Goal: Task Accomplishment & Management: Complete application form

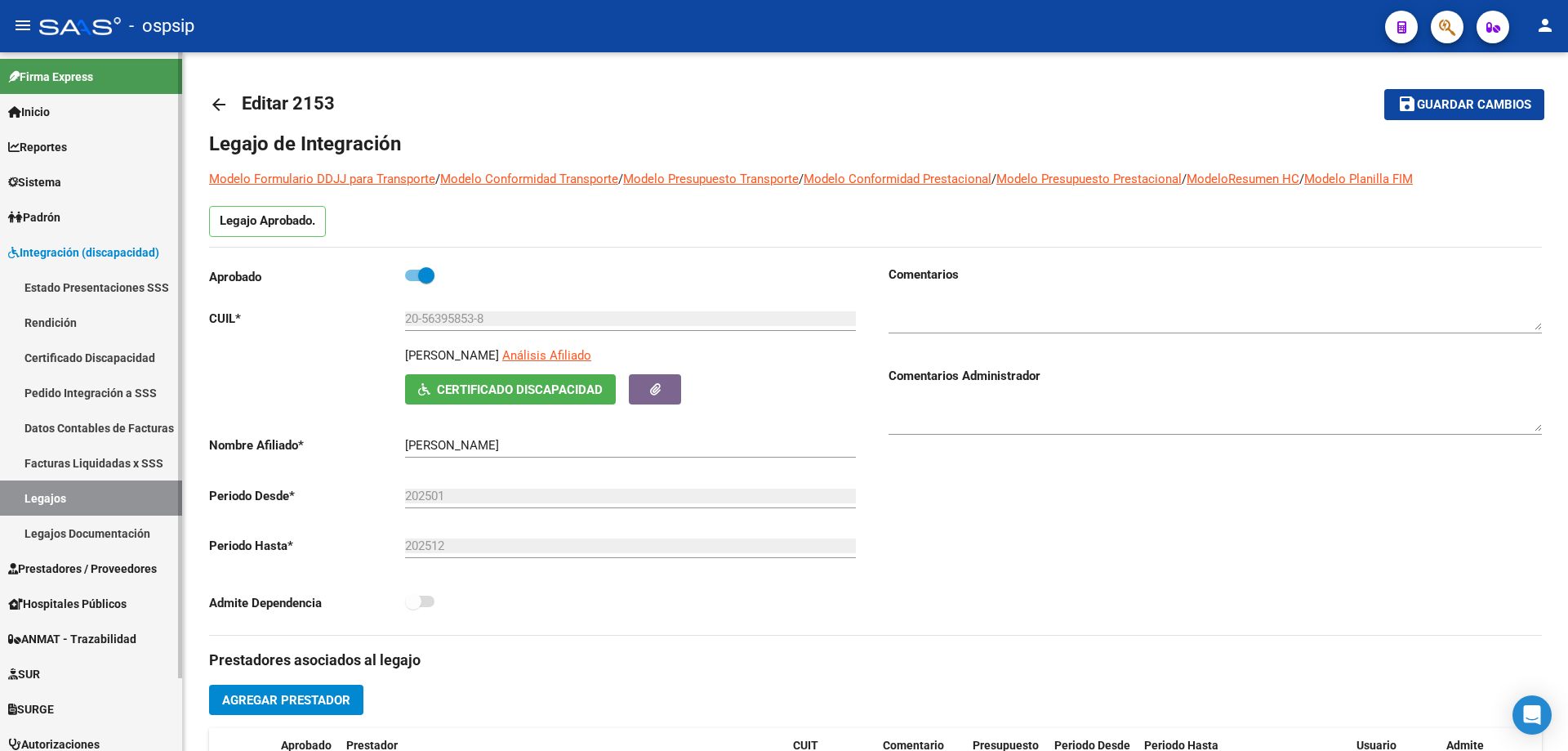
click at [114, 480] on link "Legajos" at bounding box center [90, 497] width 182 height 35
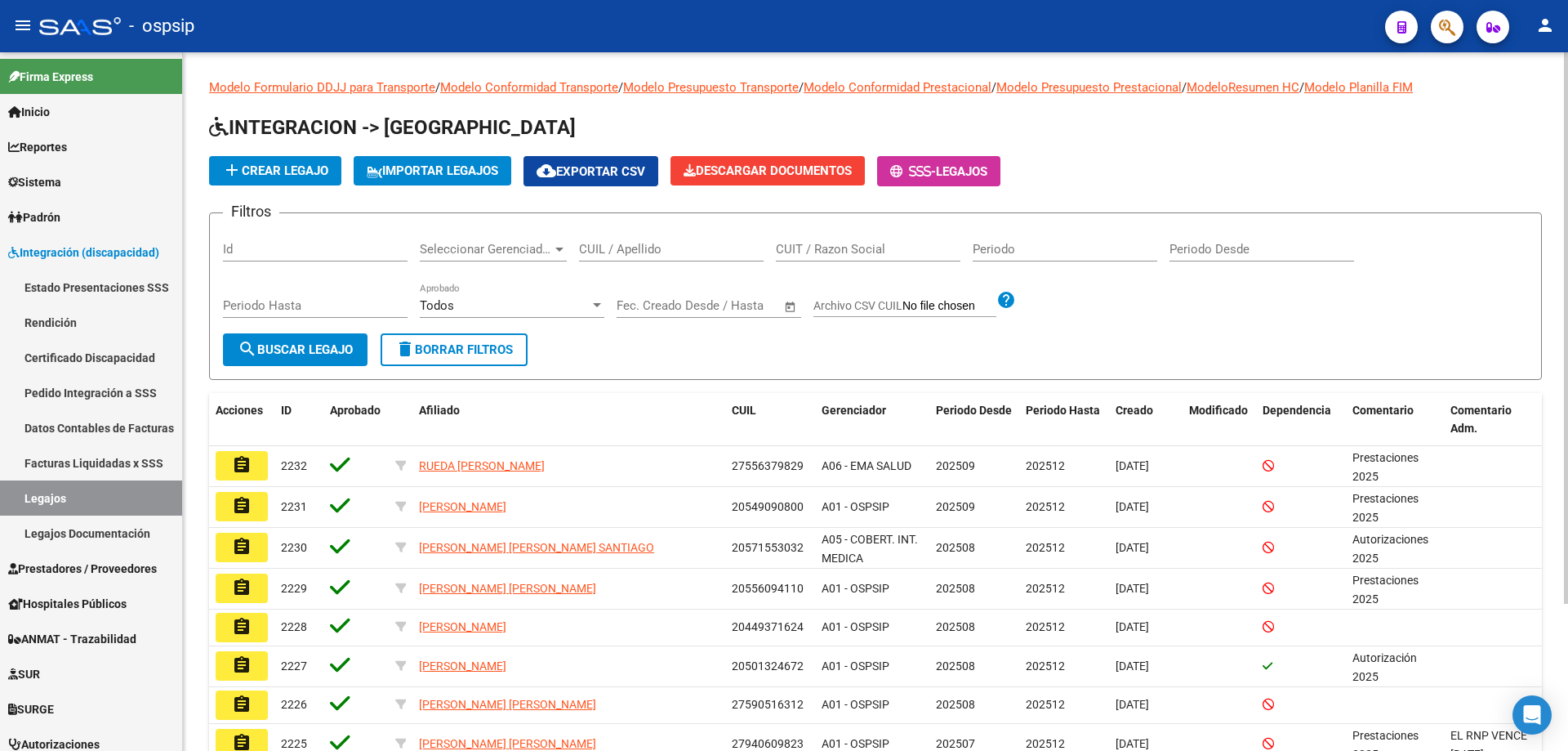
click at [628, 243] on input "CUIL / Apellido" at bounding box center [672, 249] width 185 height 14
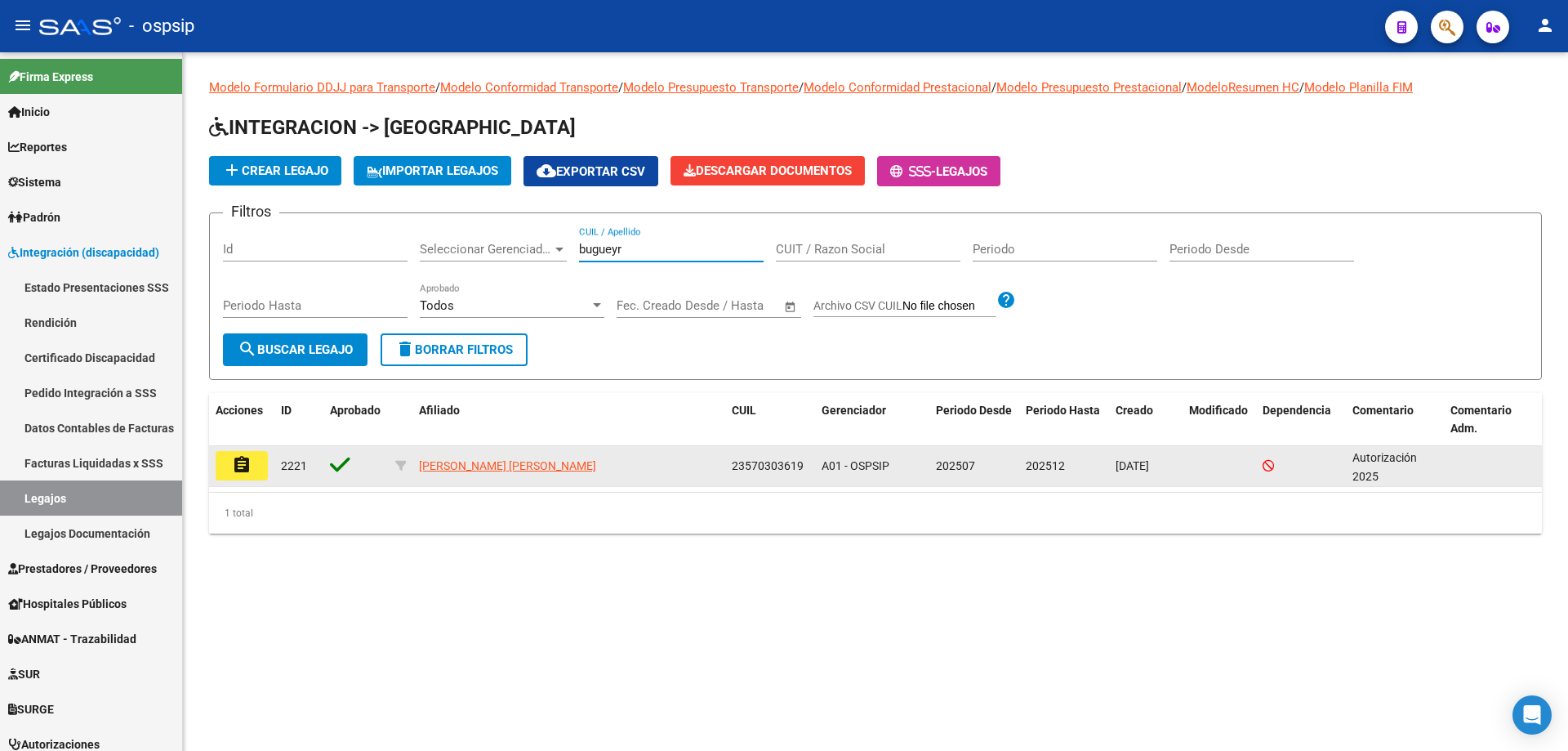
type input "bugueyr"
click at [231, 475] on button "assignment" at bounding box center [241, 465] width 52 height 30
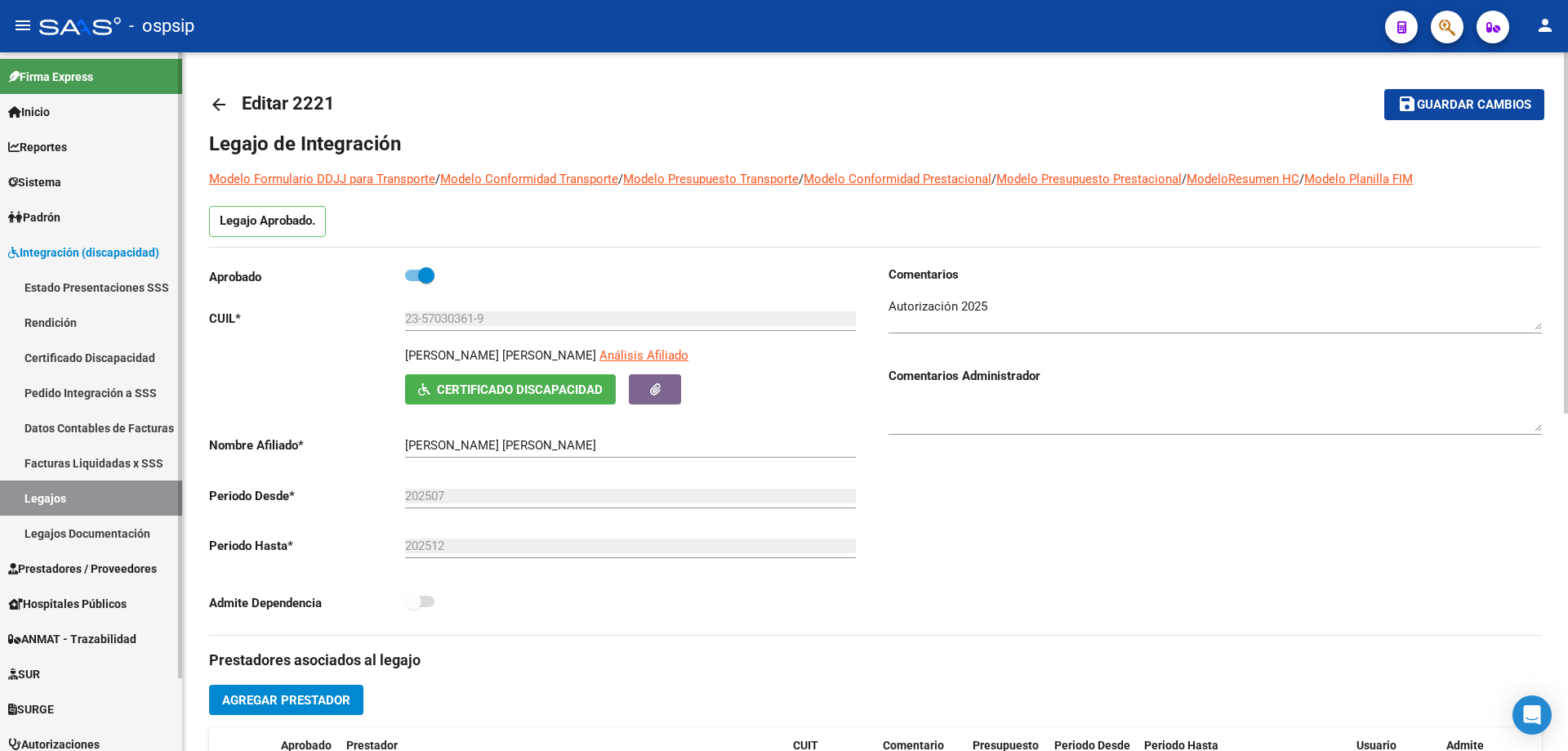
click at [43, 498] on link "Legajos" at bounding box center [90, 497] width 182 height 35
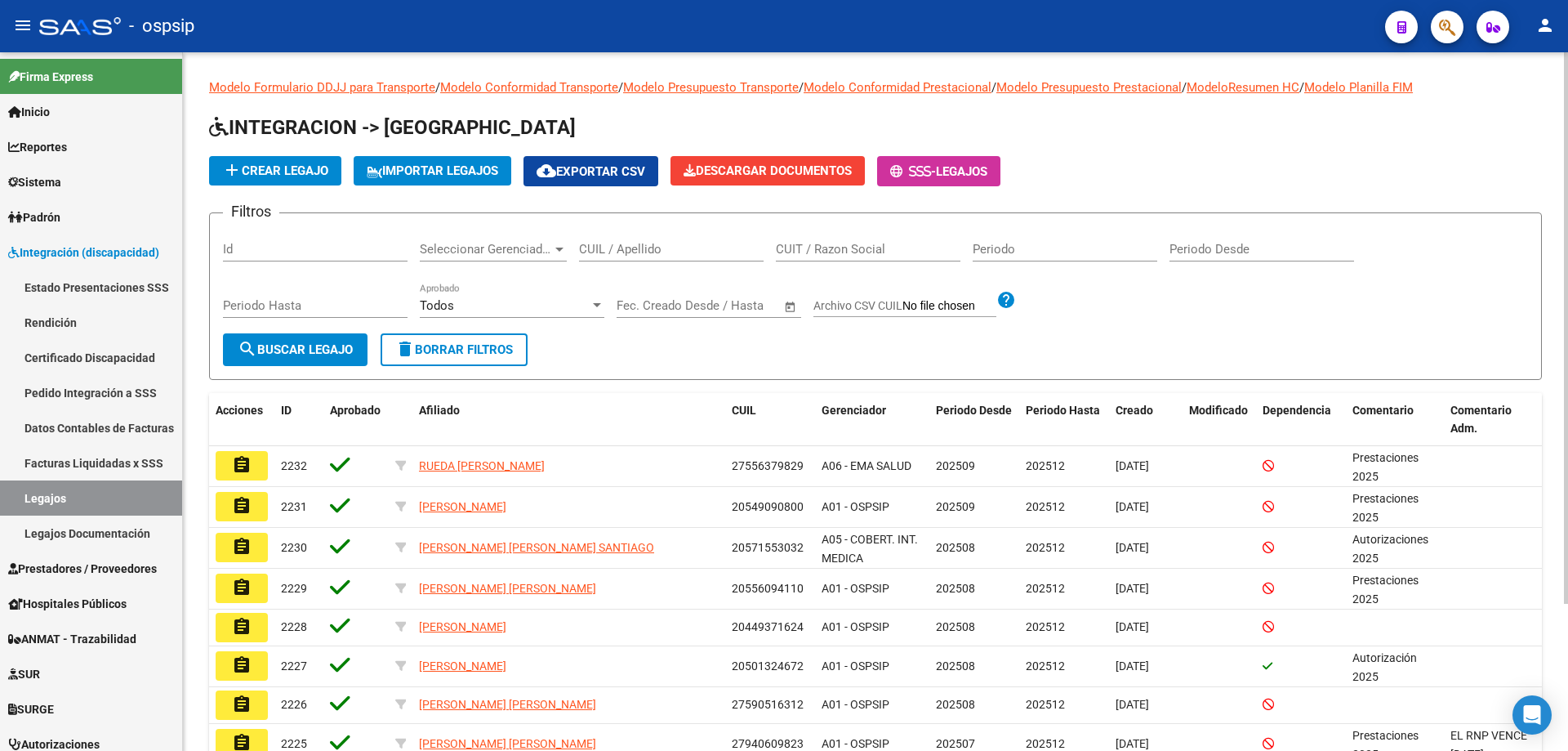
click at [630, 240] on div "CUIL / Apellido" at bounding box center [672, 243] width 185 height 35
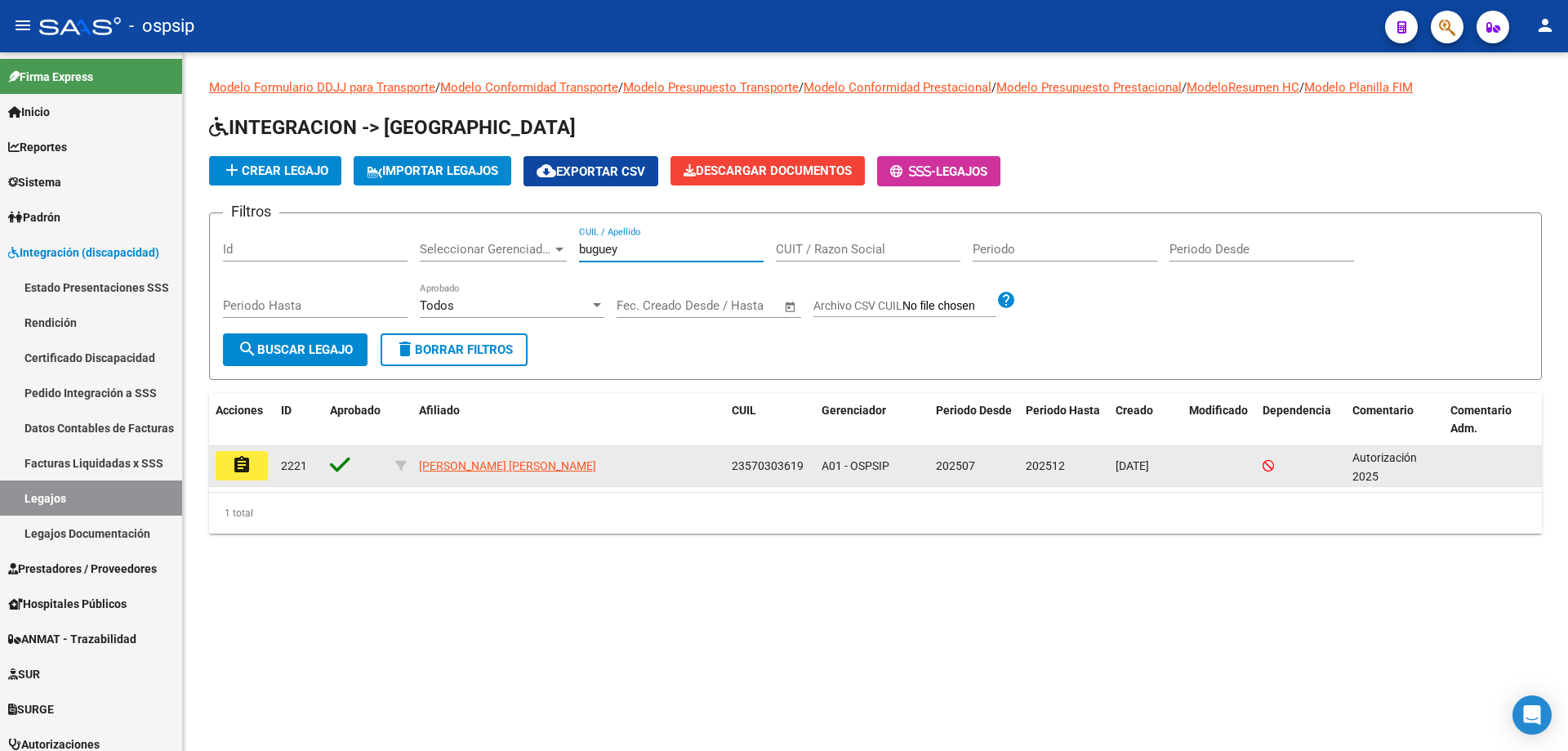
type input "buguey"
click at [253, 465] on button "assignment" at bounding box center [241, 465] width 52 height 30
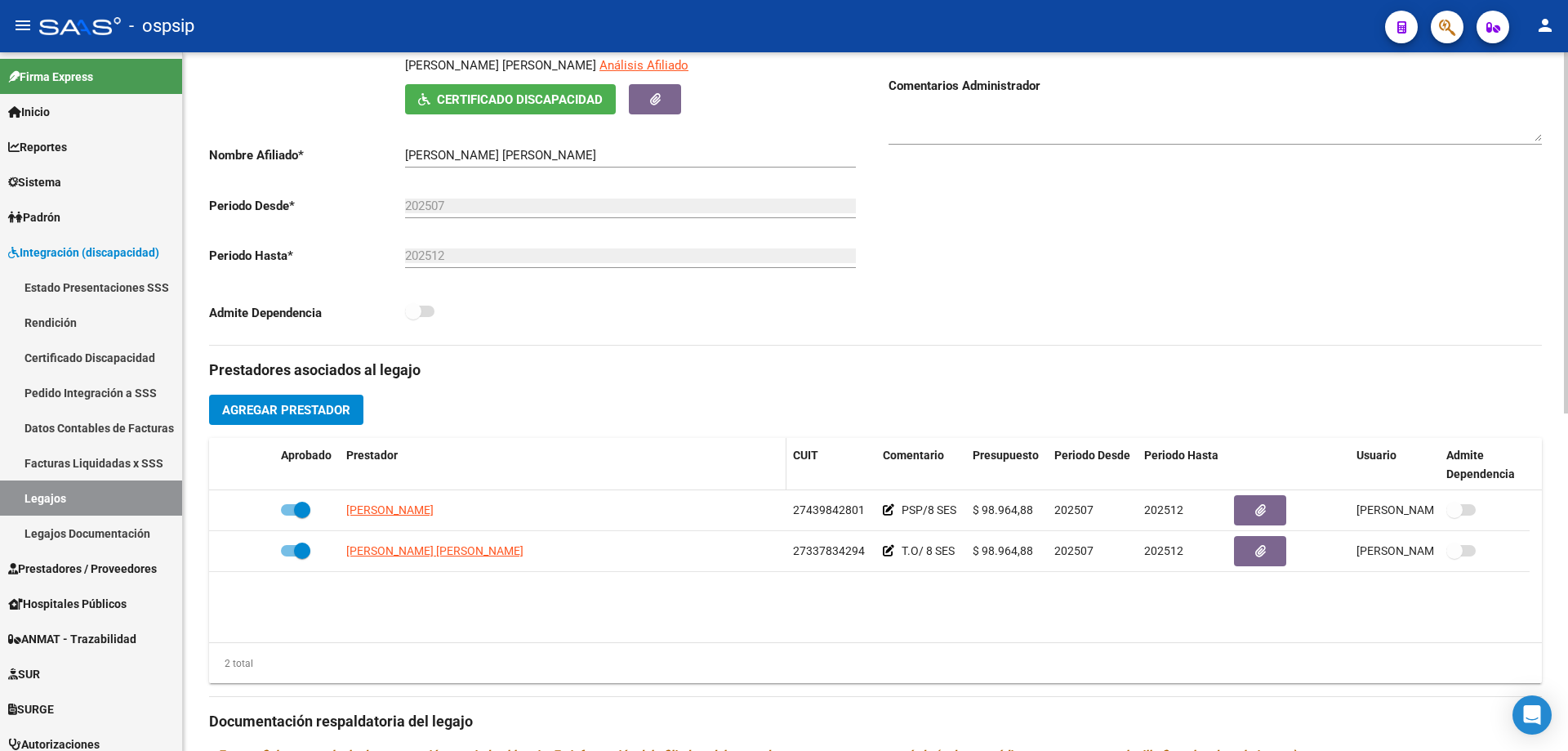
scroll to position [327, 0]
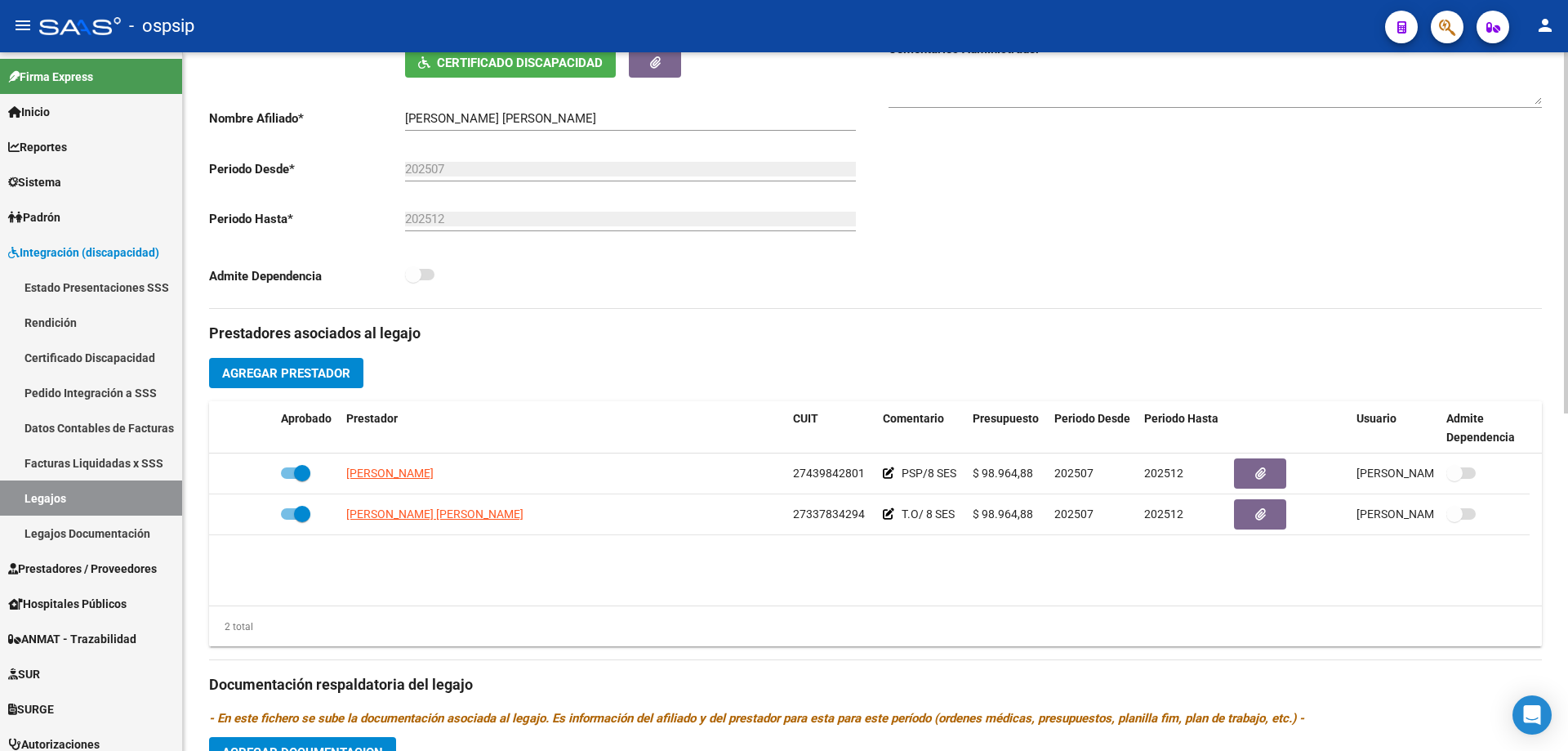
click at [316, 378] on span "Agregar Prestador" at bounding box center [286, 373] width 129 height 14
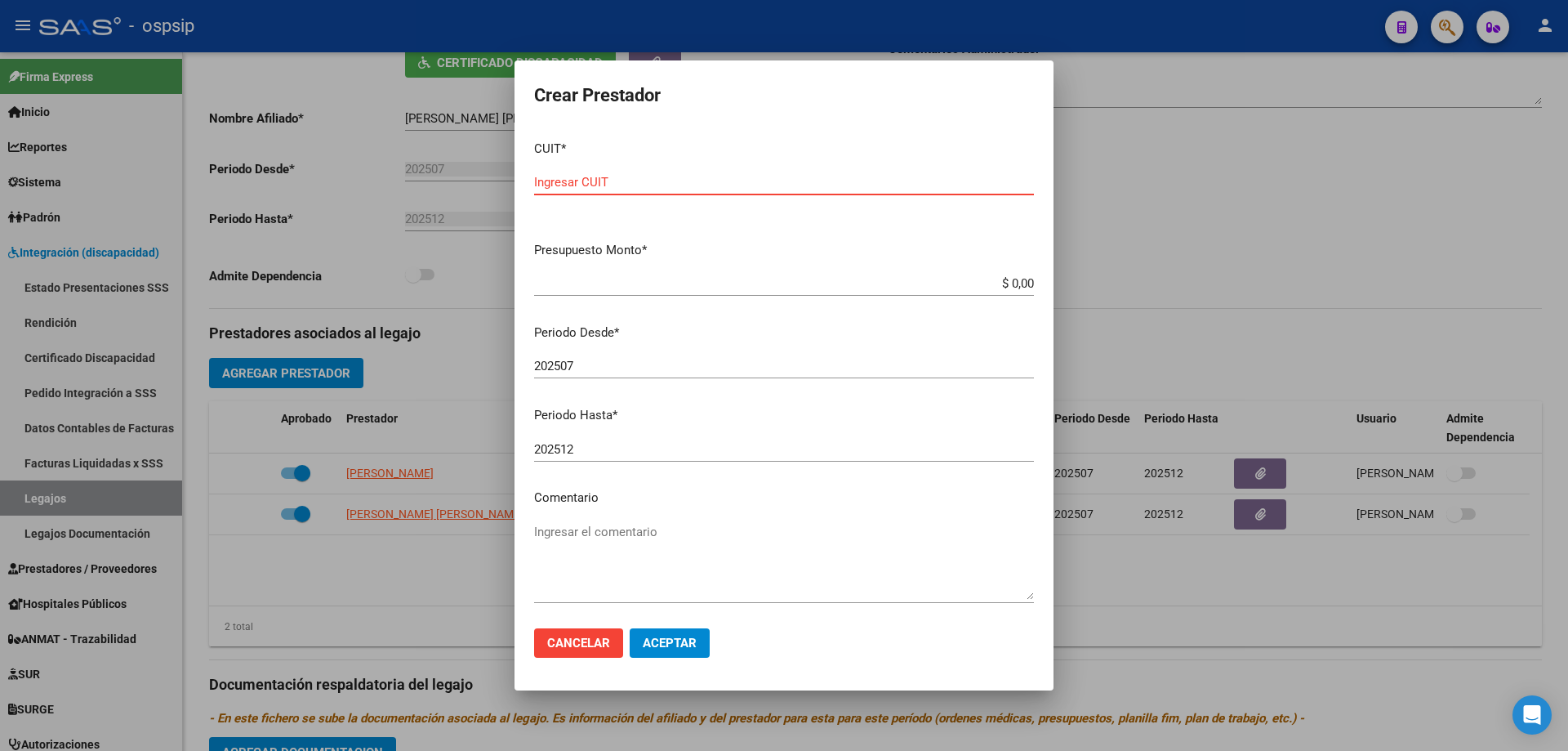
click at [569, 188] on input "Ingresar CUIT" at bounding box center [784, 181] width 500 height 14
type input "23-40422854-4"
click at [1003, 290] on input "$ 0,00" at bounding box center [784, 283] width 500 height 14
type input "$ 98.964,88"
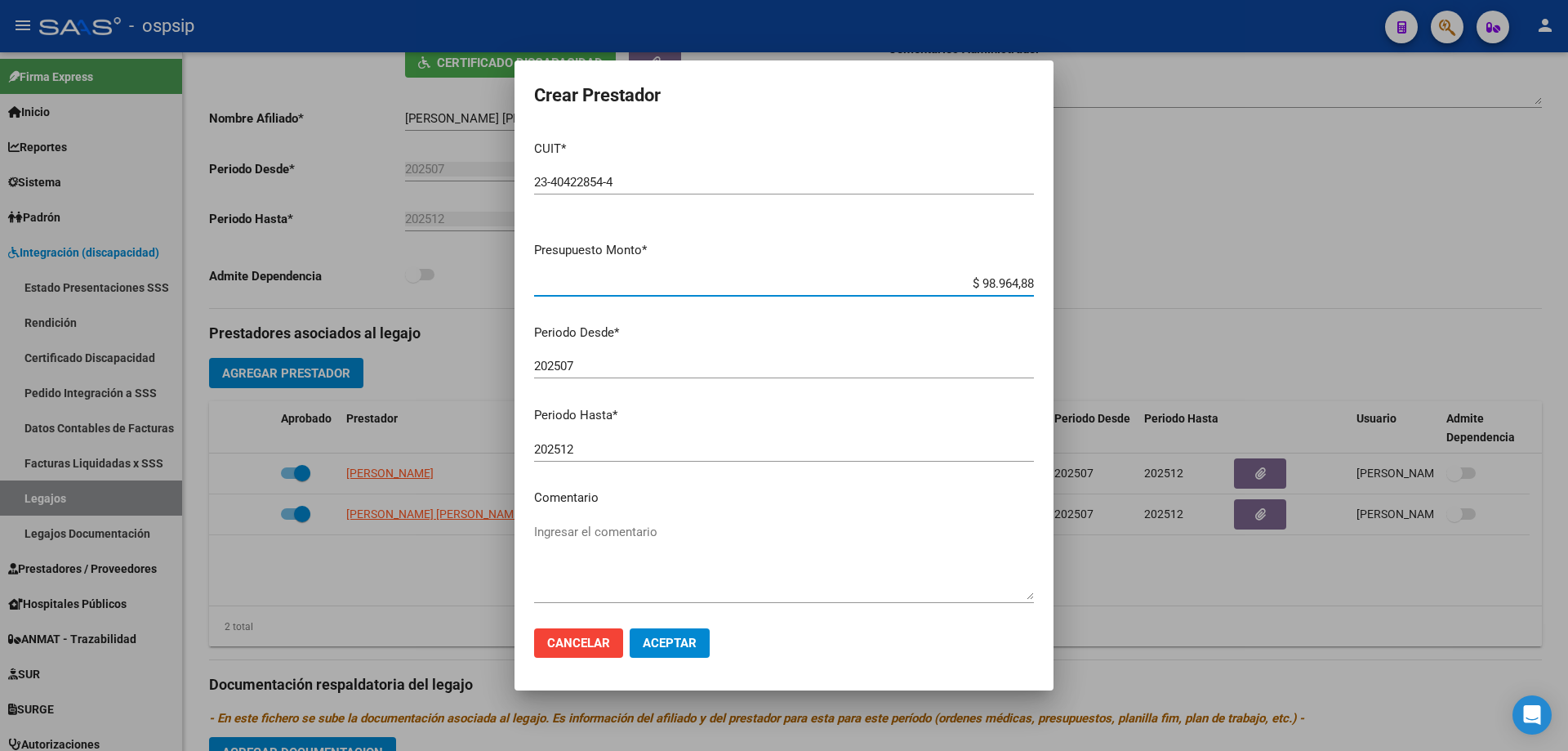
click at [657, 380] on div "202507 Ingresar el periodo" at bounding box center [784, 374] width 500 height 40
click at [655, 371] on input "202507" at bounding box center [784, 365] width 500 height 14
type input "202509"
click at [646, 577] on textarea "Ingresar el comentario" at bounding box center [784, 561] width 500 height 77
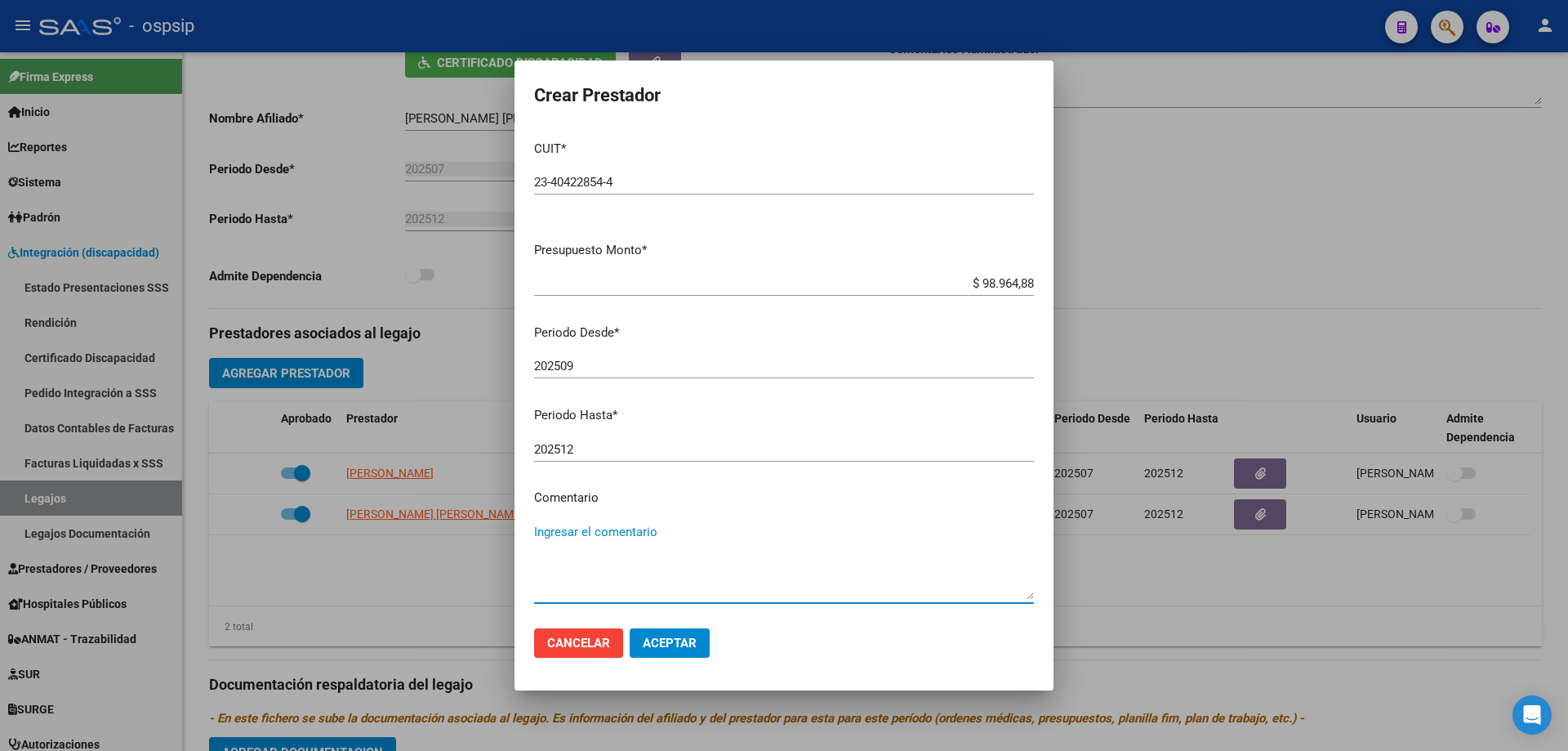
type textarea "p"
type textarea "PSICOLOGIA/8 SES"
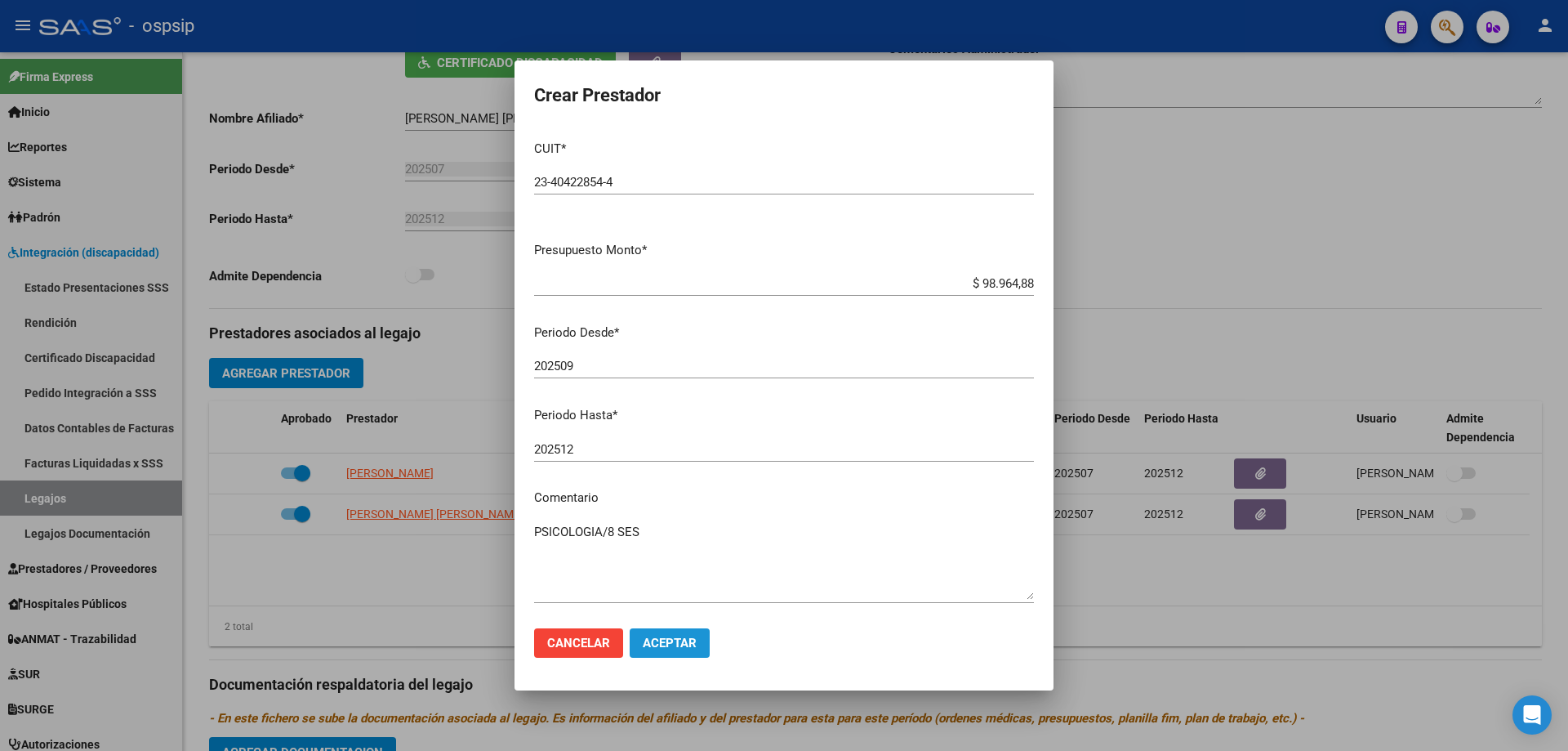
click at [686, 641] on span "Aceptar" at bounding box center [670, 642] width 54 height 14
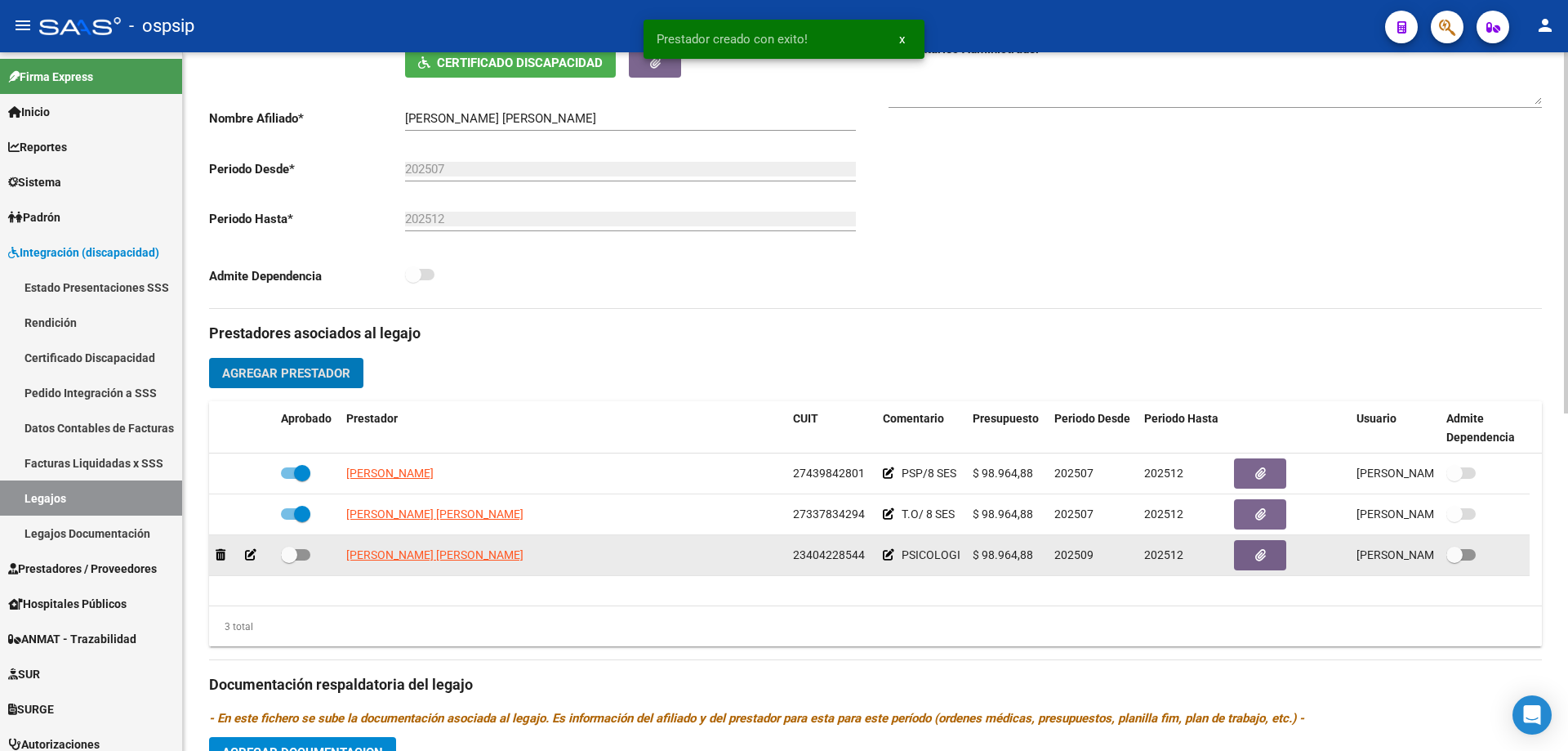
click at [300, 549] on span at bounding box center [295, 555] width 30 height 11
click at [289, 560] on input "checkbox" at bounding box center [289, 560] width 1 height 1
checkbox input "true"
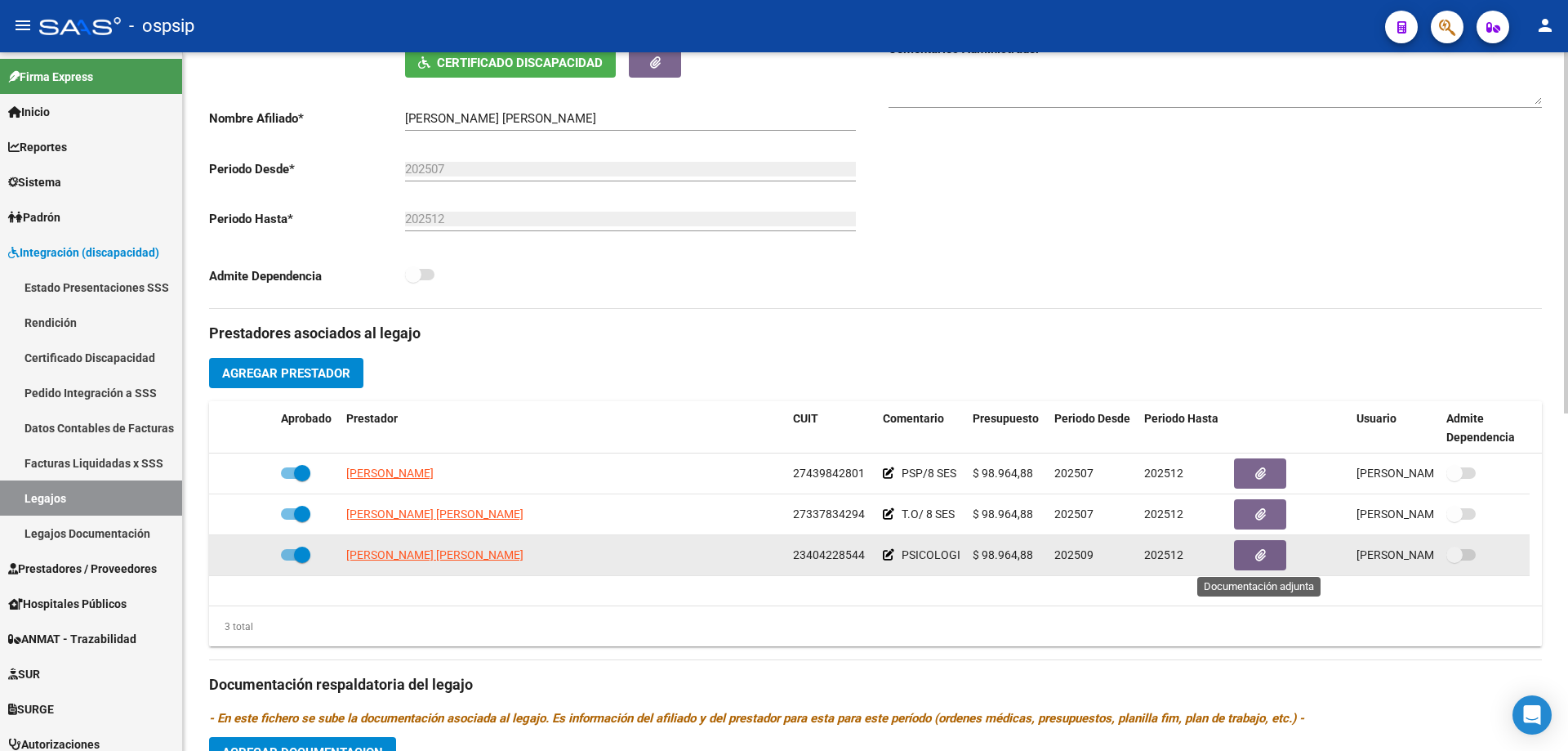
click at [1269, 552] on button "button" at bounding box center [1259, 556] width 52 height 30
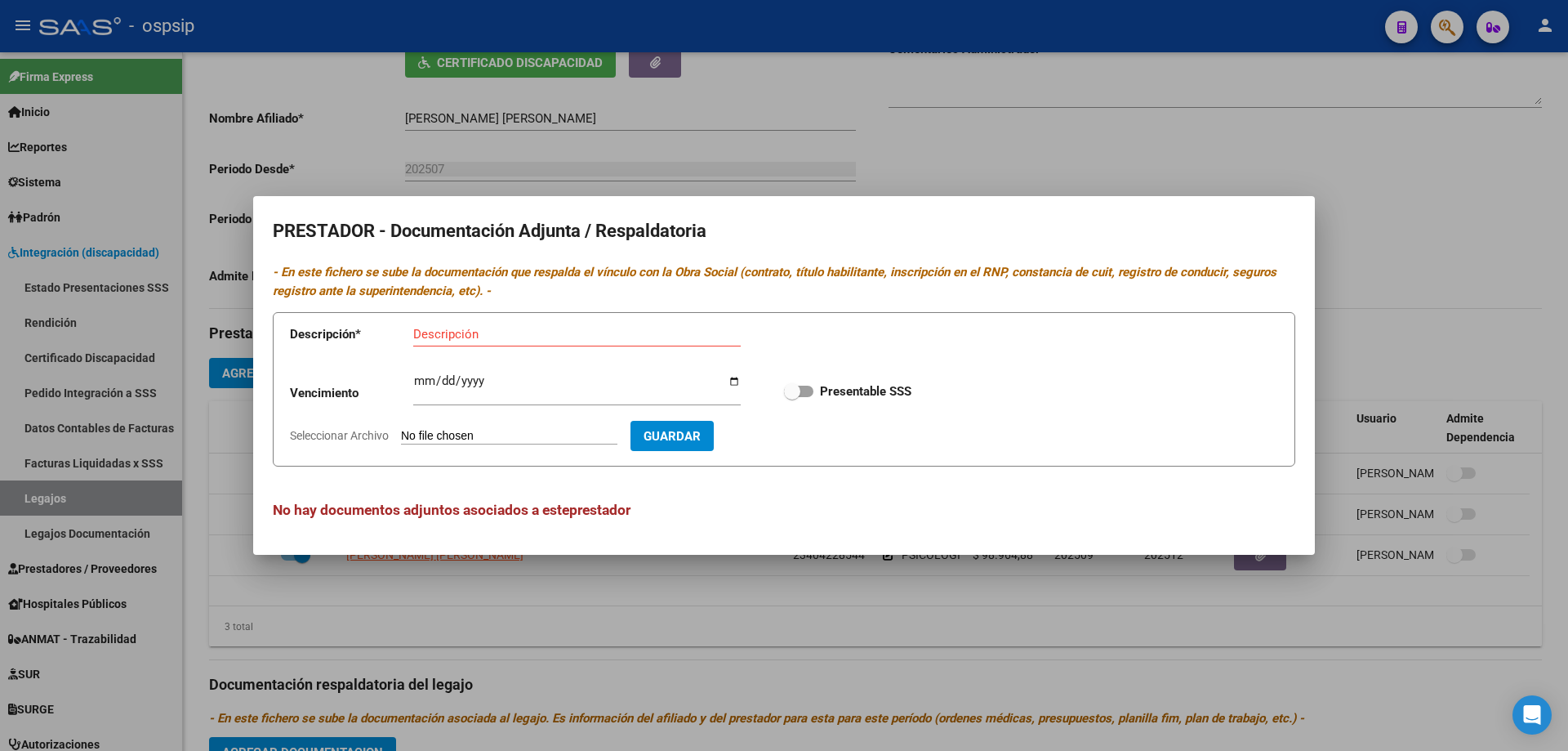
type input "C:\fakepath\Tramite Psicologia (3)-7.pdf"
click at [488, 313] on app-form-text-field "Descripción * Descripción" at bounding box center [527, 336] width 474 height 49
click at [481, 329] on input "Descripción" at bounding box center [577, 334] width 328 height 14
type input "c"
type input "CBU"
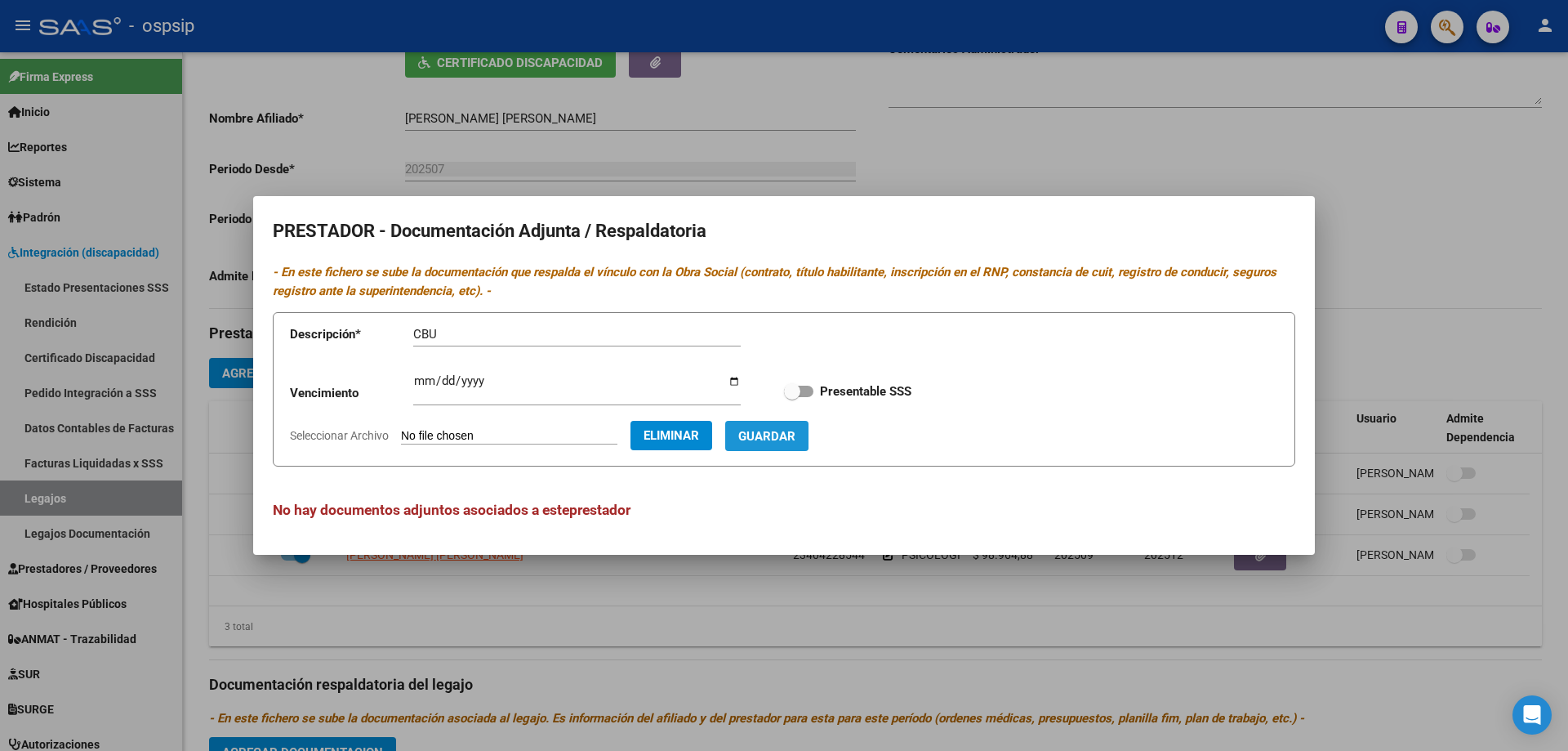
click at [794, 432] on span "Guardar" at bounding box center [767, 436] width 57 height 14
checkbox input "true"
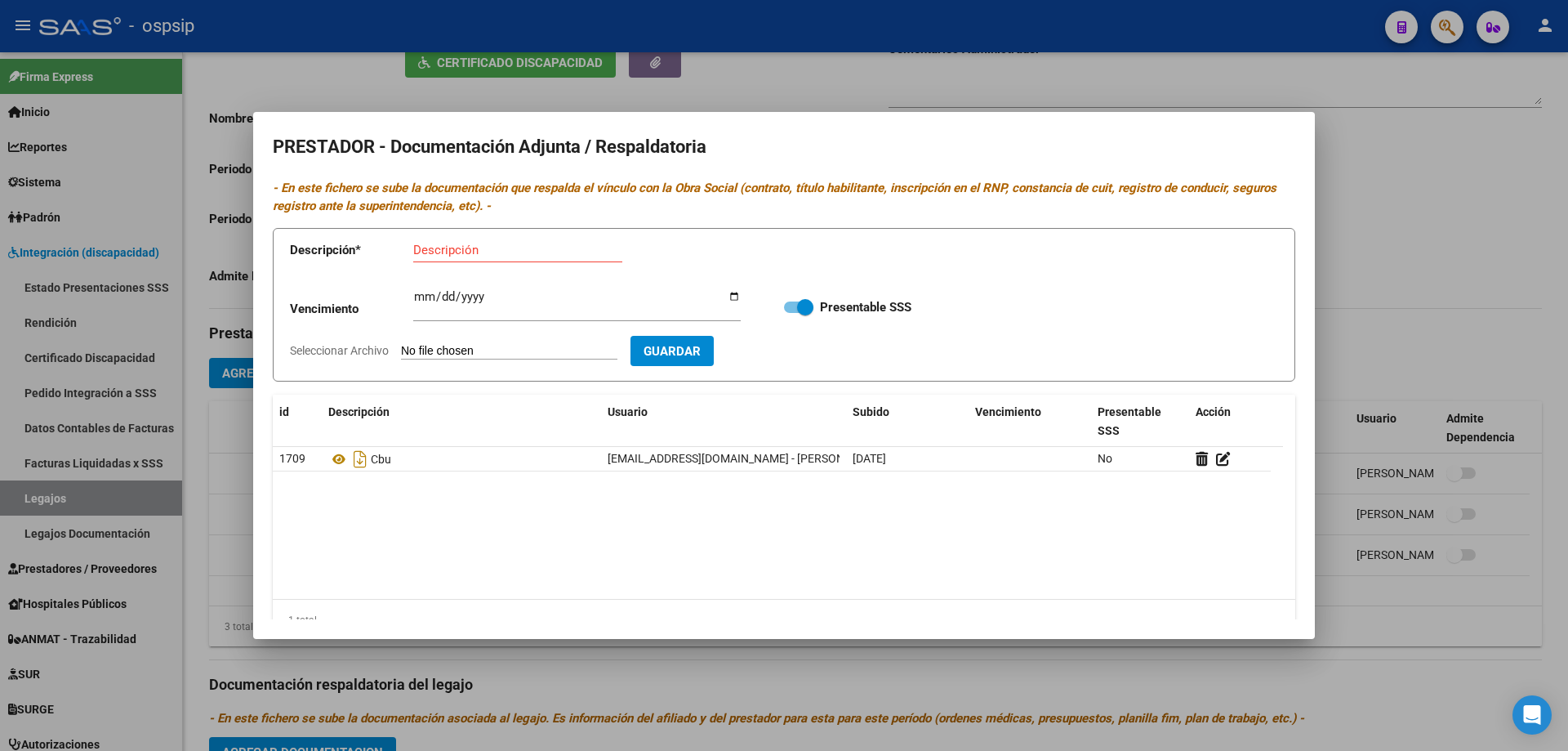
click at [694, 686] on div at bounding box center [784, 376] width 1568 height 751
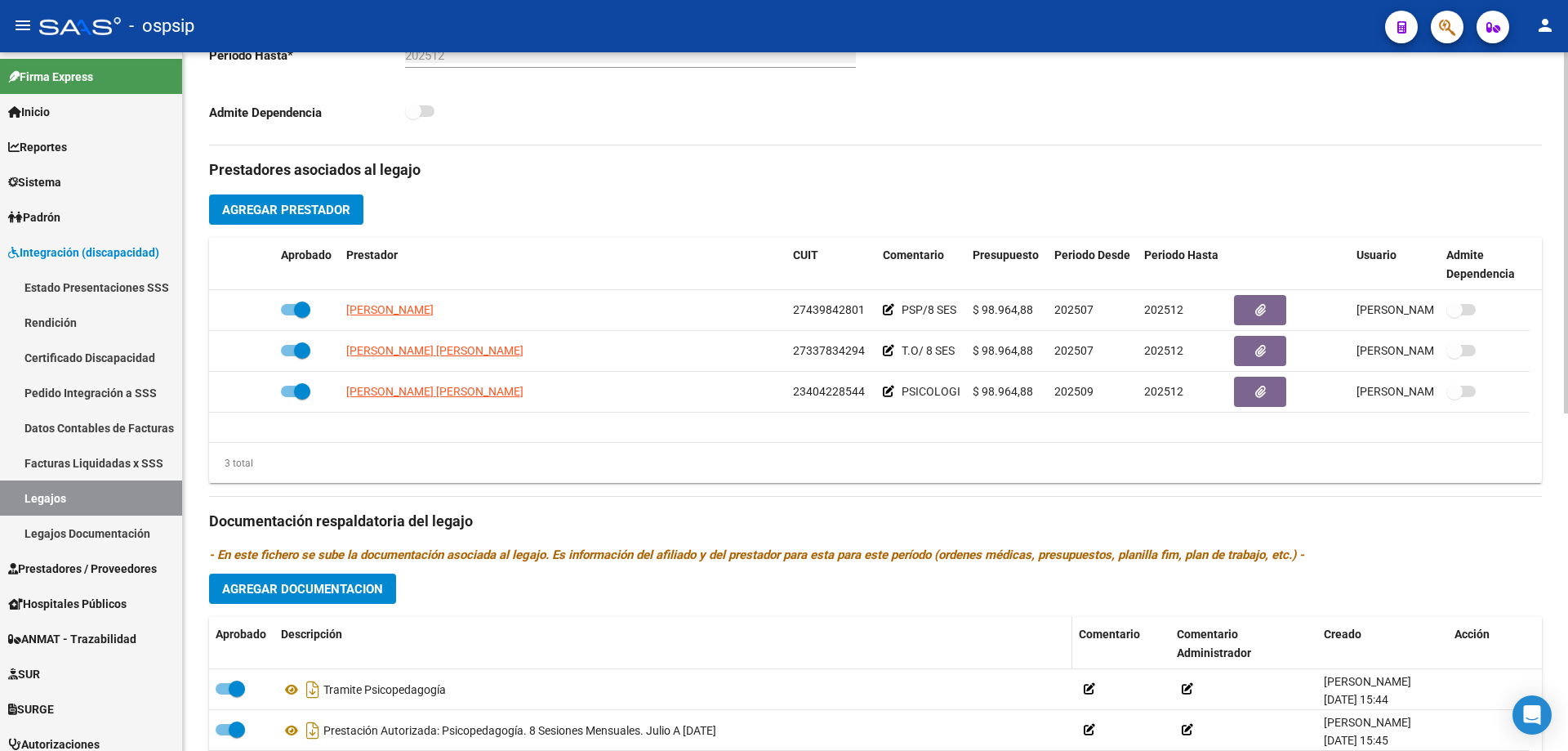
scroll to position [572, 0]
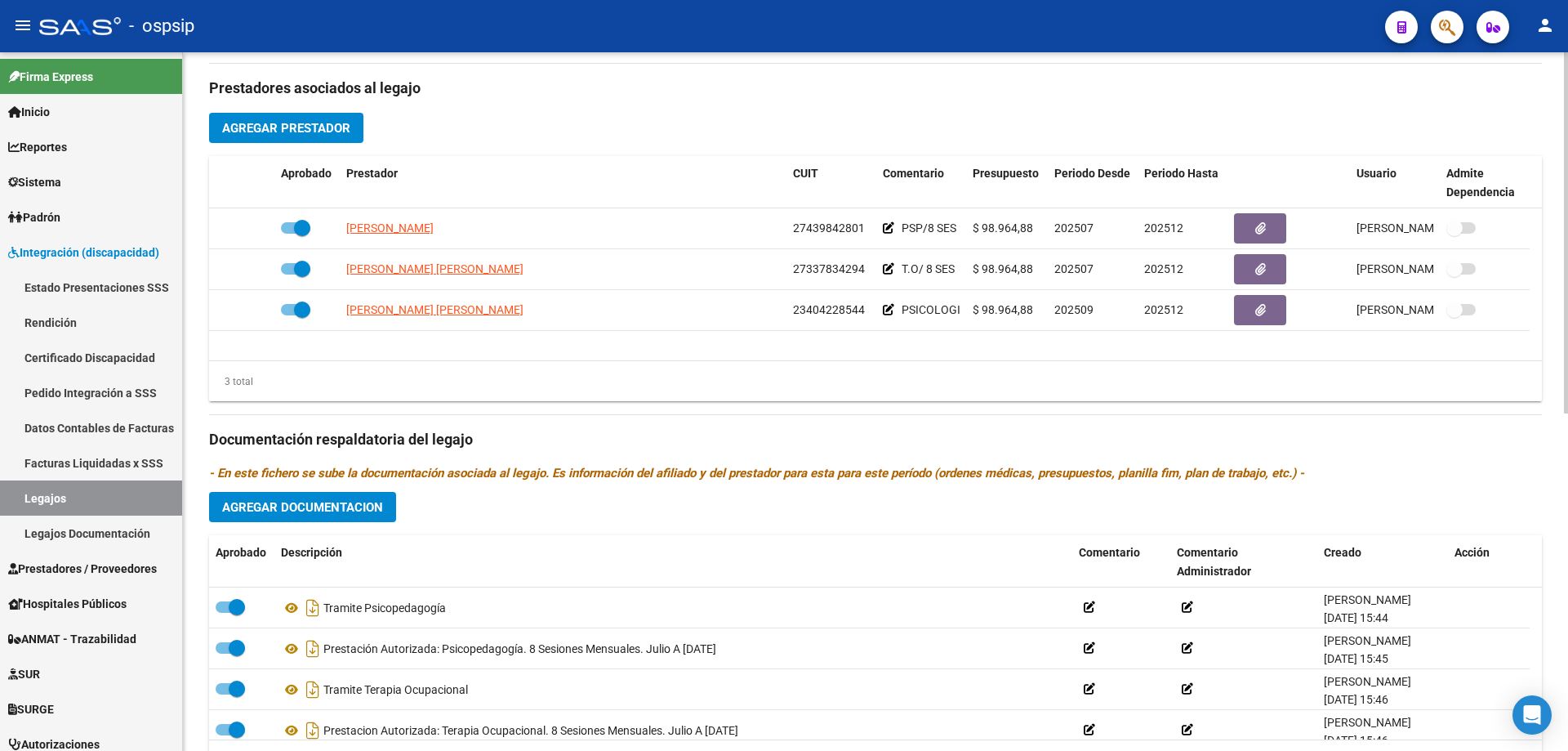
click at [366, 501] on span "Agregar Documentacion" at bounding box center [302, 507] width 161 height 14
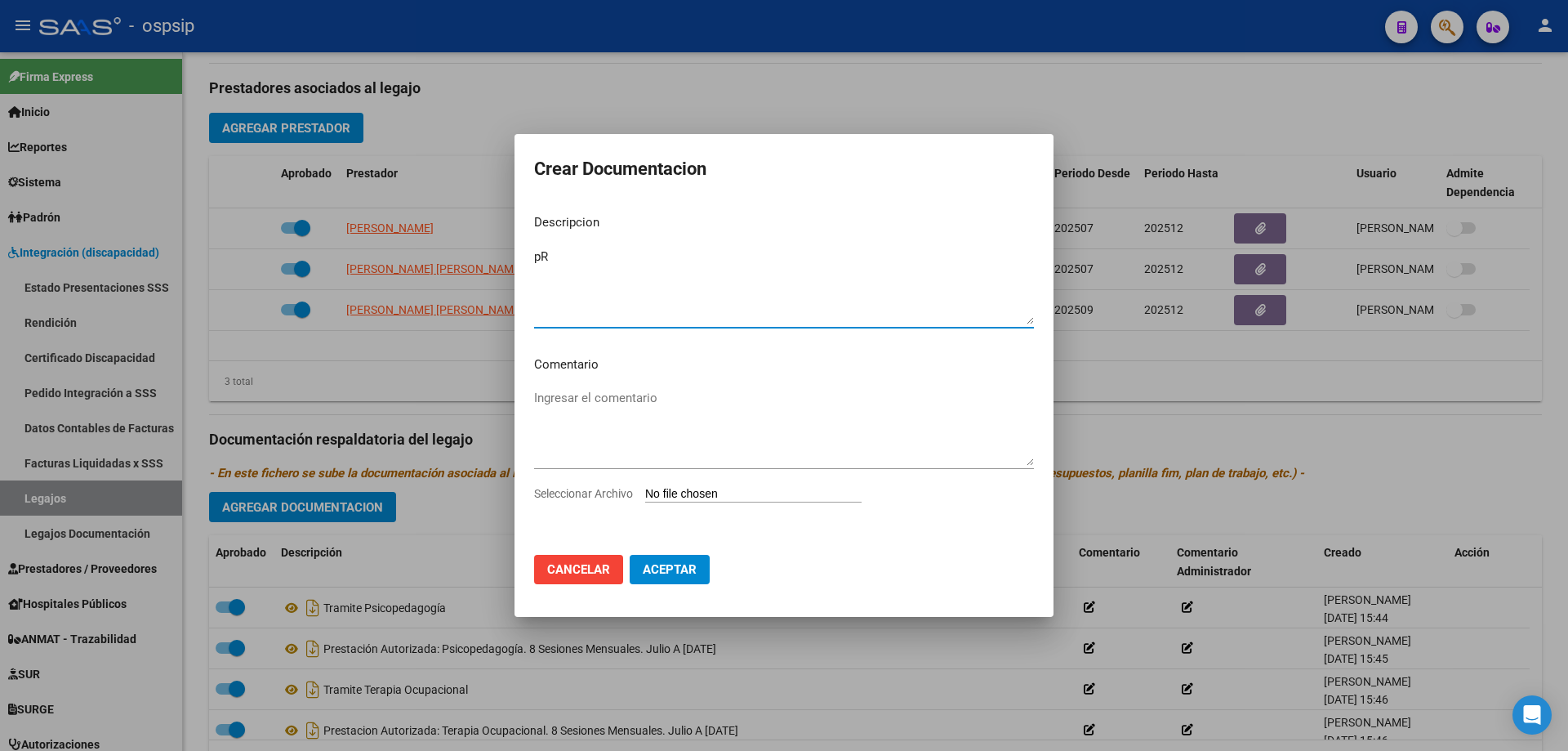
type textarea "p"
click at [576, 261] on textarea "Prestacion Autorizada: Psicologia . 8 Sesiones mensuales. Septiembre" at bounding box center [784, 286] width 500 height 77
click at [946, 254] on textarea "Prestación Autorizada: Psicología . 8 Sesiones mensuales. Septiembre" at bounding box center [784, 286] width 500 height 77
type textarea "Prestación Autorizada: Psicología . 8 Sesiones mensuales. Septiembre a Diciembr…"
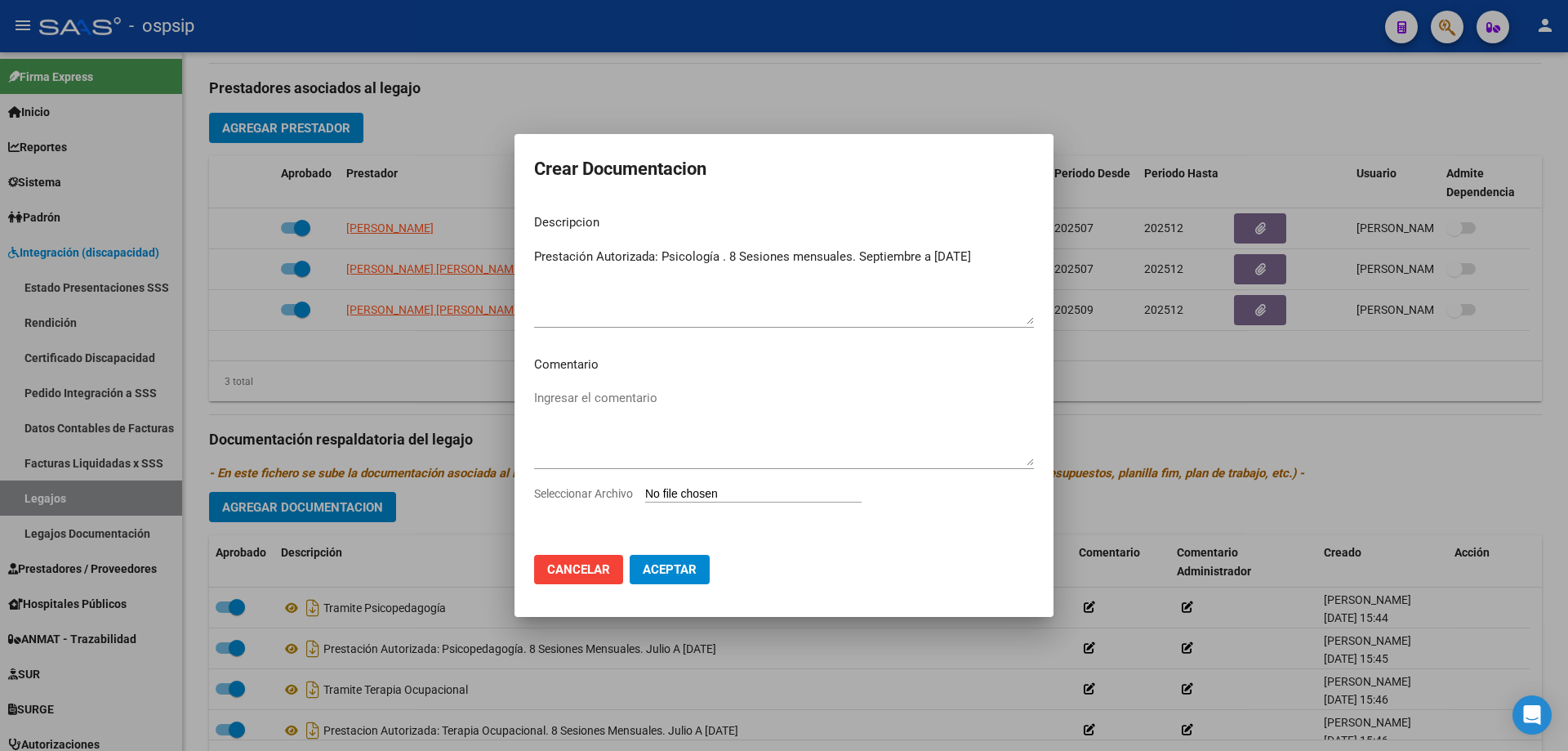
type input "C:\fakepath\BUGUEYRO SANTIAGO PSICOLOGIA AUTORIZACION 2025 SEGUN RESOLUCION 360…"
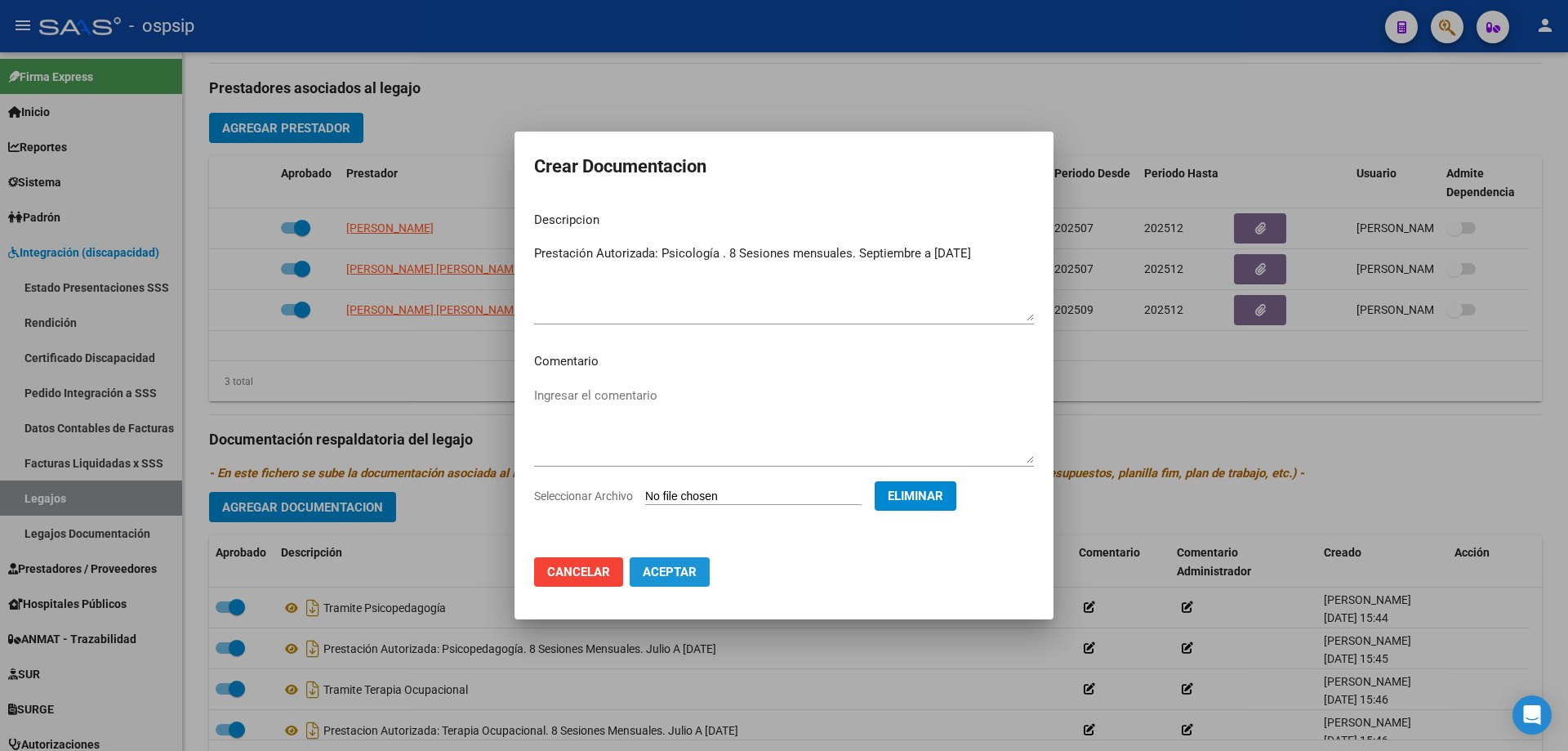
click at [685, 570] on span "Aceptar" at bounding box center [670, 571] width 54 height 14
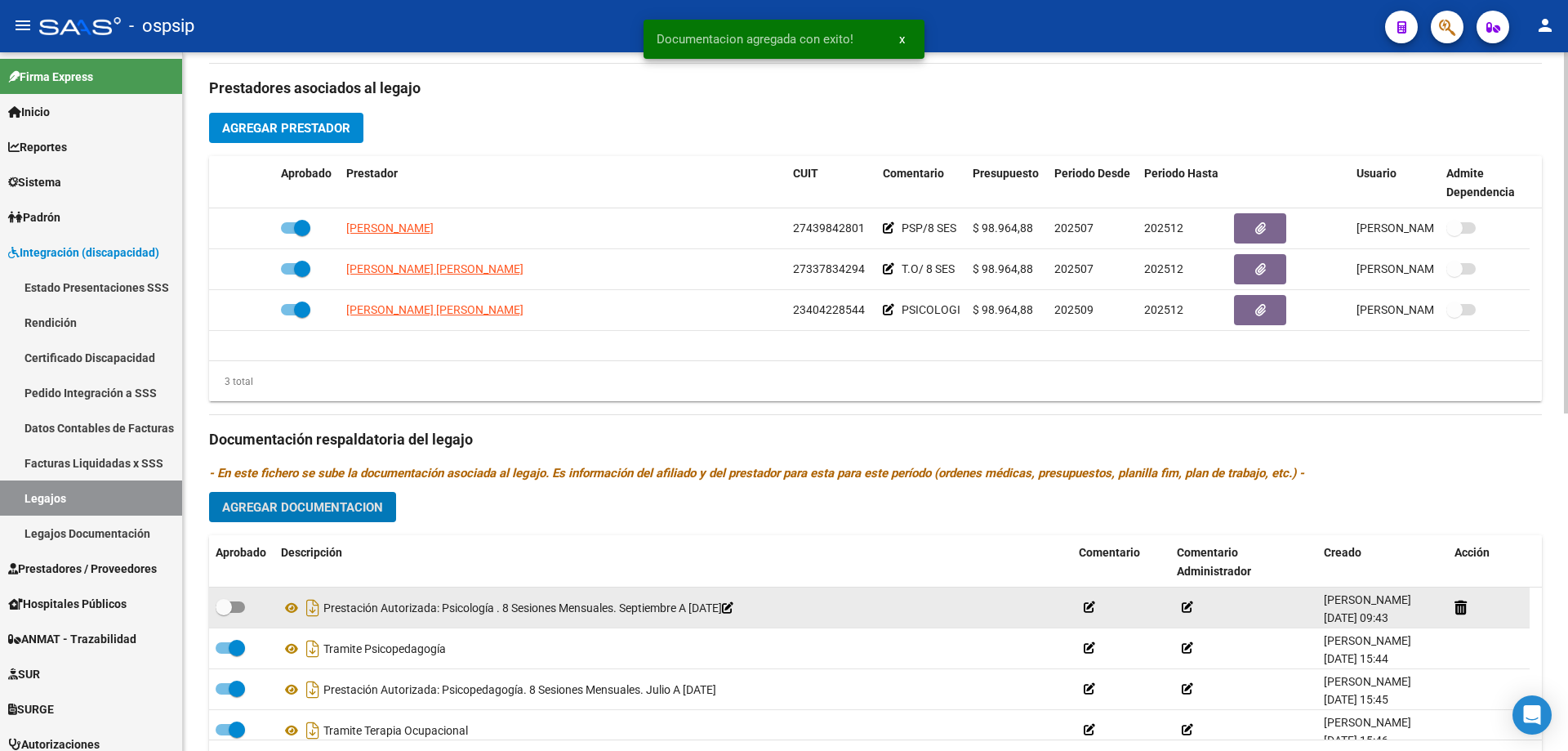
click at [230, 608] on span at bounding box center [223, 606] width 16 height 16
click at [224, 613] on input "checkbox" at bounding box center [223, 613] width 1 height 1
checkbox input "true"
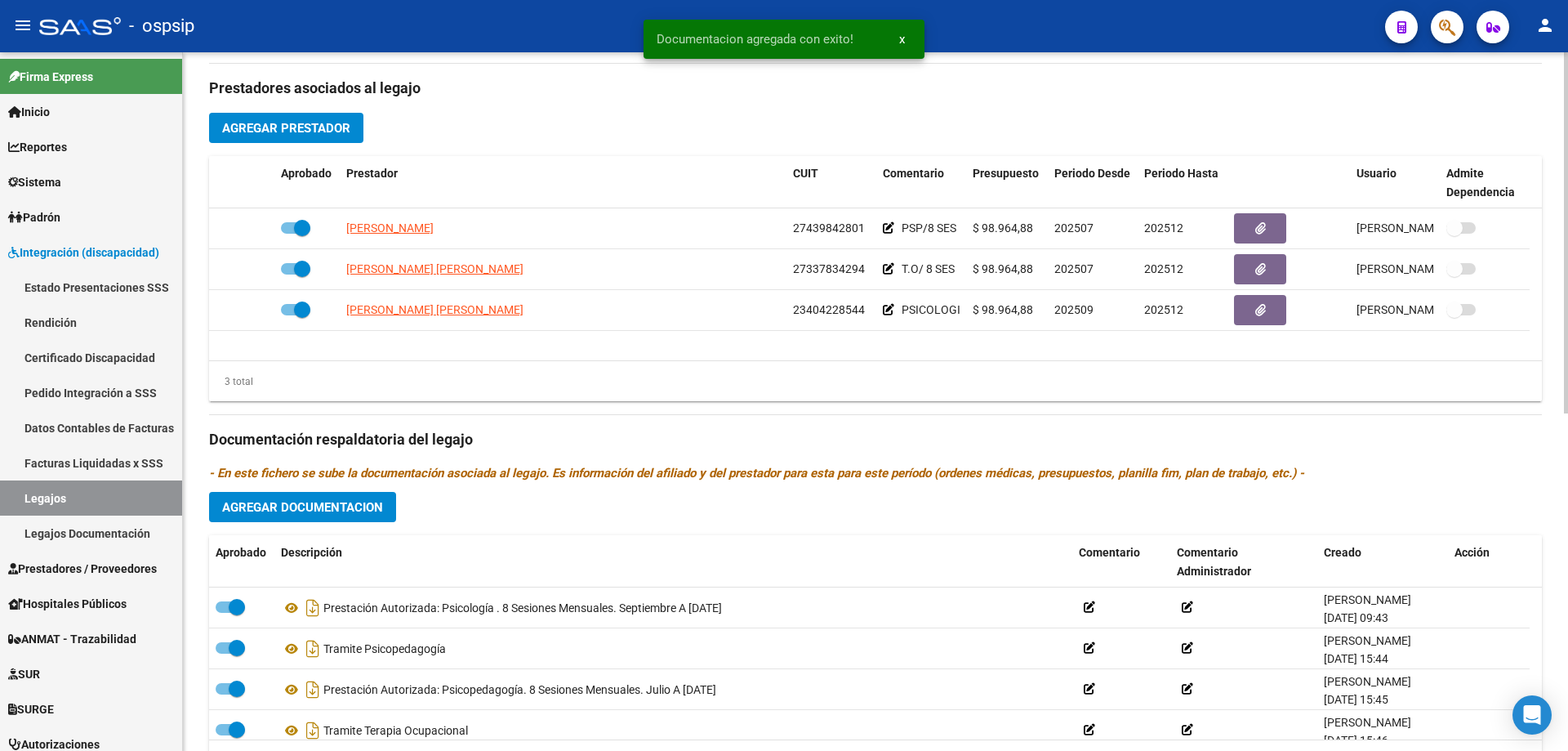
click at [277, 493] on button "Agregar Documentacion" at bounding box center [302, 507] width 187 height 30
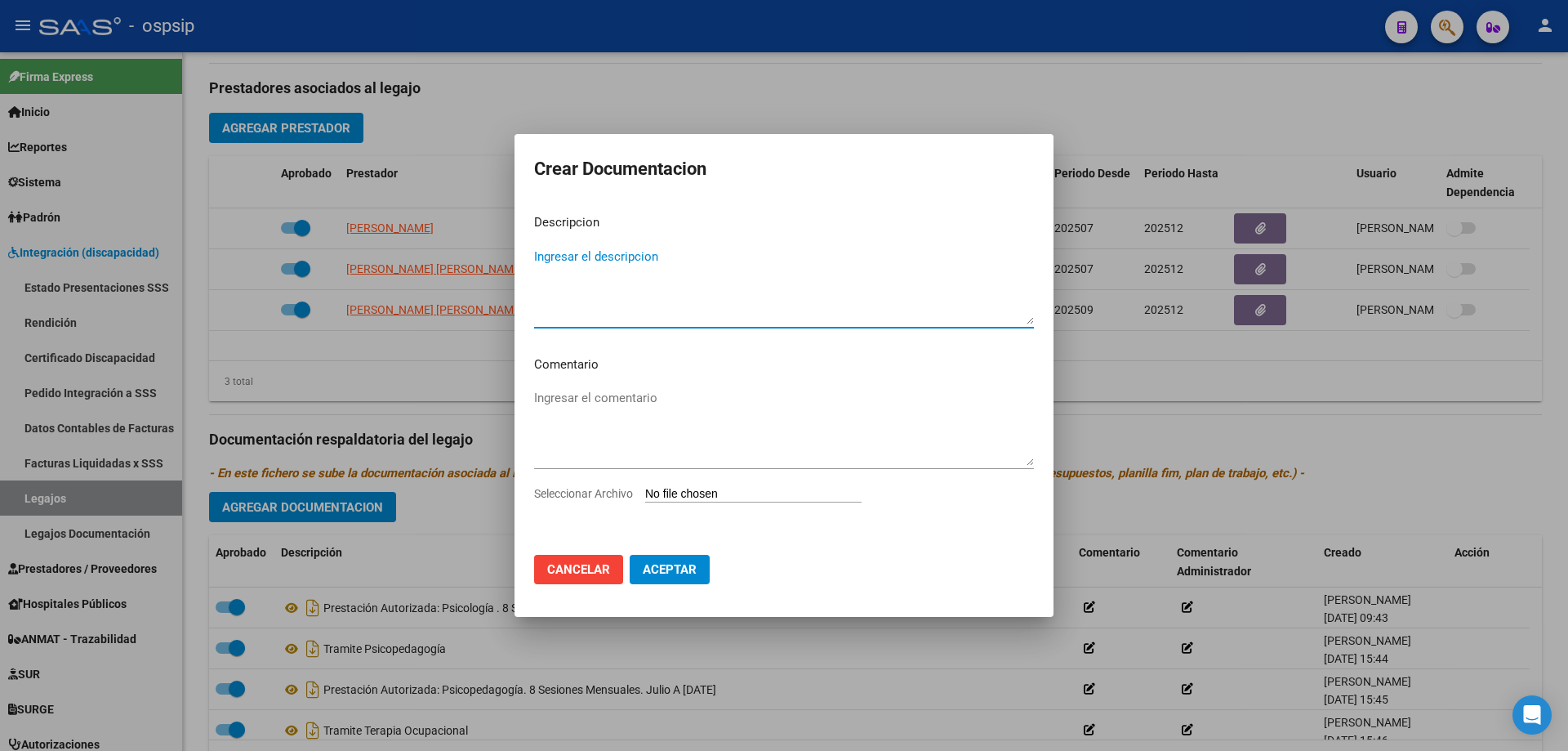
click at [730, 276] on textarea "Ingresar el descripcion" at bounding box center [784, 286] width 500 height 77
type textarea "Tramite Psicología"
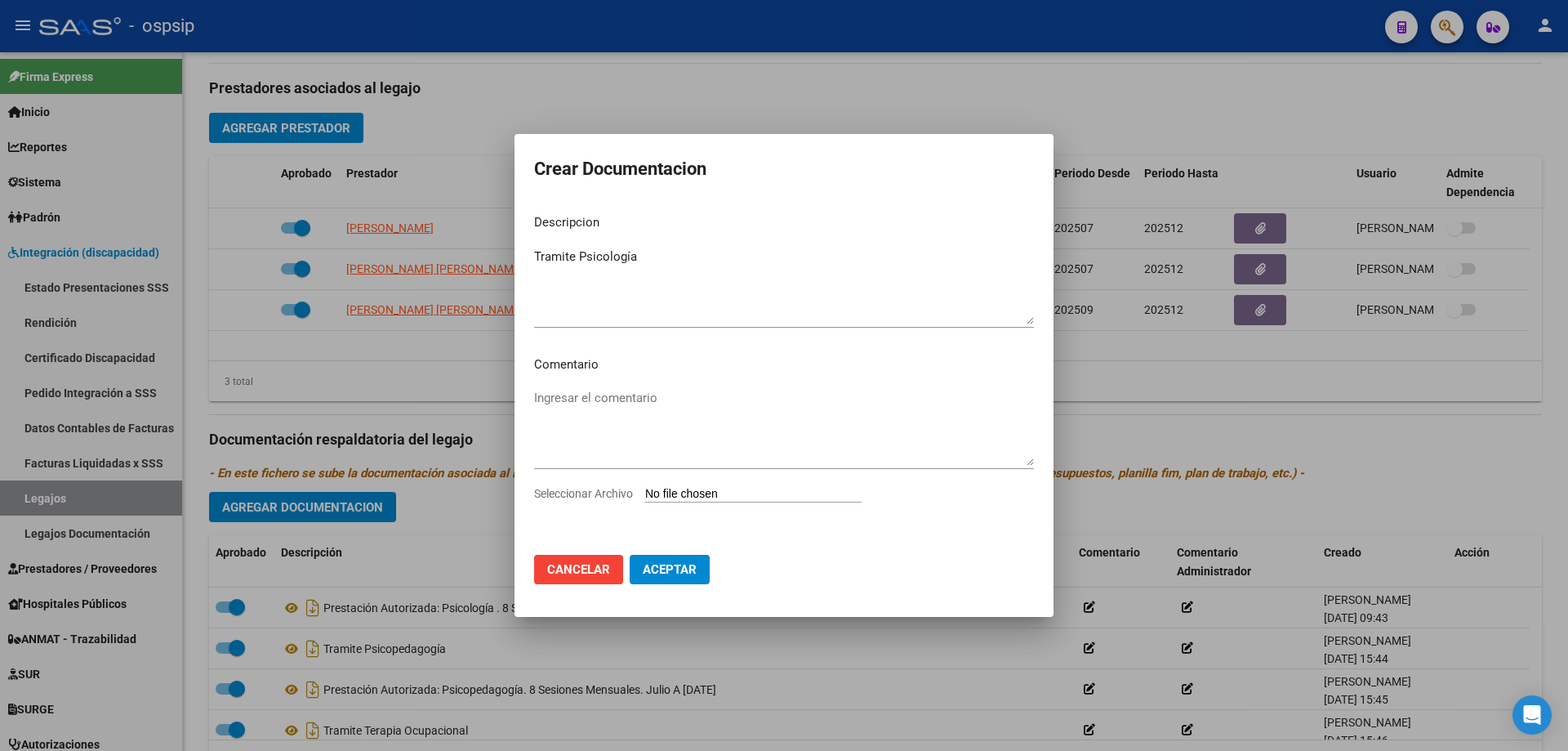
type input "C:\fakepath\Tramite Psicologia (3).pdf"
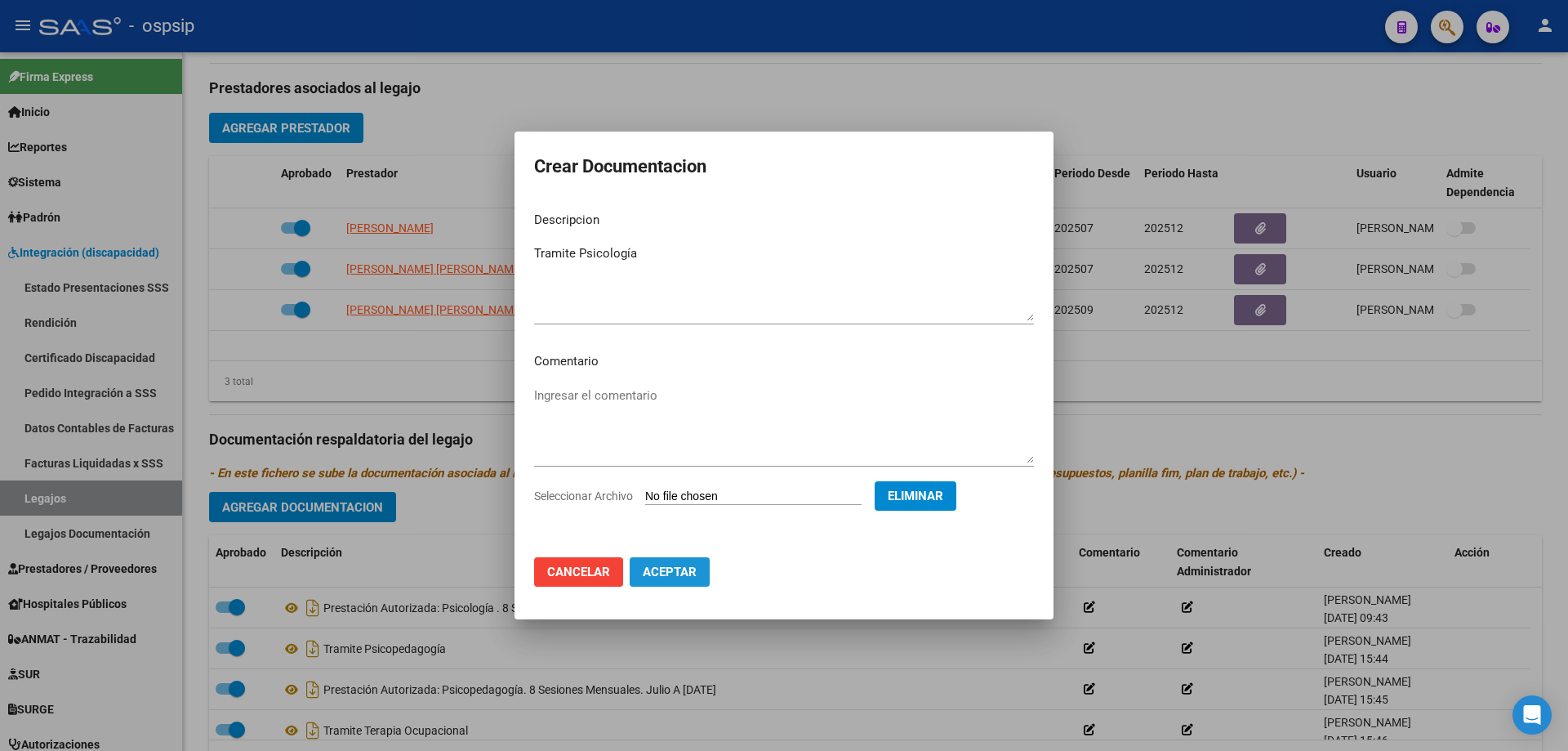
click at [664, 572] on span "Aceptar" at bounding box center [670, 571] width 54 height 14
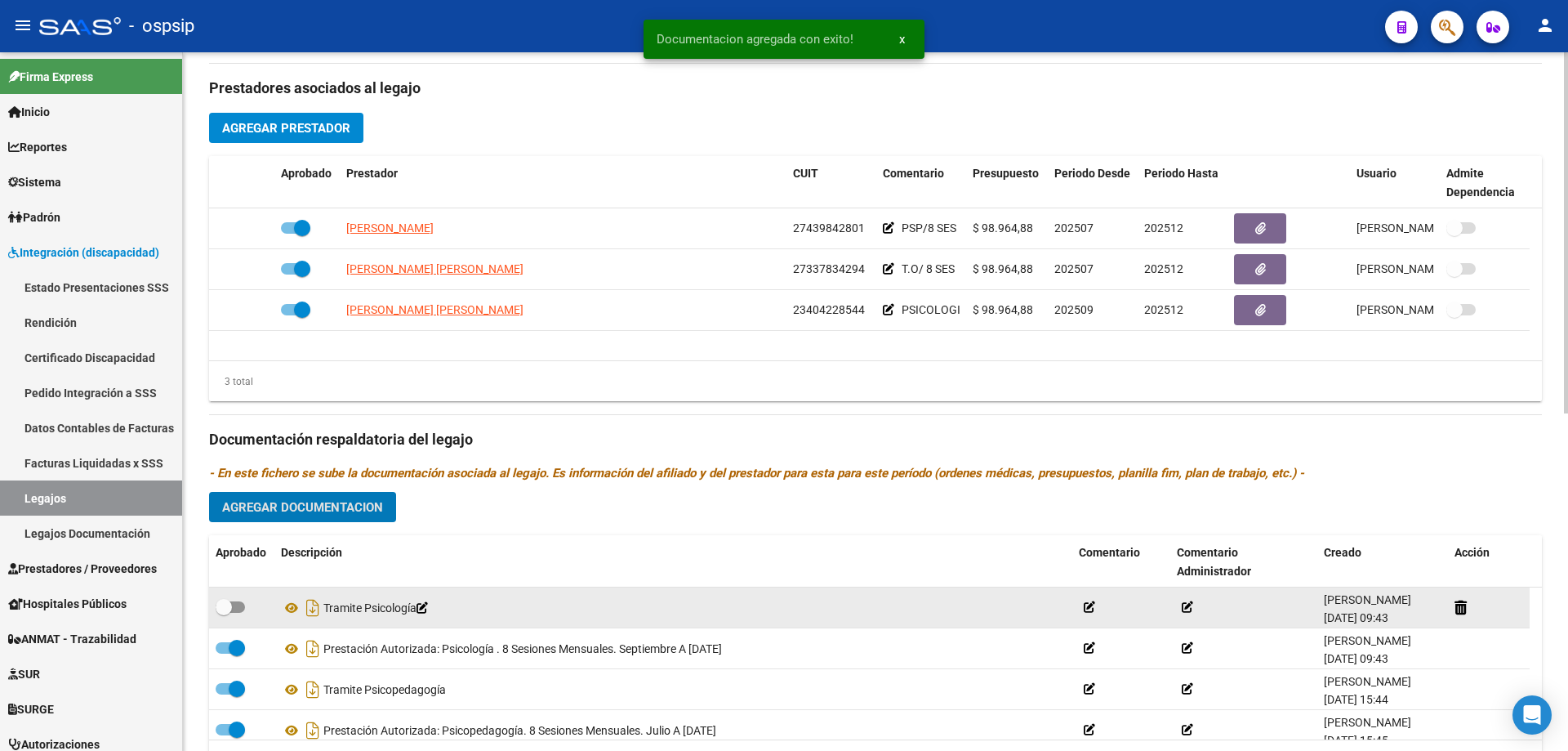
click at [237, 606] on span at bounding box center [230, 607] width 30 height 11
click at [224, 613] on input "checkbox" at bounding box center [223, 613] width 1 height 1
checkbox input "true"
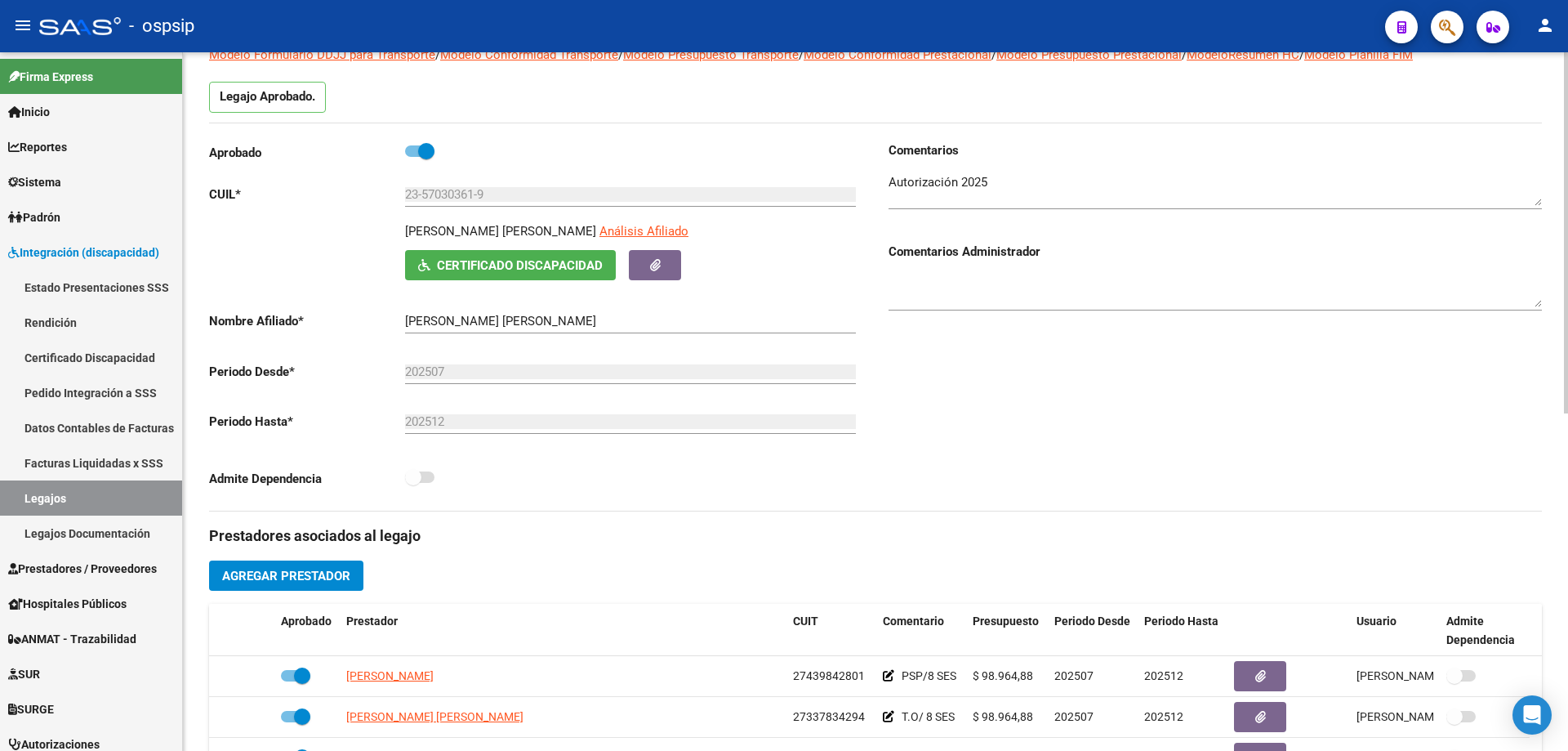
scroll to position [0, 0]
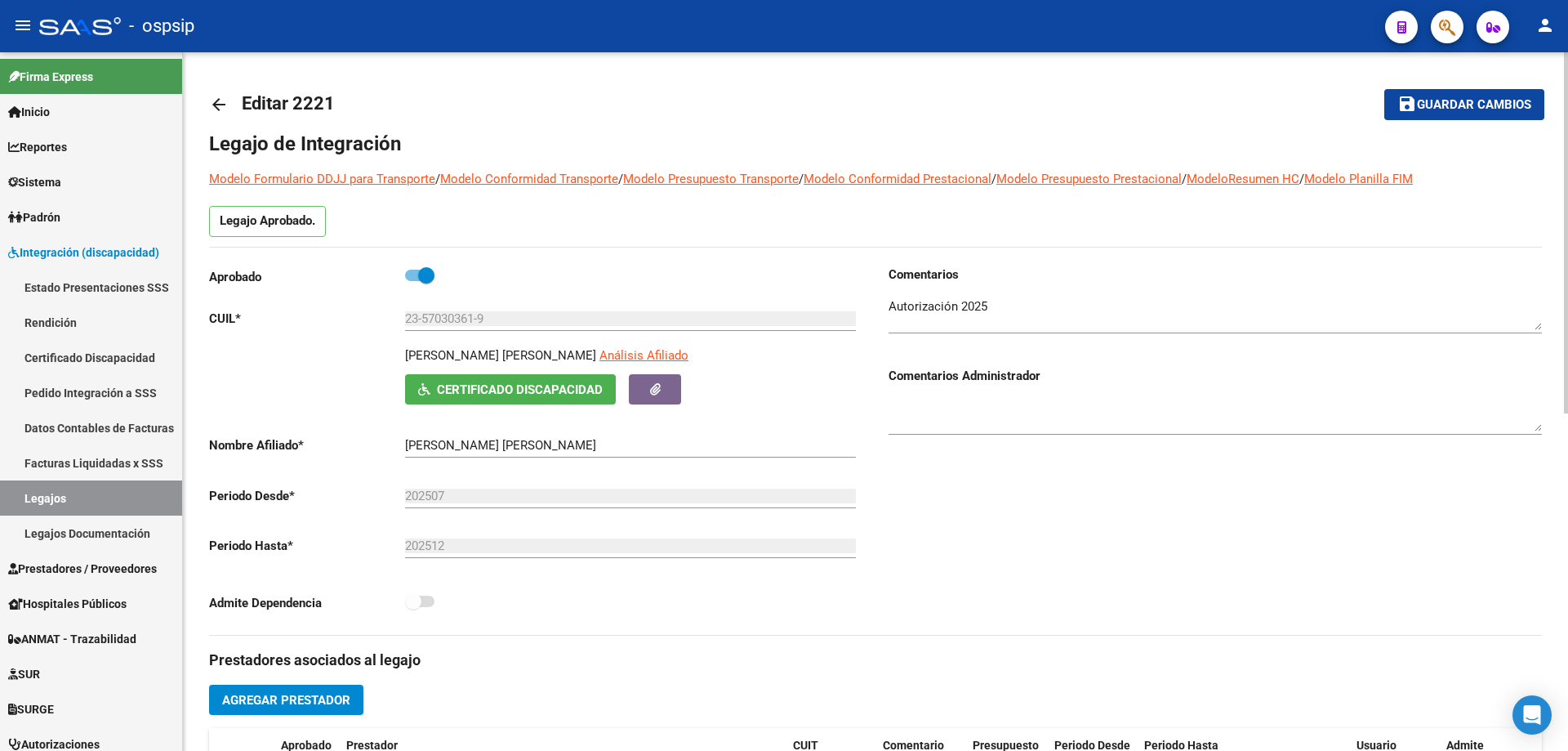
click at [1422, 112] on span "Guardar cambios" at bounding box center [1474, 105] width 114 height 14
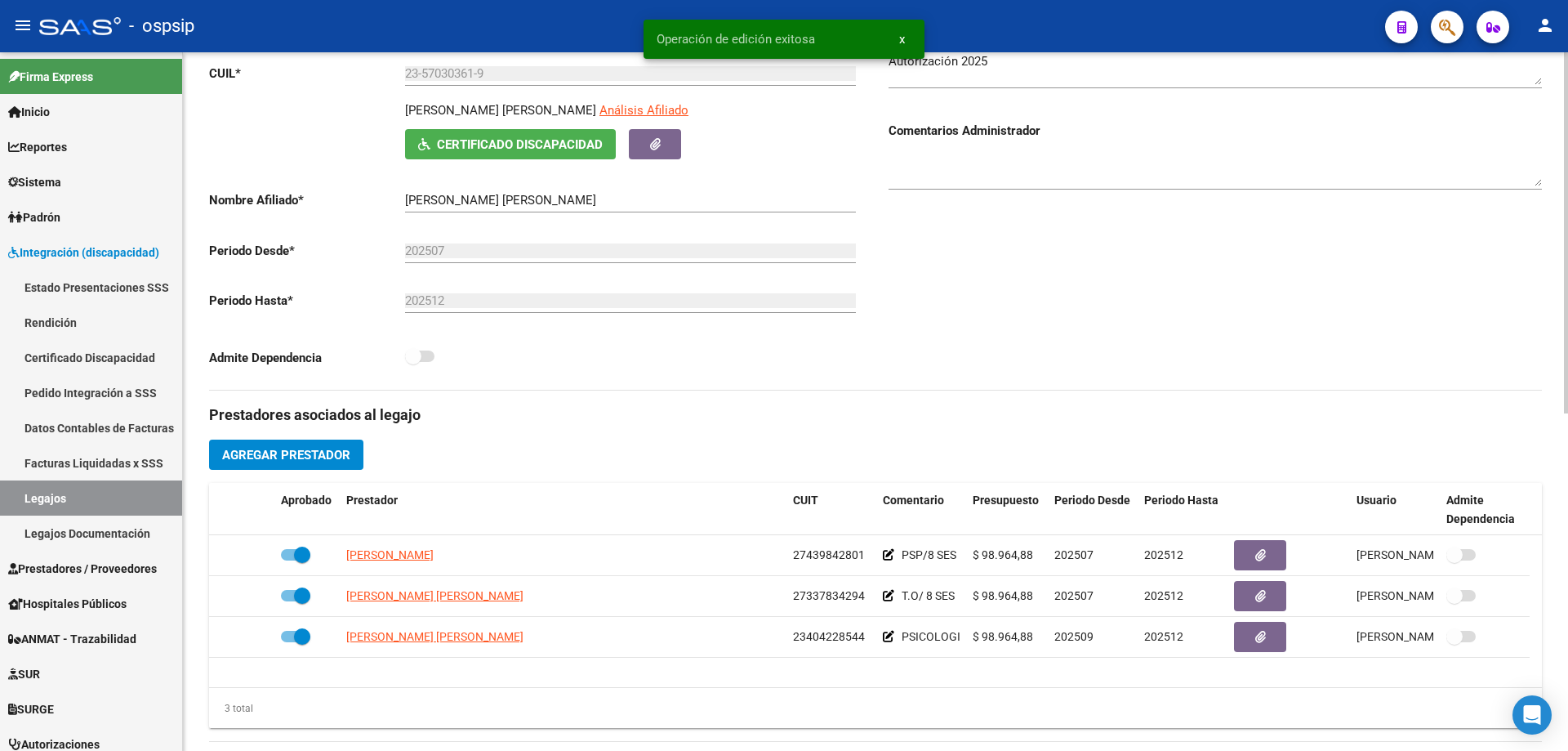
scroll to position [163, 0]
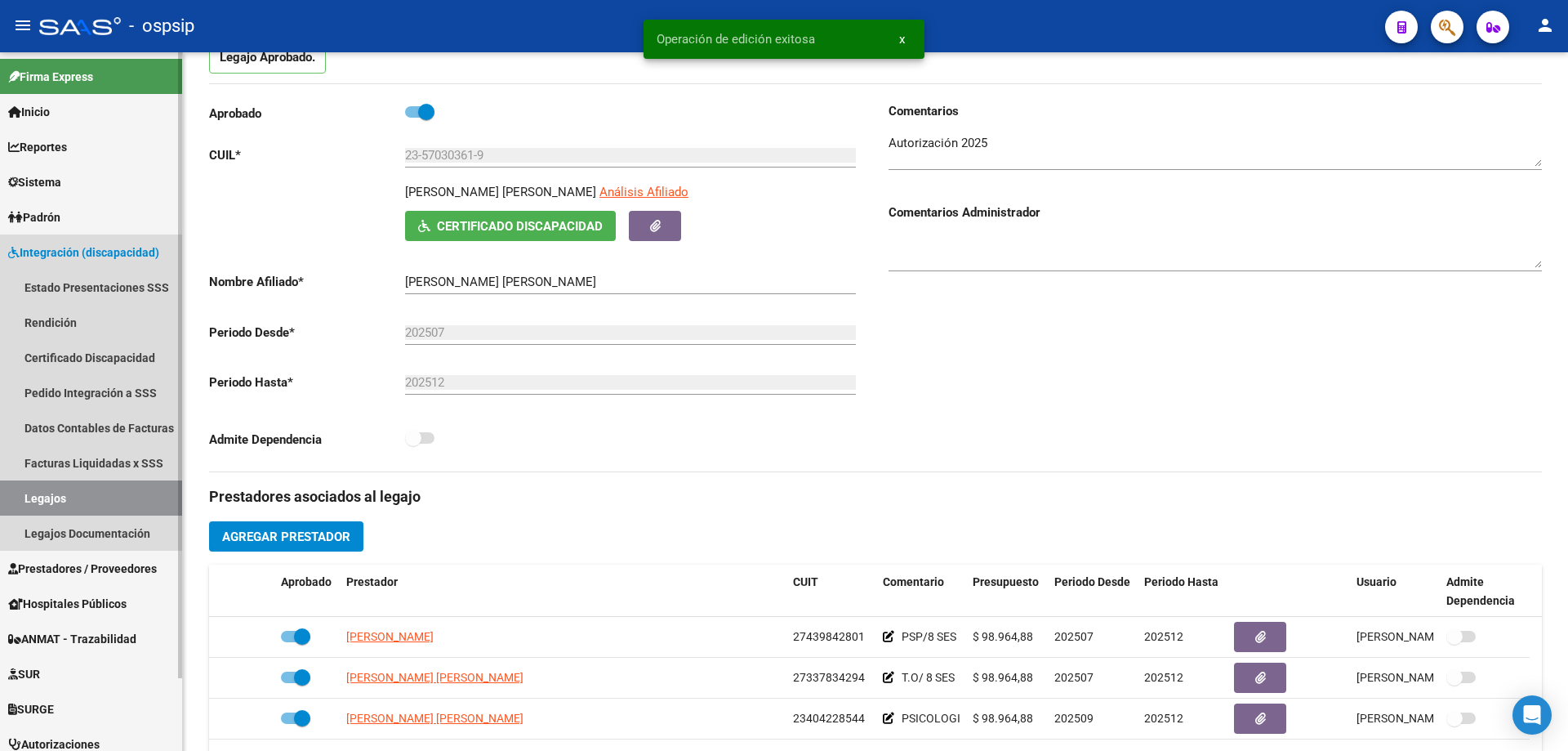
click at [51, 497] on link "Legajos" at bounding box center [90, 497] width 182 height 35
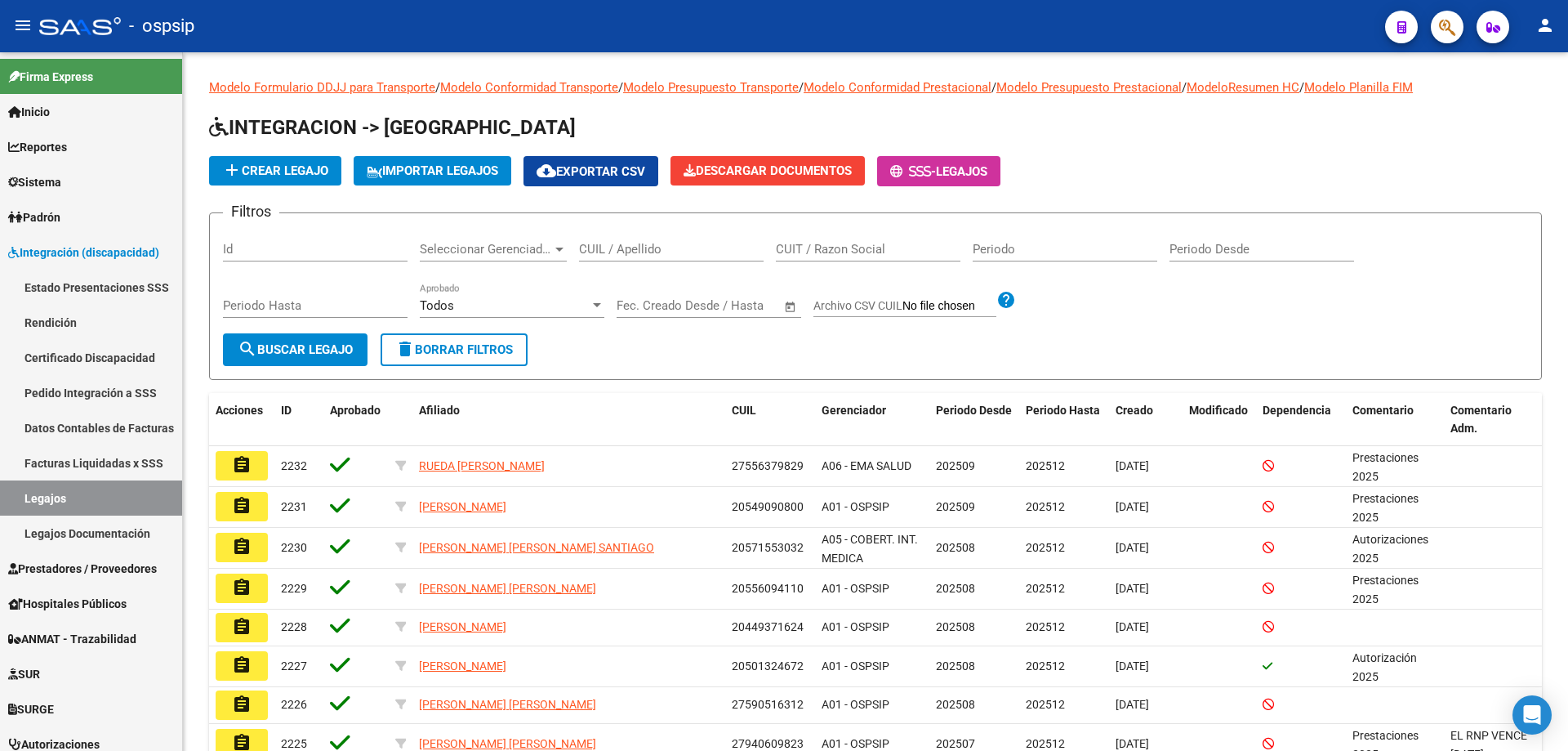
click at [1445, 41] on span "button" at bounding box center [1446, 27] width 16 height 33
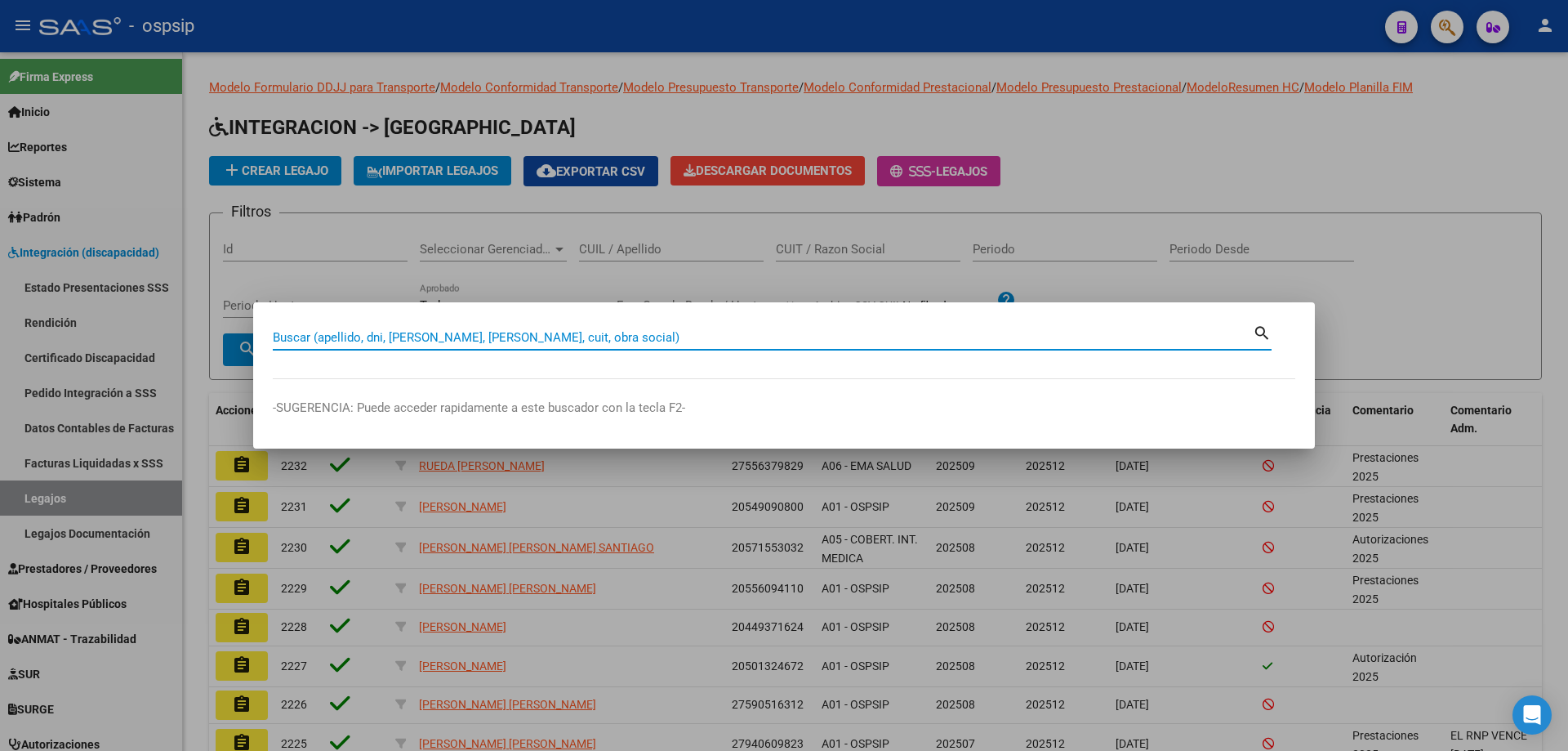
type input "7"
type input "27508961397"
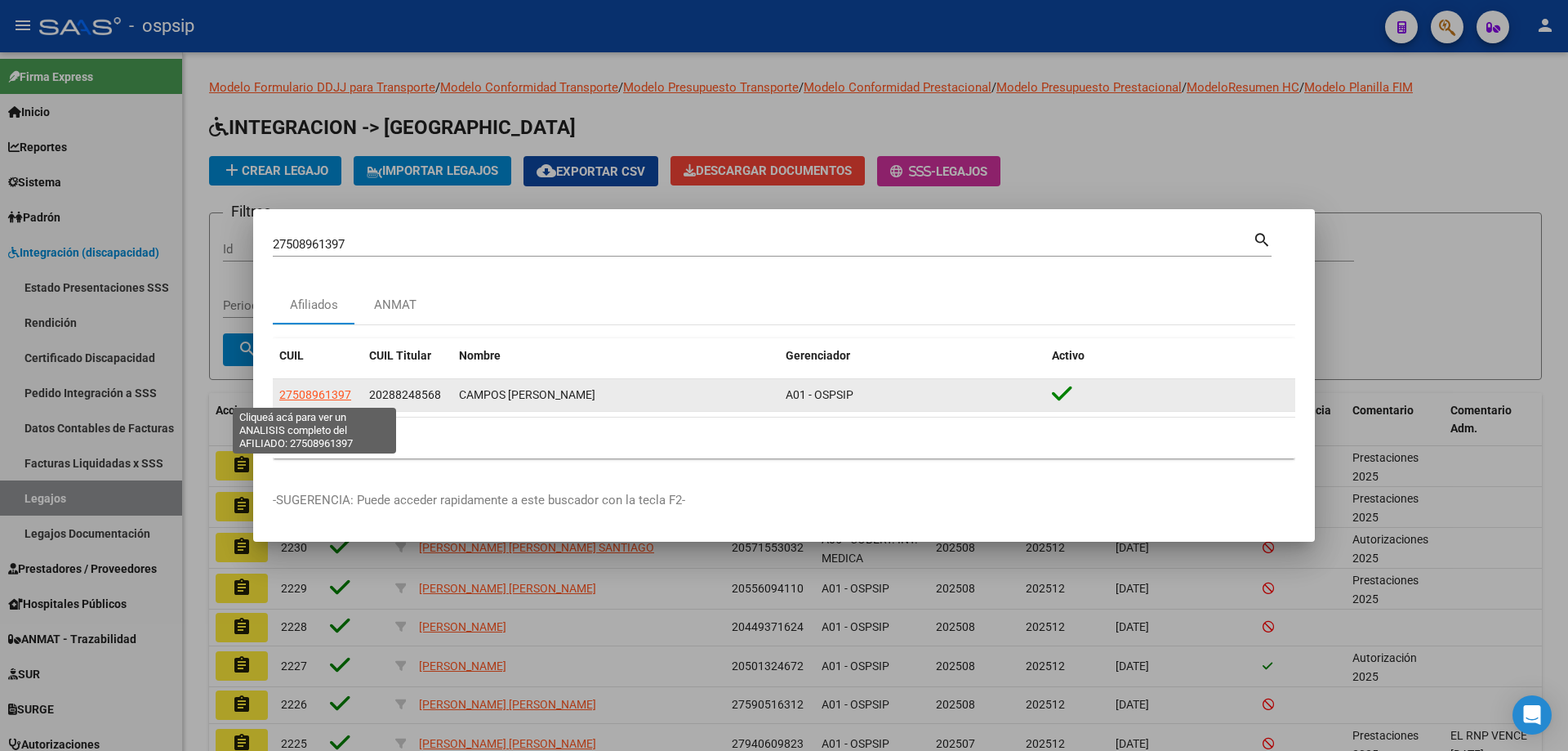
click at [317, 397] on span "27508961397" at bounding box center [314, 395] width 71 height 13
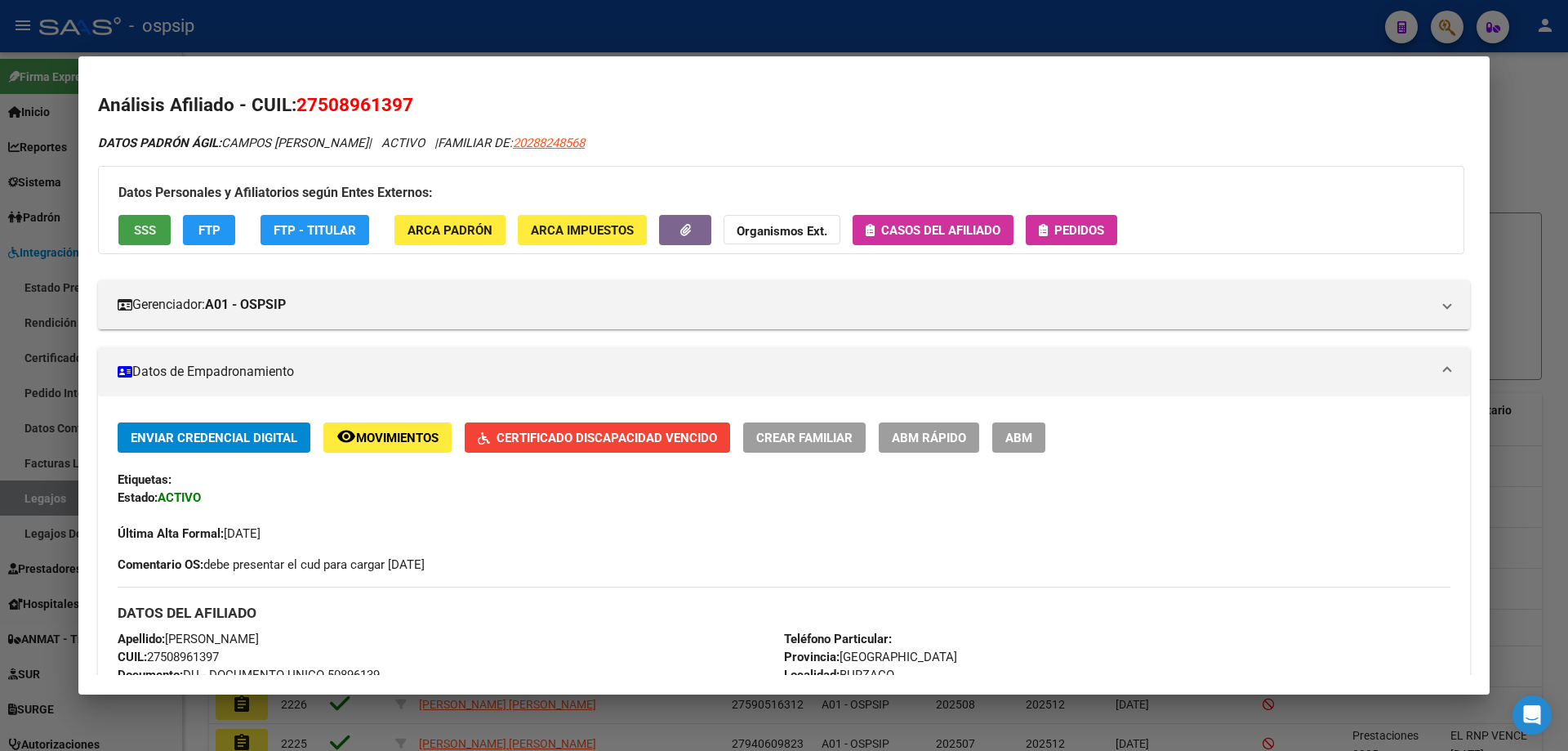
click at [122, 215] on button "SSS" at bounding box center [144, 230] width 52 height 30
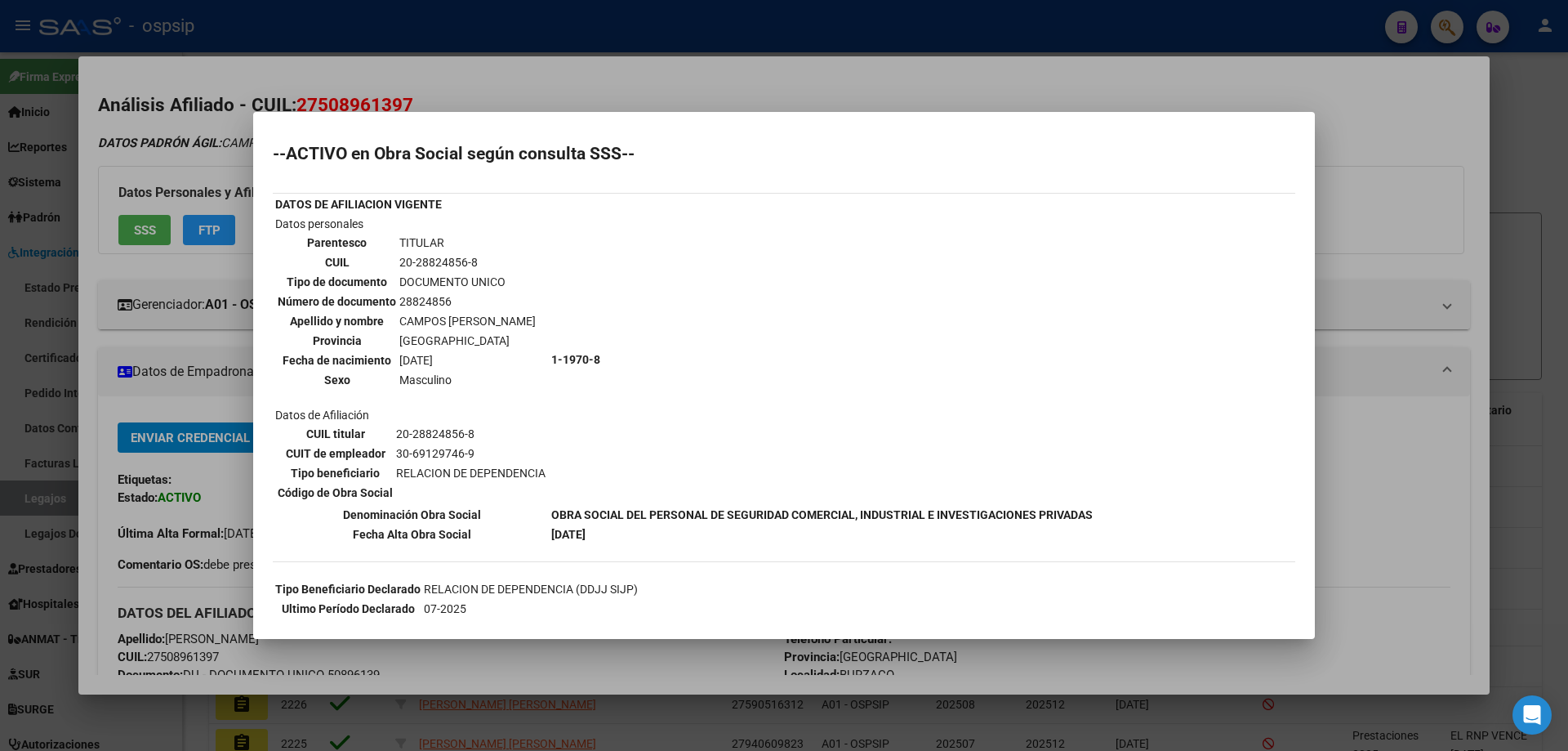
click at [538, 98] on div at bounding box center [784, 376] width 1568 height 751
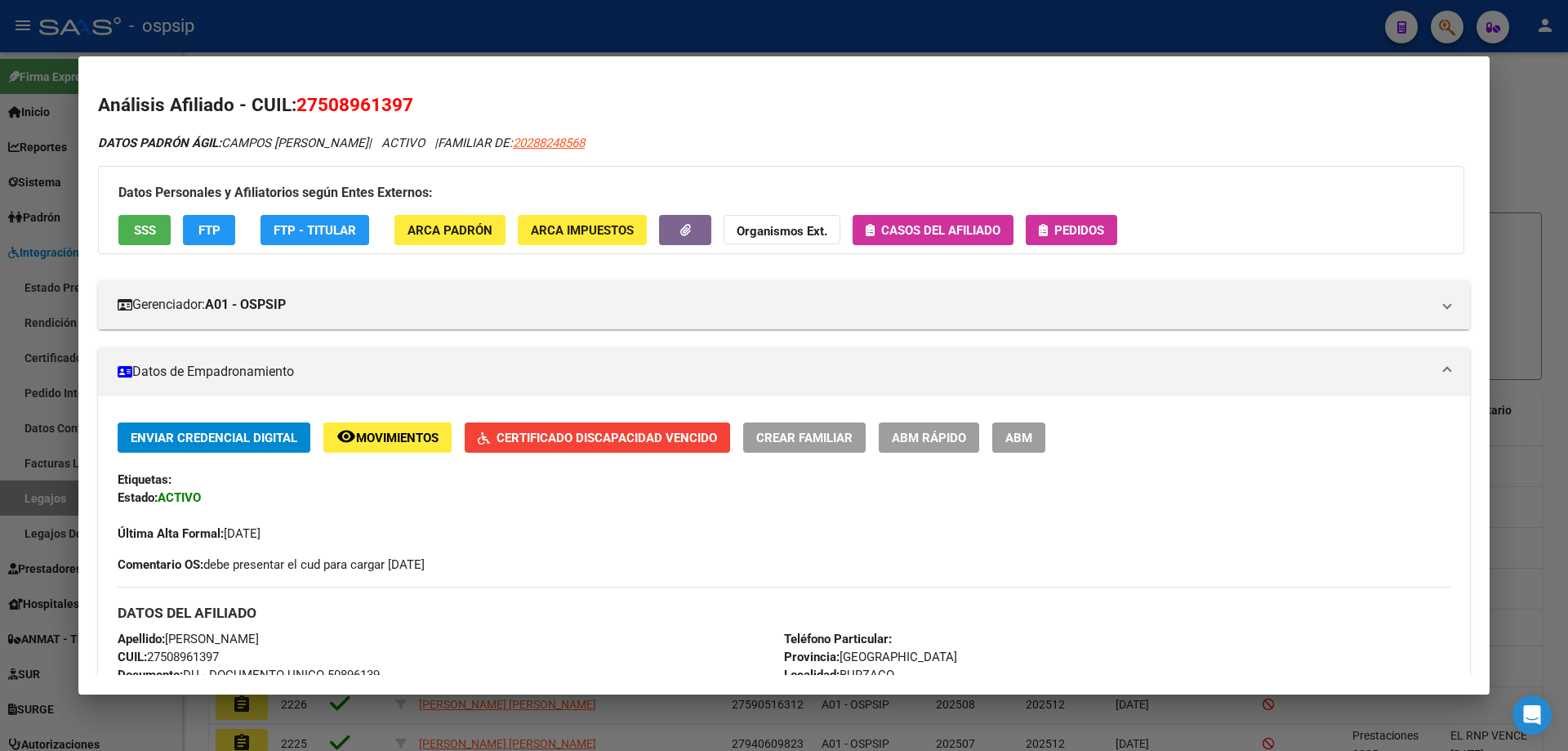
click at [322, 19] on div at bounding box center [784, 376] width 1568 height 751
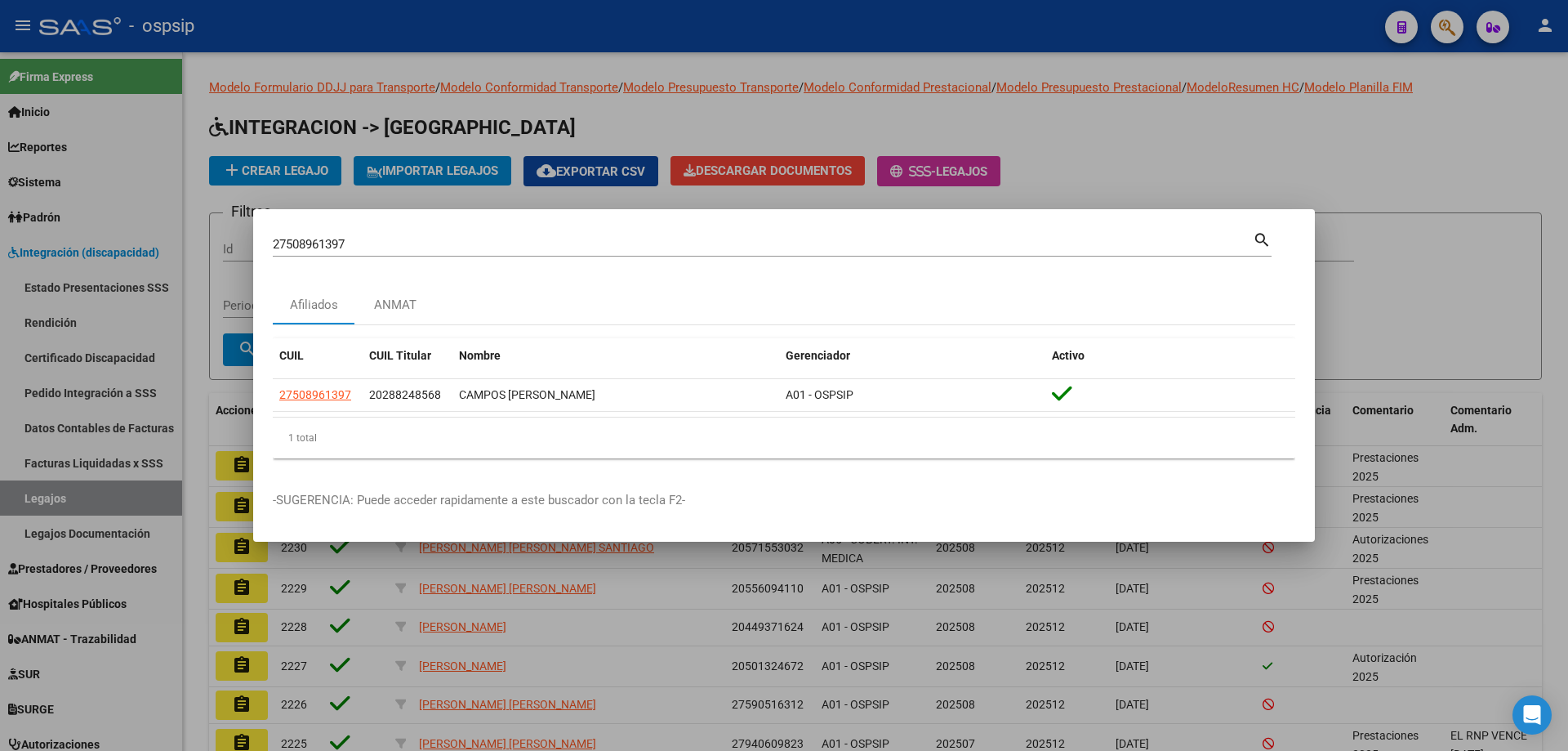
click at [81, 502] on div at bounding box center [784, 376] width 1568 height 751
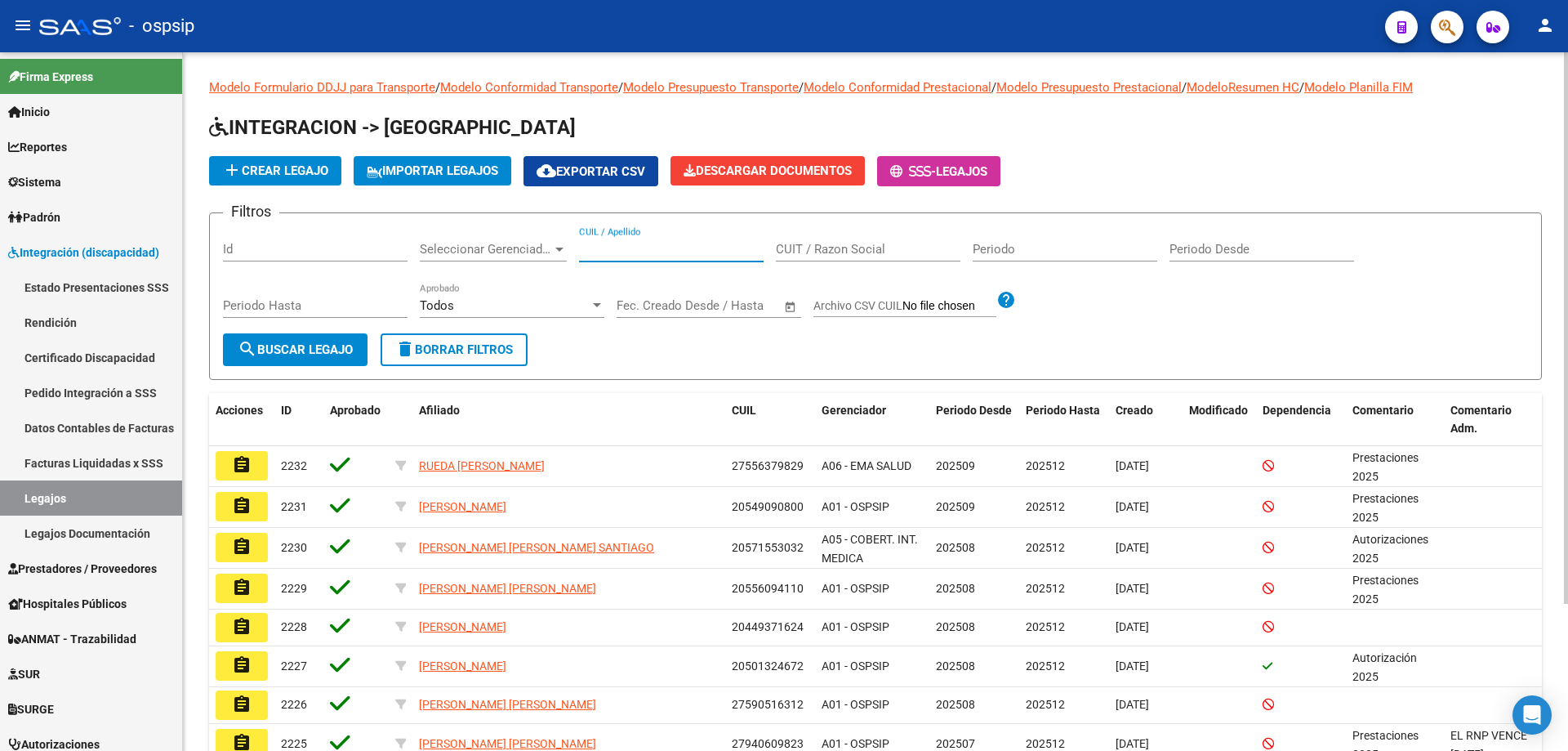
click at [641, 252] on input "CUIL / Apellido" at bounding box center [672, 249] width 185 height 14
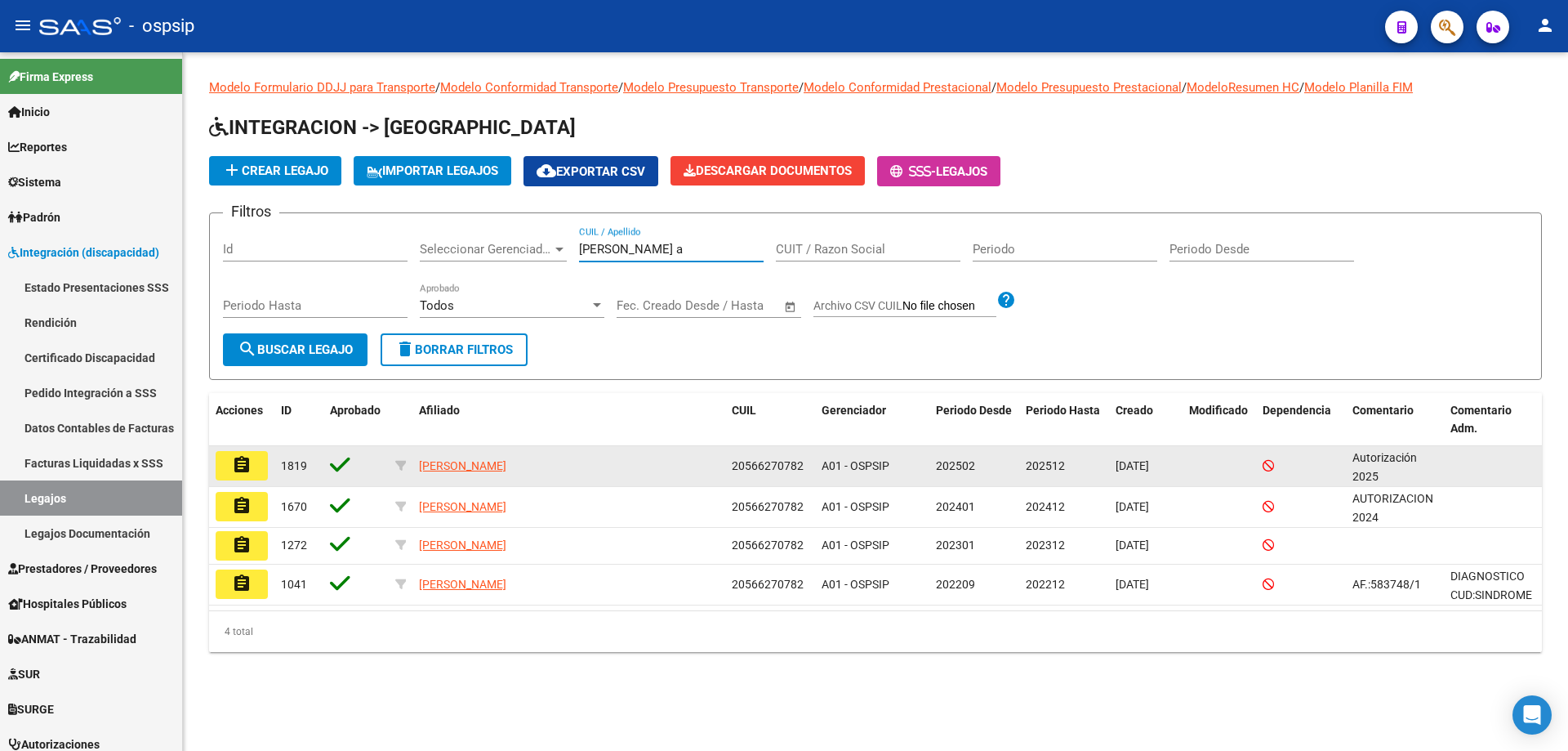
type input "farias a"
click at [235, 465] on mat-icon "assignment" at bounding box center [241, 464] width 20 height 20
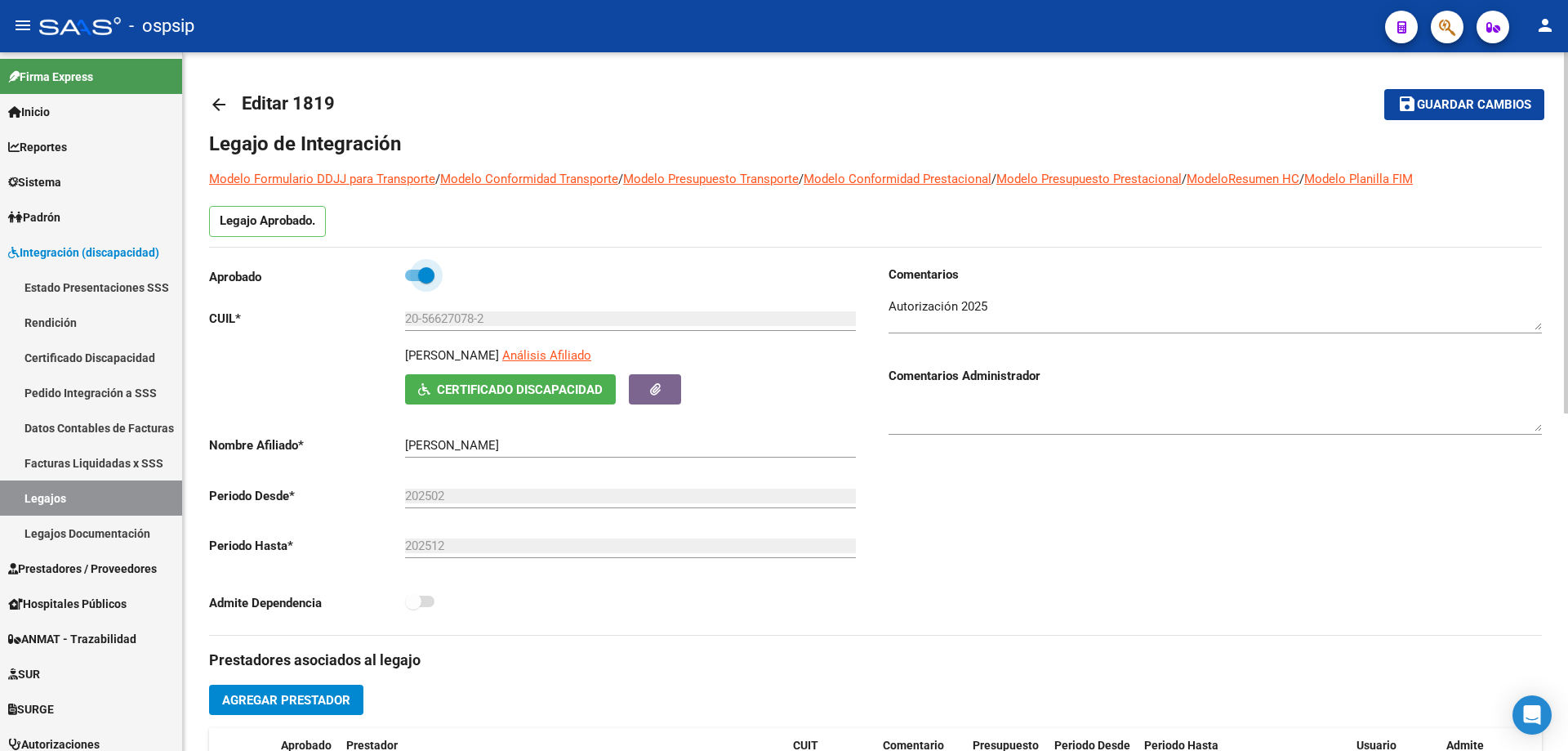
click at [425, 269] on span at bounding box center [426, 274] width 16 height 16
click at [413, 281] on input "checkbox" at bounding box center [412, 281] width 1 height 1
checkbox input "false"
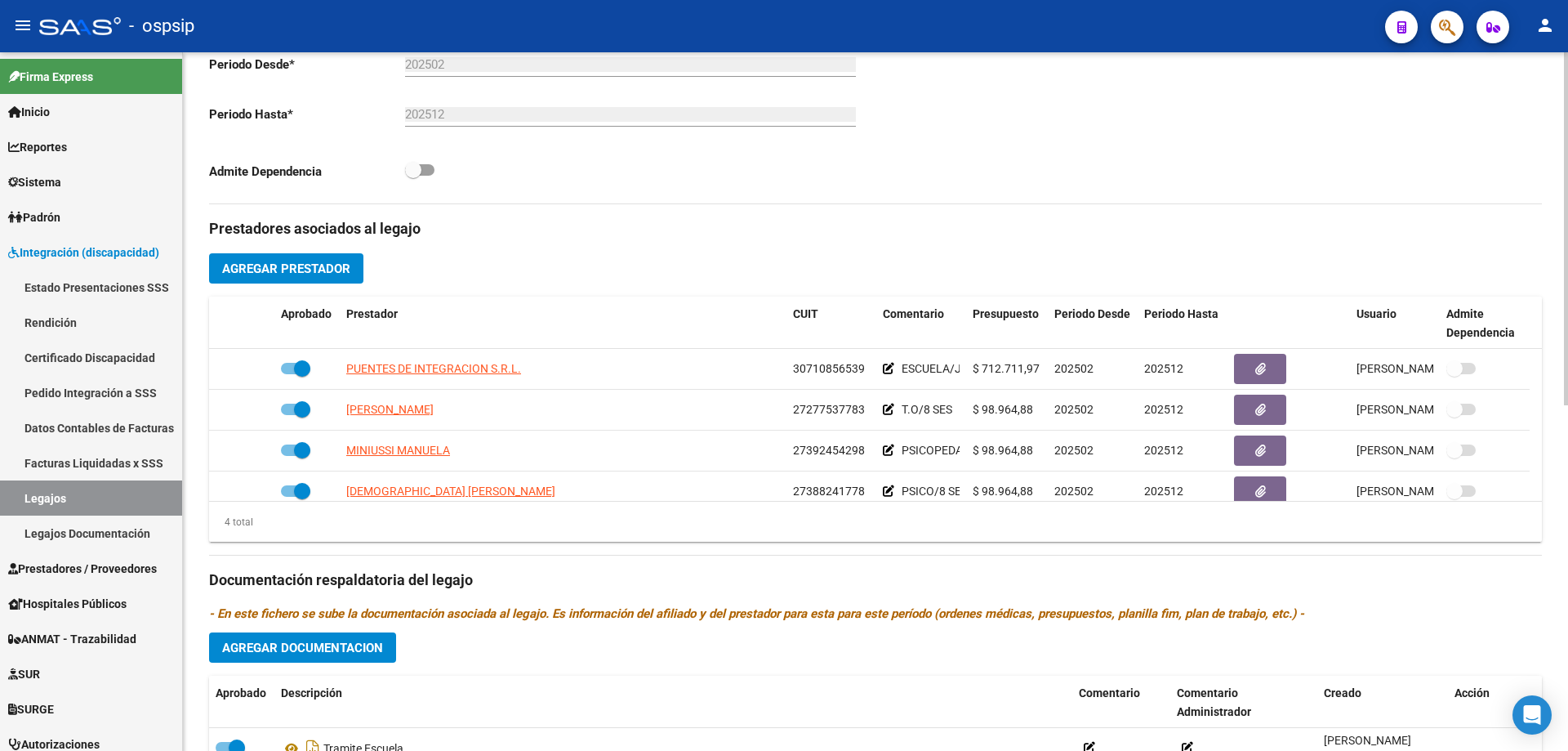
scroll to position [490, 0]
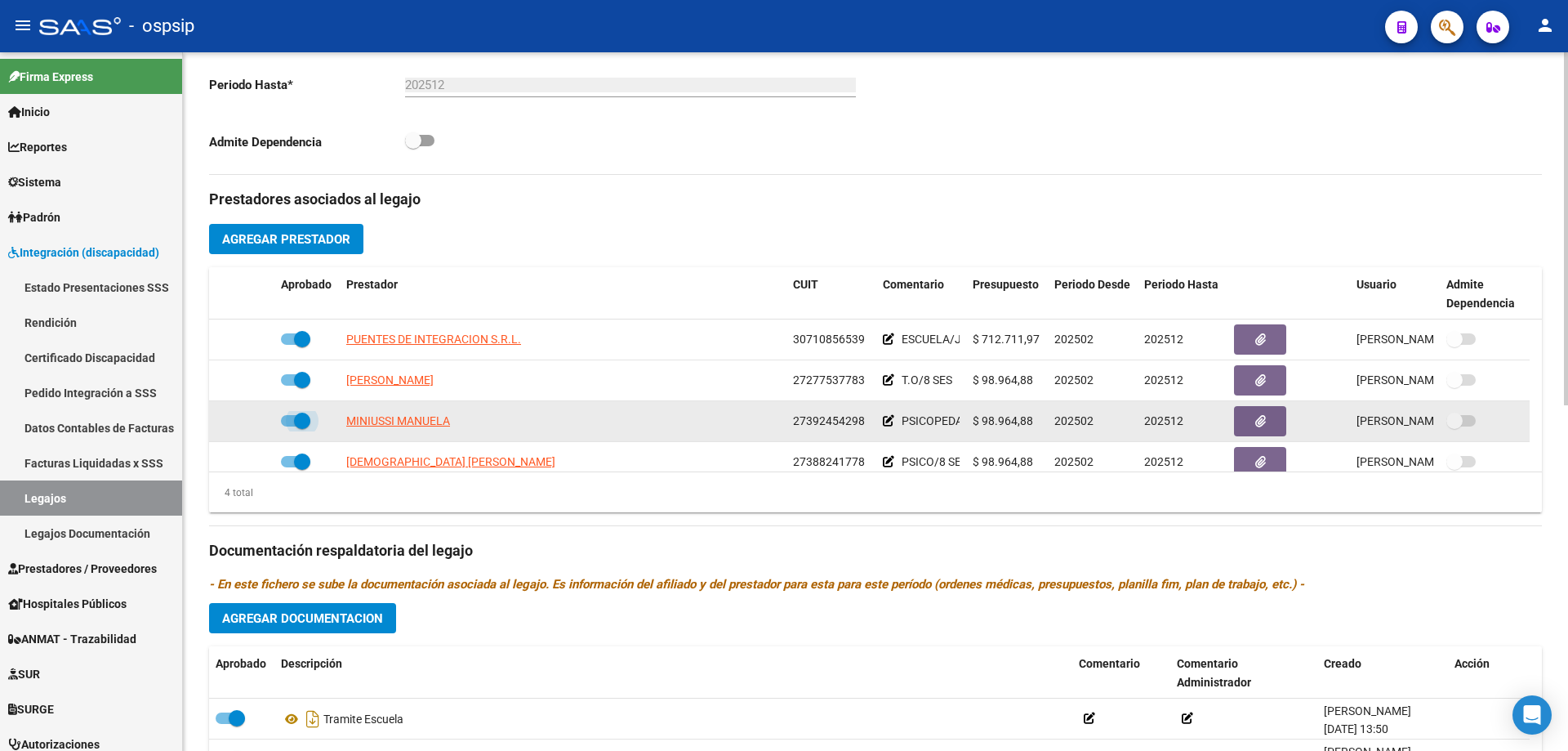
click at [291, 415] on span at bounding box center [295, 420] width 30 height 11
click at [289, 426] on input "checkbox" at bounding box center [289, 426] width 1 height 1
checkbox input "false"
click at [248, 418] on icon at bounding box center [251, 420] width 11 height 11
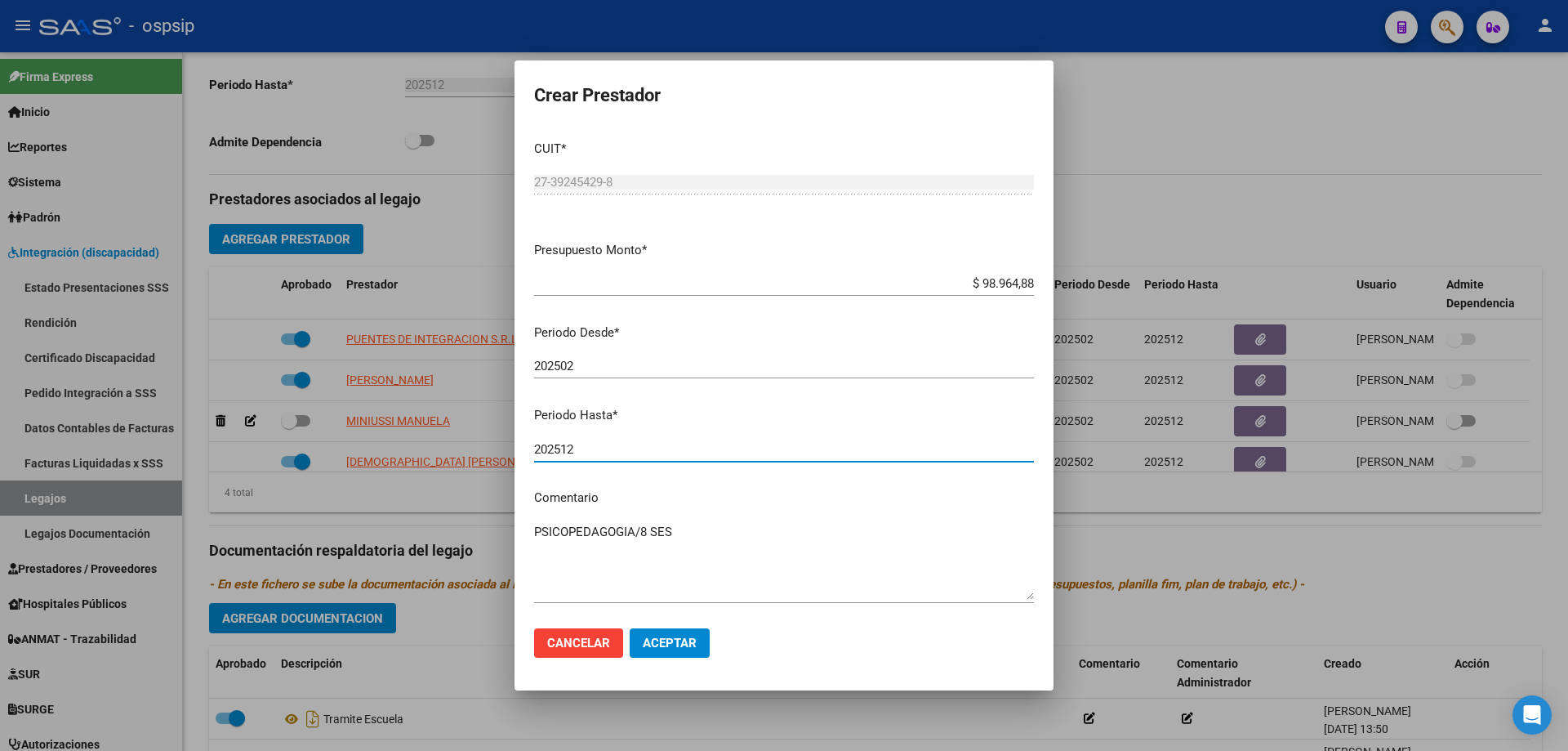
click at [626, 454] on input "202512" at bounding box center [784, 449] width 500 height 14
type input "202508"
click at [666, 655] on button "Aceptar" at bounding box center [670, 642] width 80 height 30
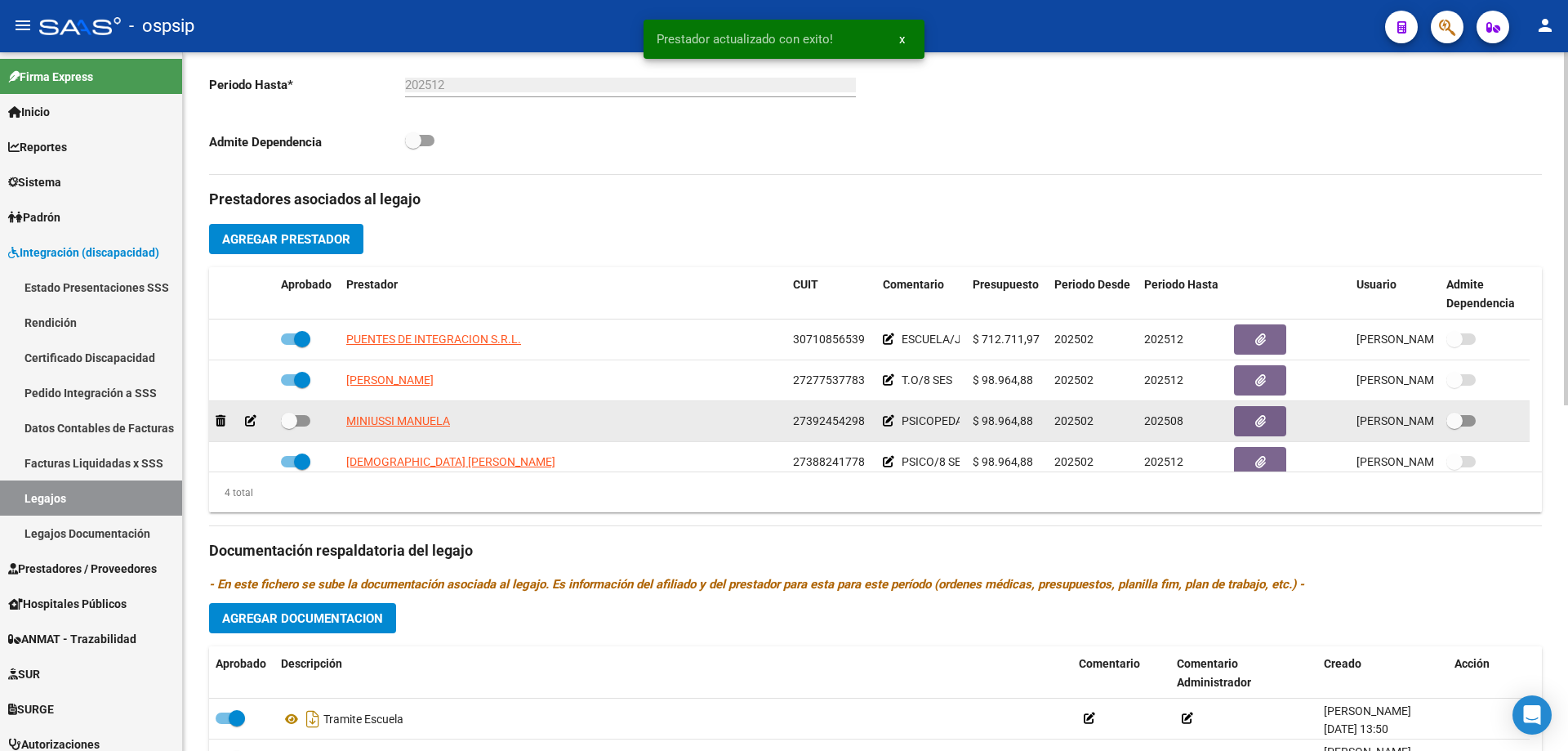
click at [305, 415] on span at bounding box center [295, 420] width 30 height 11
click at [289, 426] on input "checkbox" at bounding box center [289, 426] width 1 height 1
checkbox input "true"
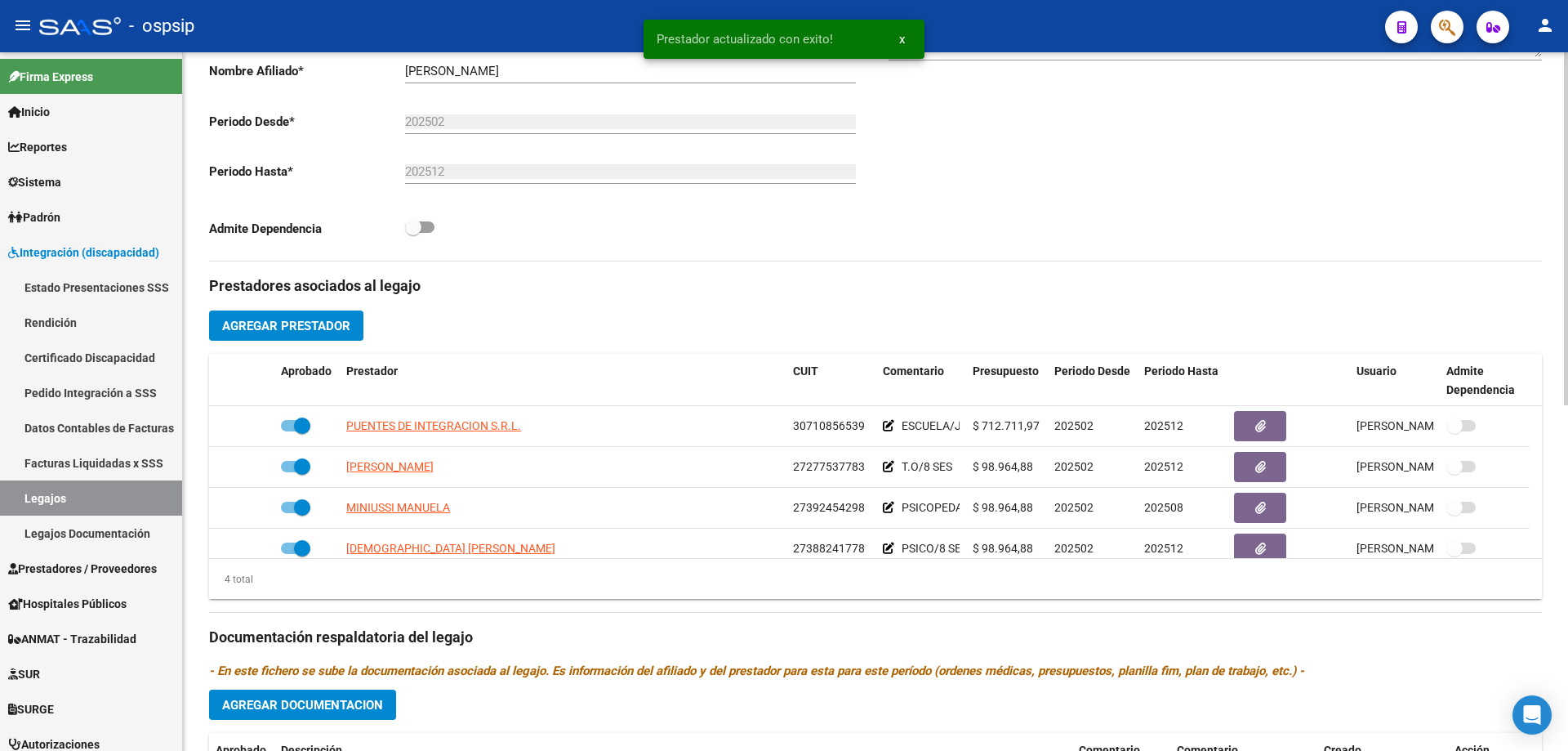
scroll to position [245, 0]
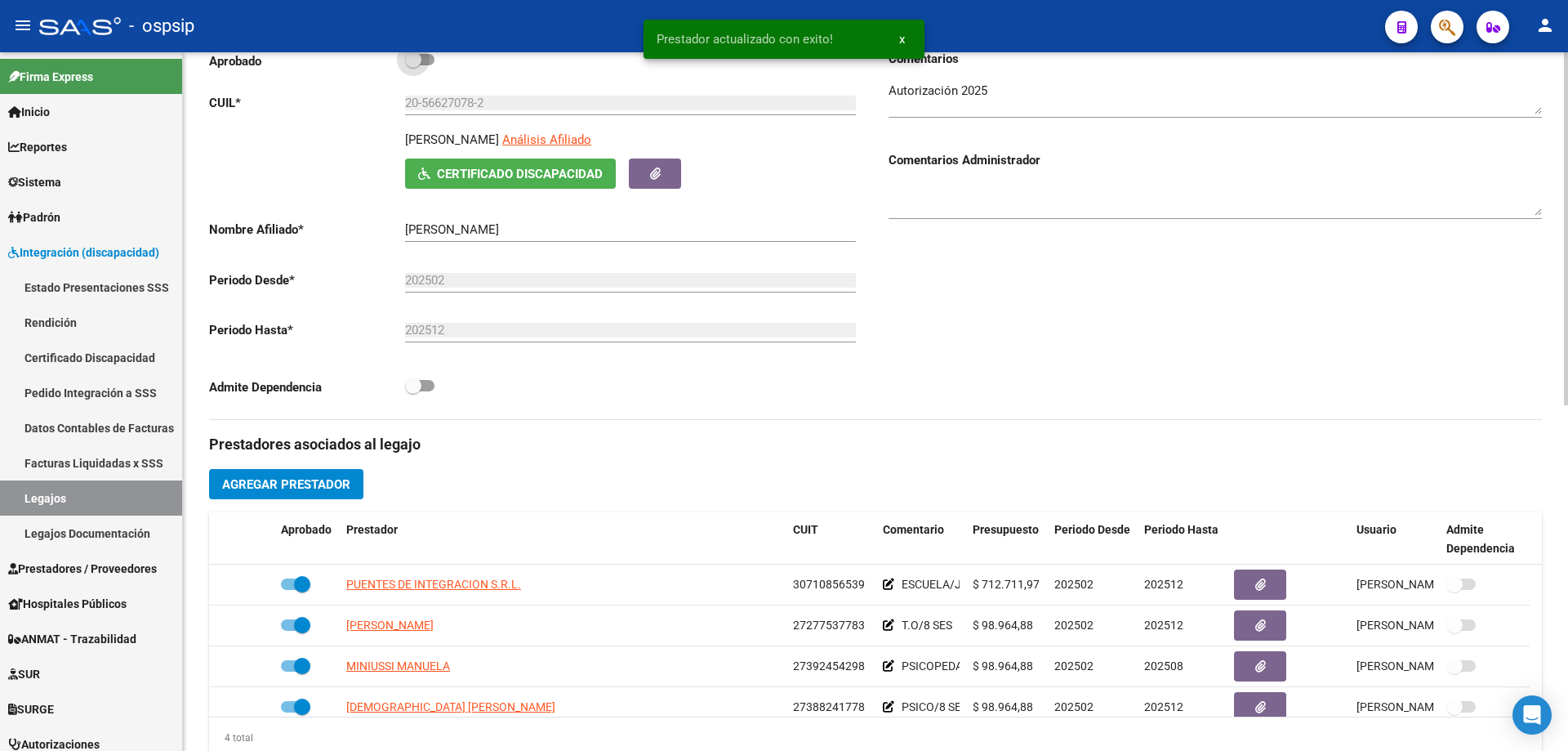
click at [432, 54] on span at bounding box center [419, 60] width 30 height 11
click at [413, 66] on input "checkbox" at bounding box center [412, 66] width 1 height 1
checkbox input "true"
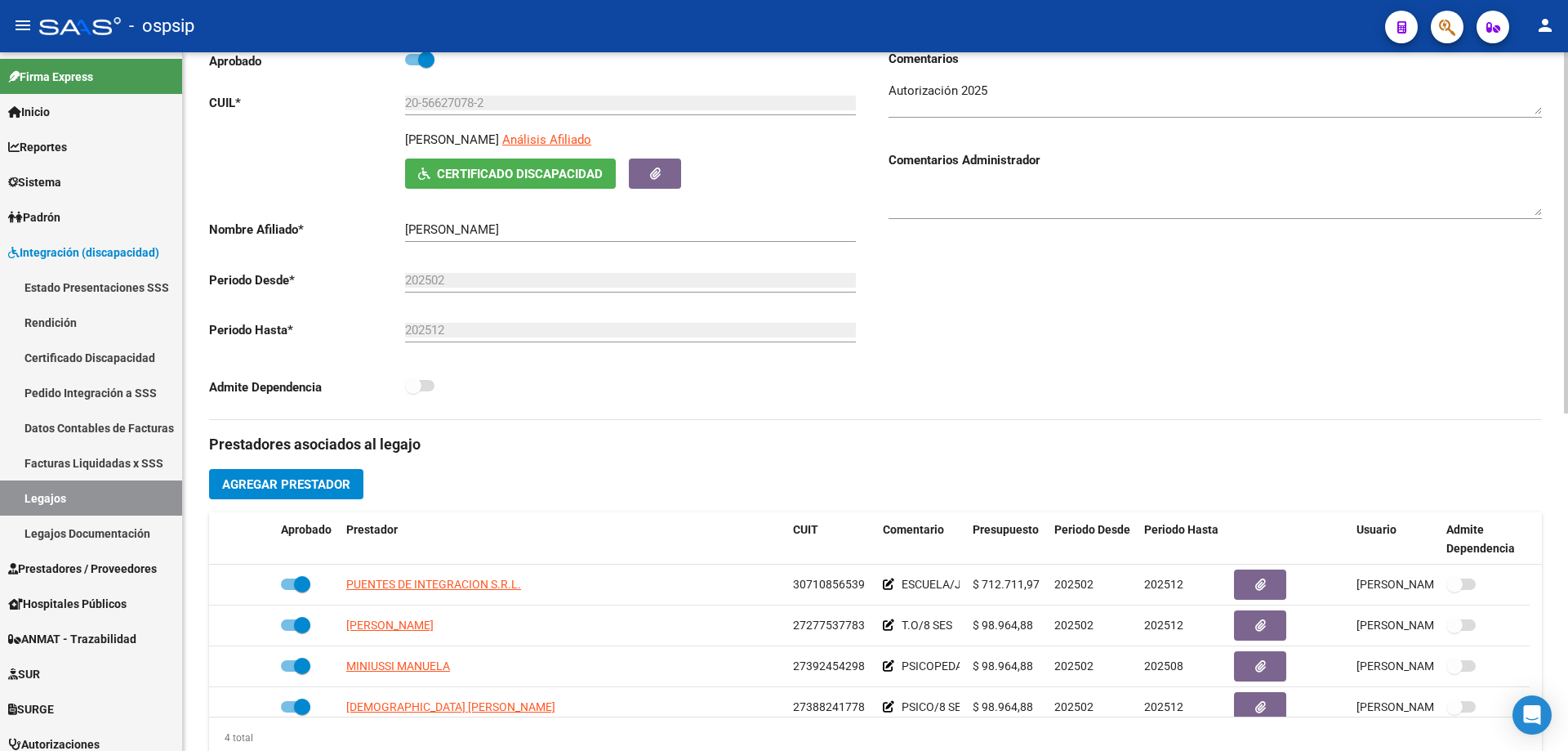
click at [1219, 382] on div "Comentarios Comentarios Administrador" at bounding box center [1208, 233] width 666 height 369
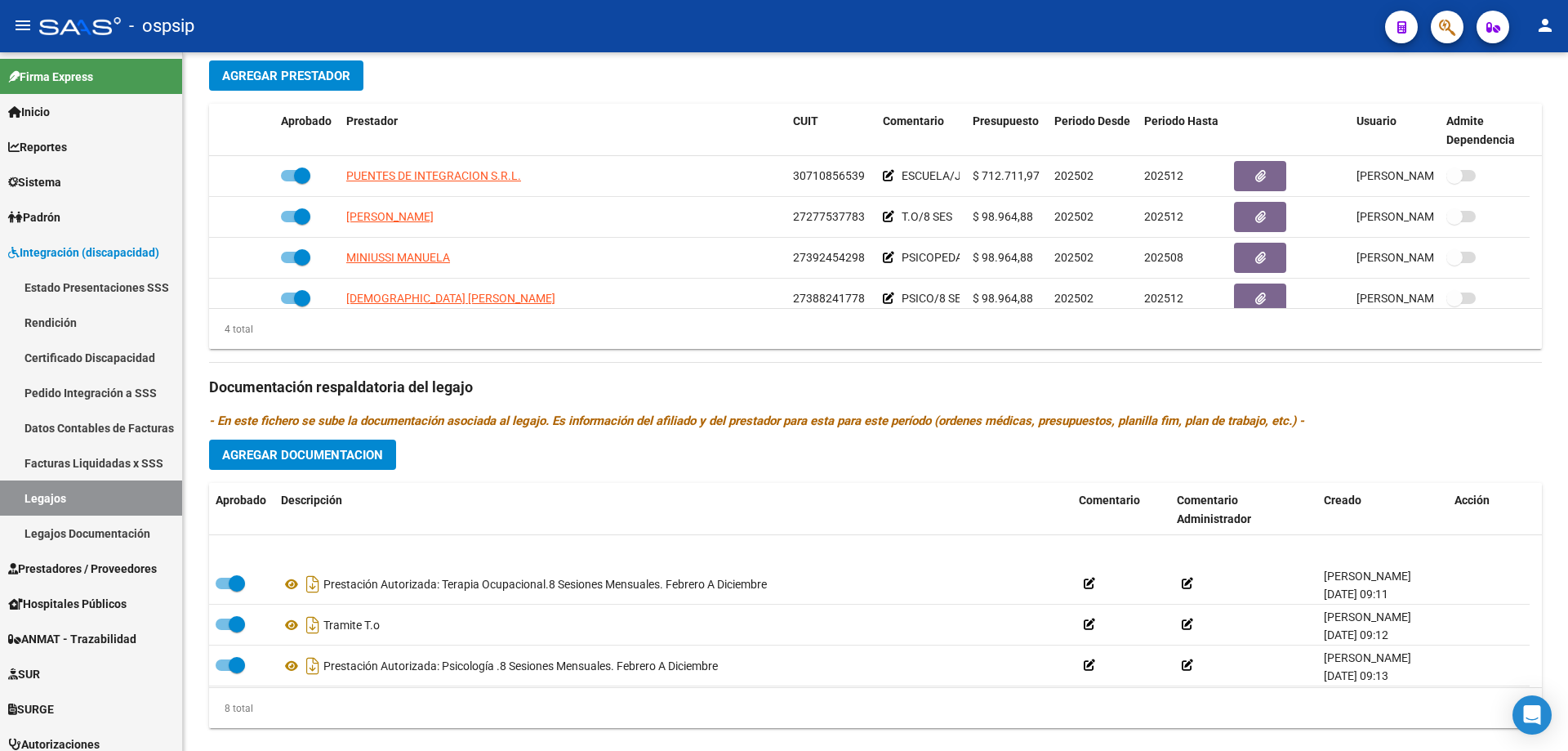
scroll to position [82, 0]
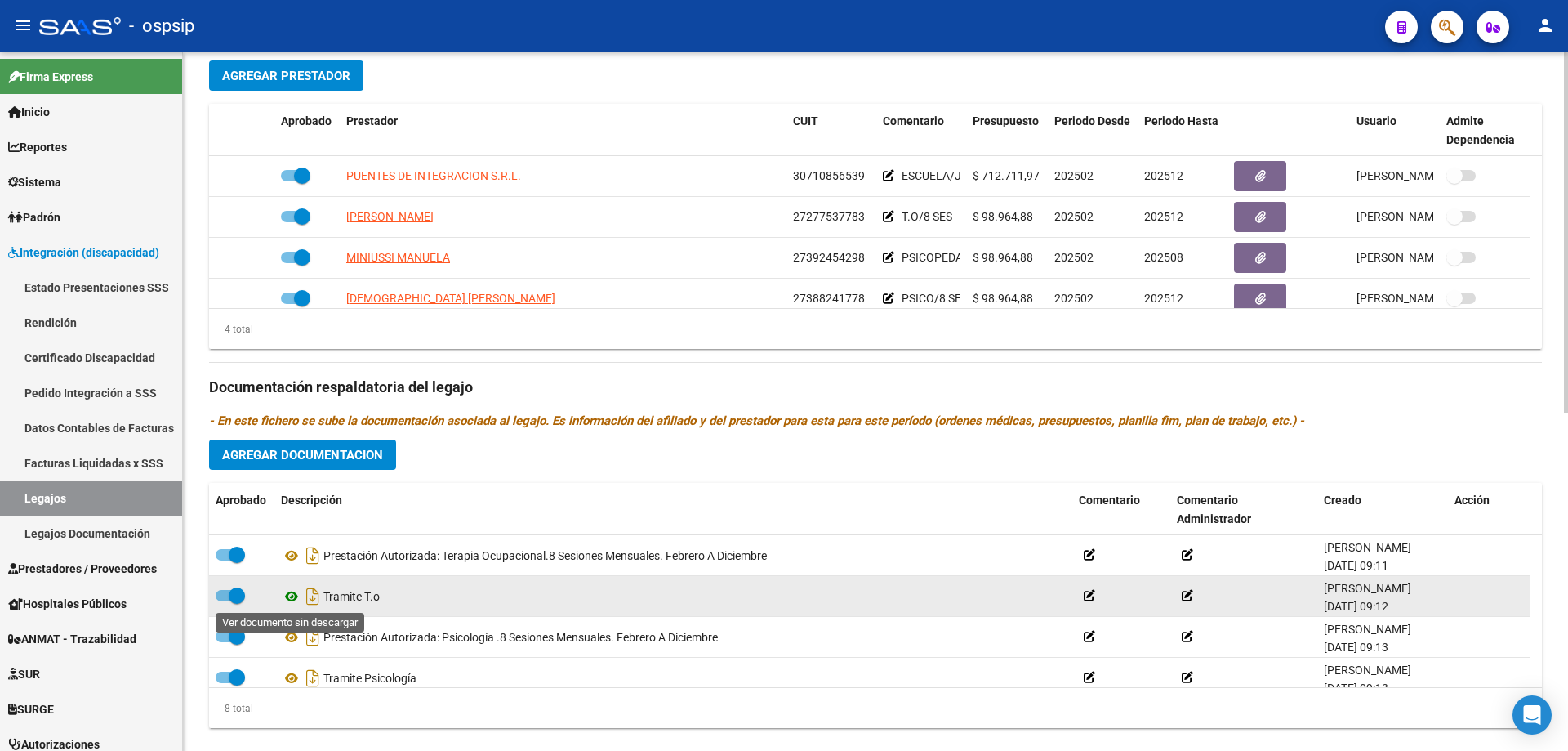
click at [289, 598] on icon at bounding box center [291, 596] width 21 height 20
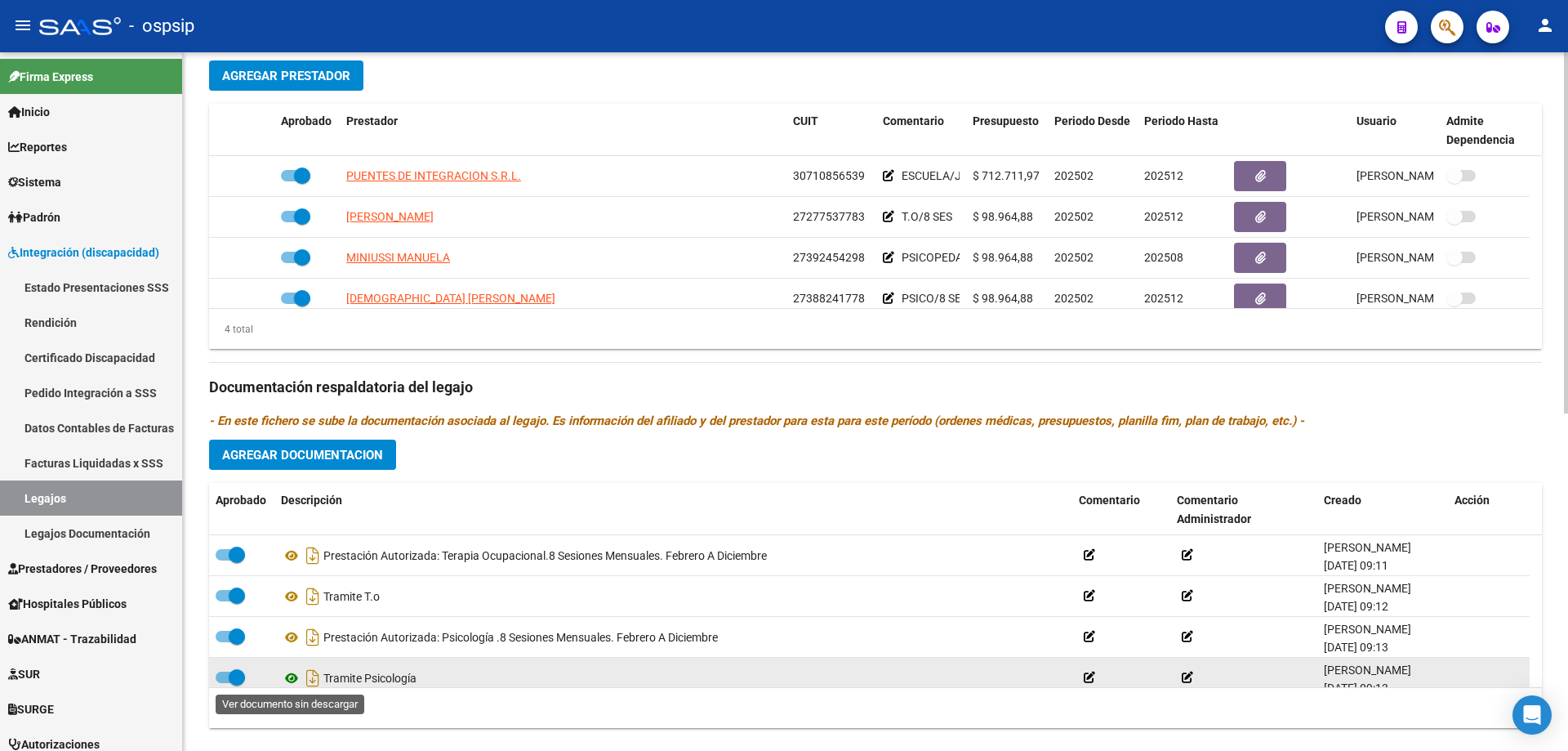
click at [296, 676] on icon at bounding box center [291, 678] width 21 height 20
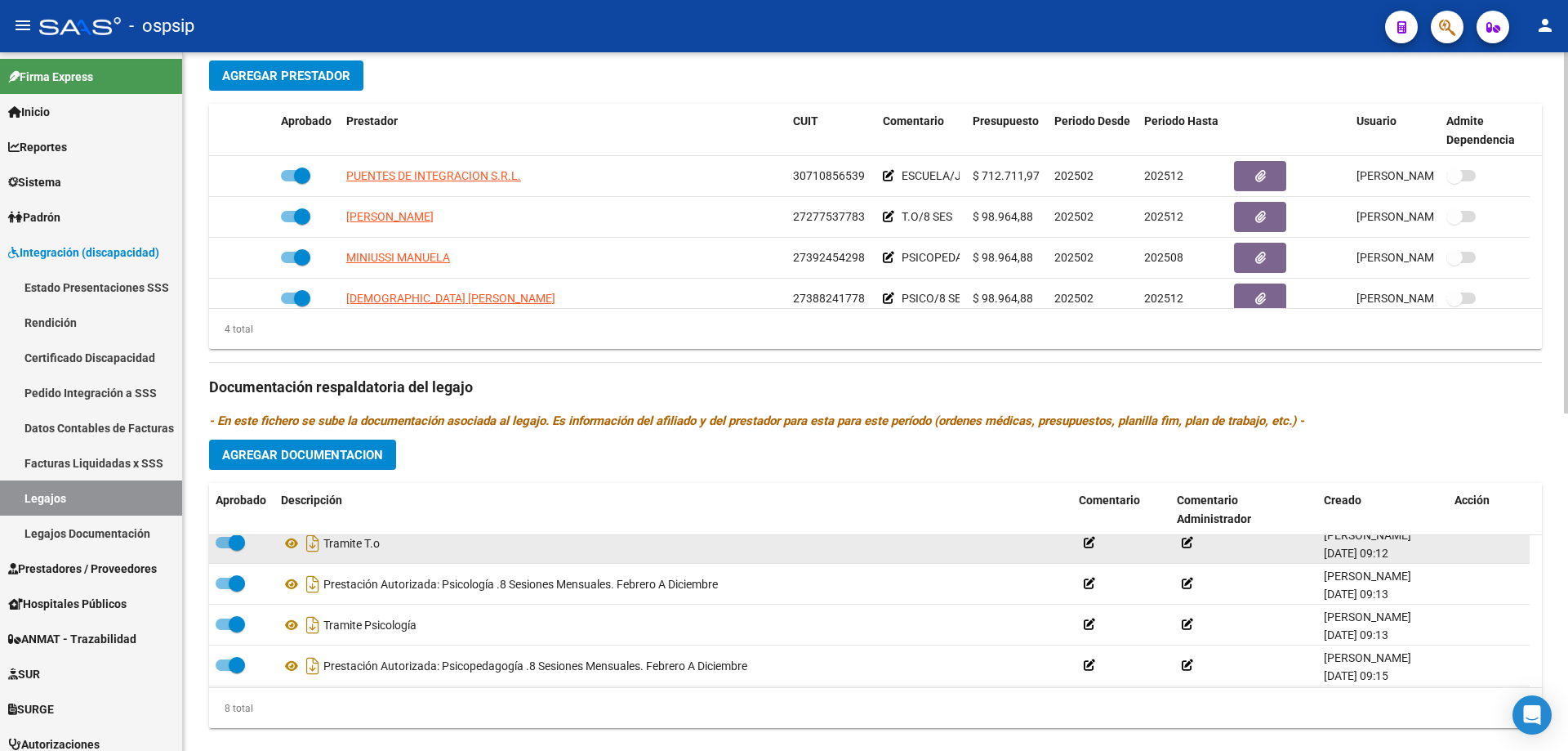
scroll to position [163, 0]
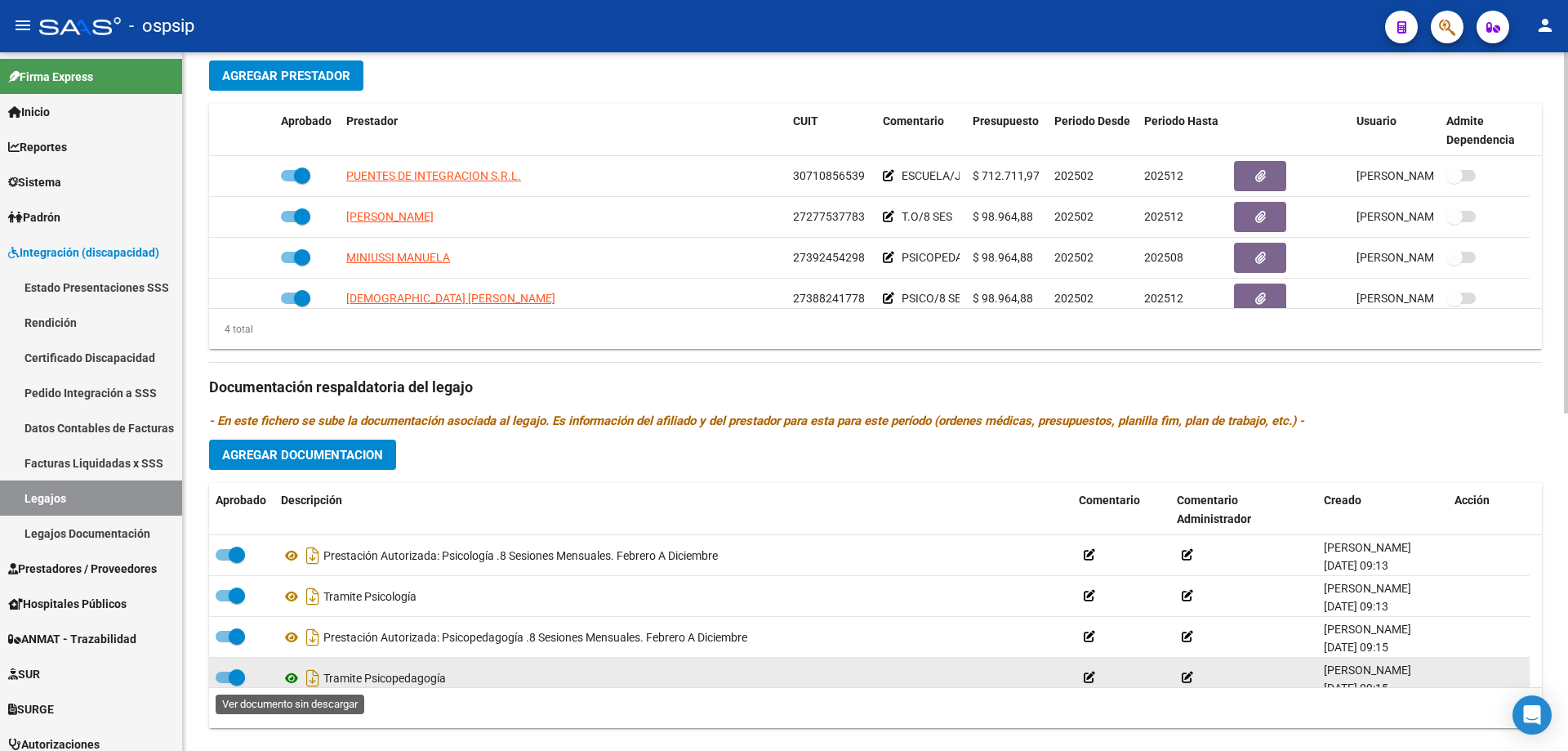
click at [291, 678] on icon at bounding box center [291, 678] width 21 height 20
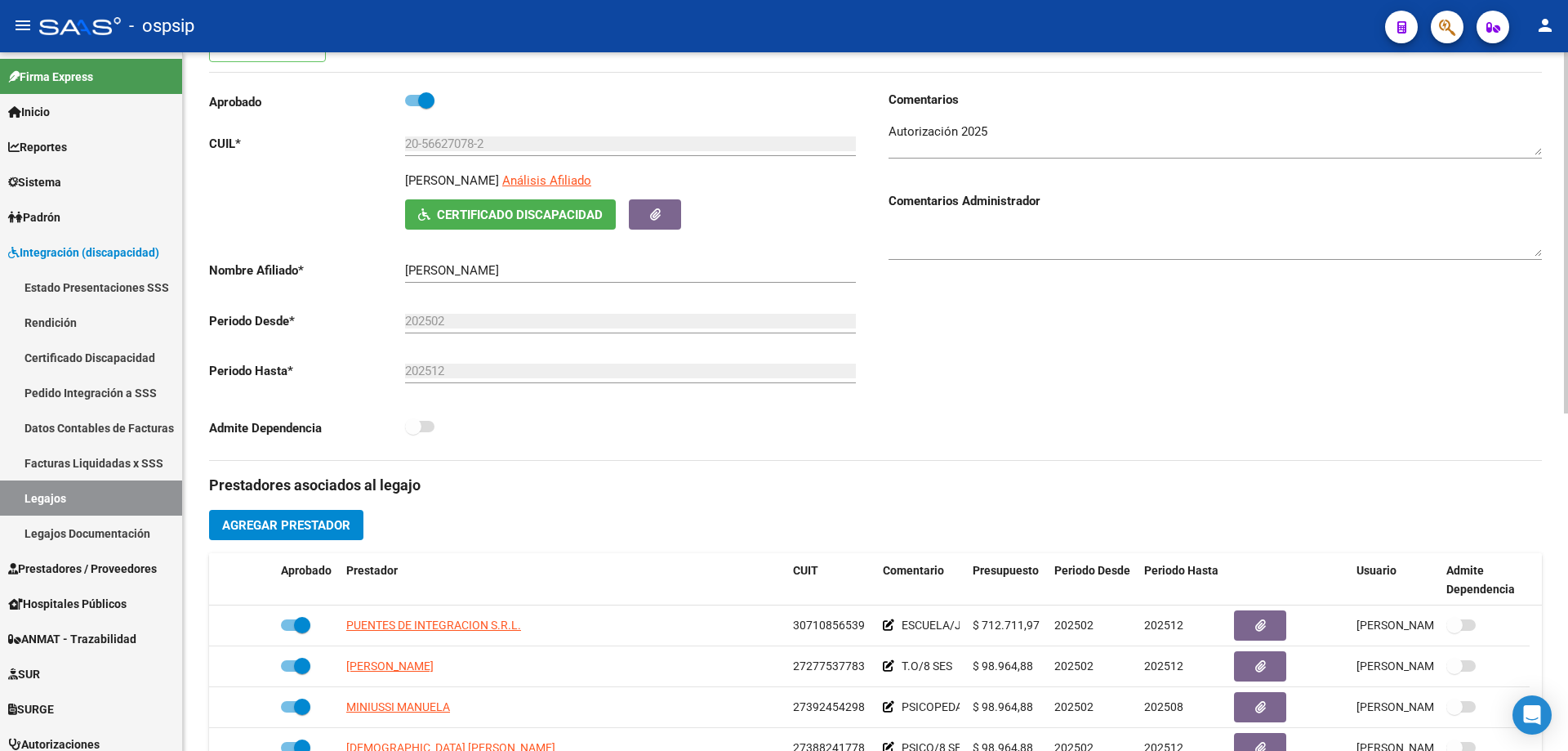
scroll to position [0, 0]
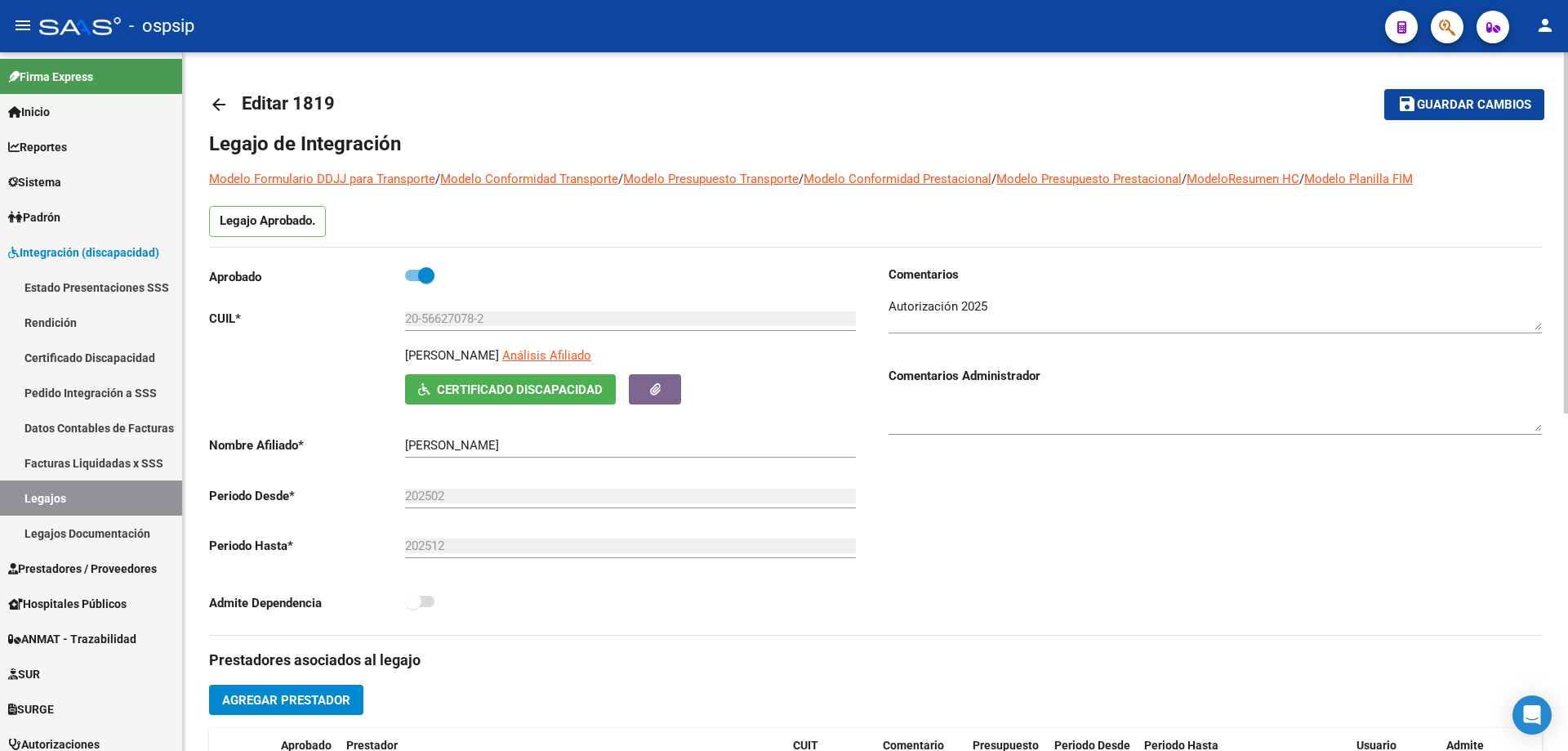
click at [972, 317] on textarea at bounding box center [1216, 314] width 653 height 32
click at [1006, 294] on div at bounding box center [1216, 308] width 653 height 50
click at [1015, 311] on textarea at bounding box center [1216, 314] width 653 height 32
click at [975, 312] on textarea at bounding box center [1216, 314] width 653 height 32
click at [978, 325] on textarea at bounding box center [1216, 314] width 653 height 32
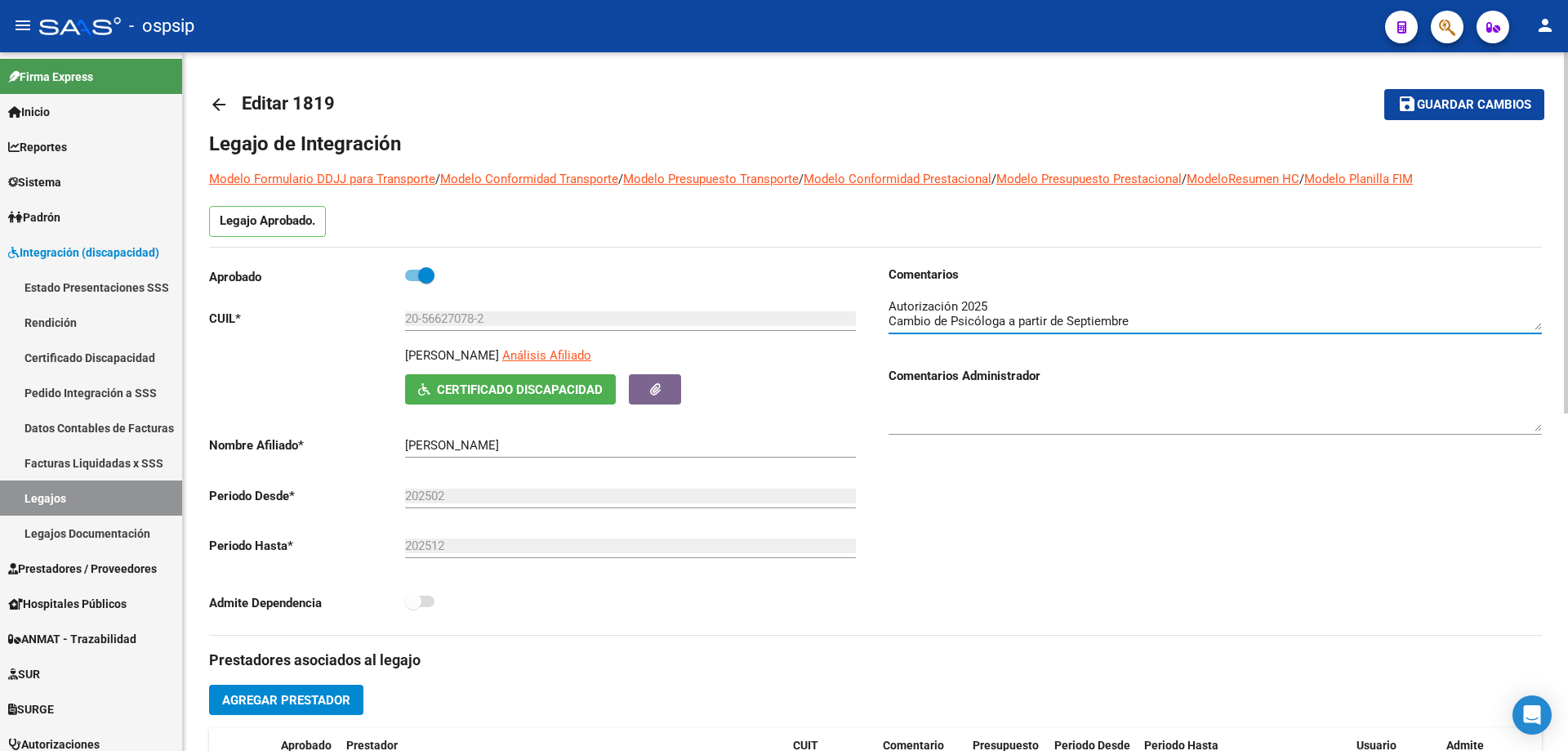
click at [1437, 98] on span "Guardar cambios" at bounding box center [1474, 105] width 114 height 14
click at [1003, 318] on textarea at bounding box center [1216, 314] width 653 height 32
click at [1015, 317] on textarea at bounding box center [1216, 314] width 653 height 32
type textarea "Autorización 2025 Cambio de Psicopedagoga a partir de Septiembre"
click at [1489, 94] on button "save Guardar cambios" at bounding box center [1464, 104] width 160 height 30
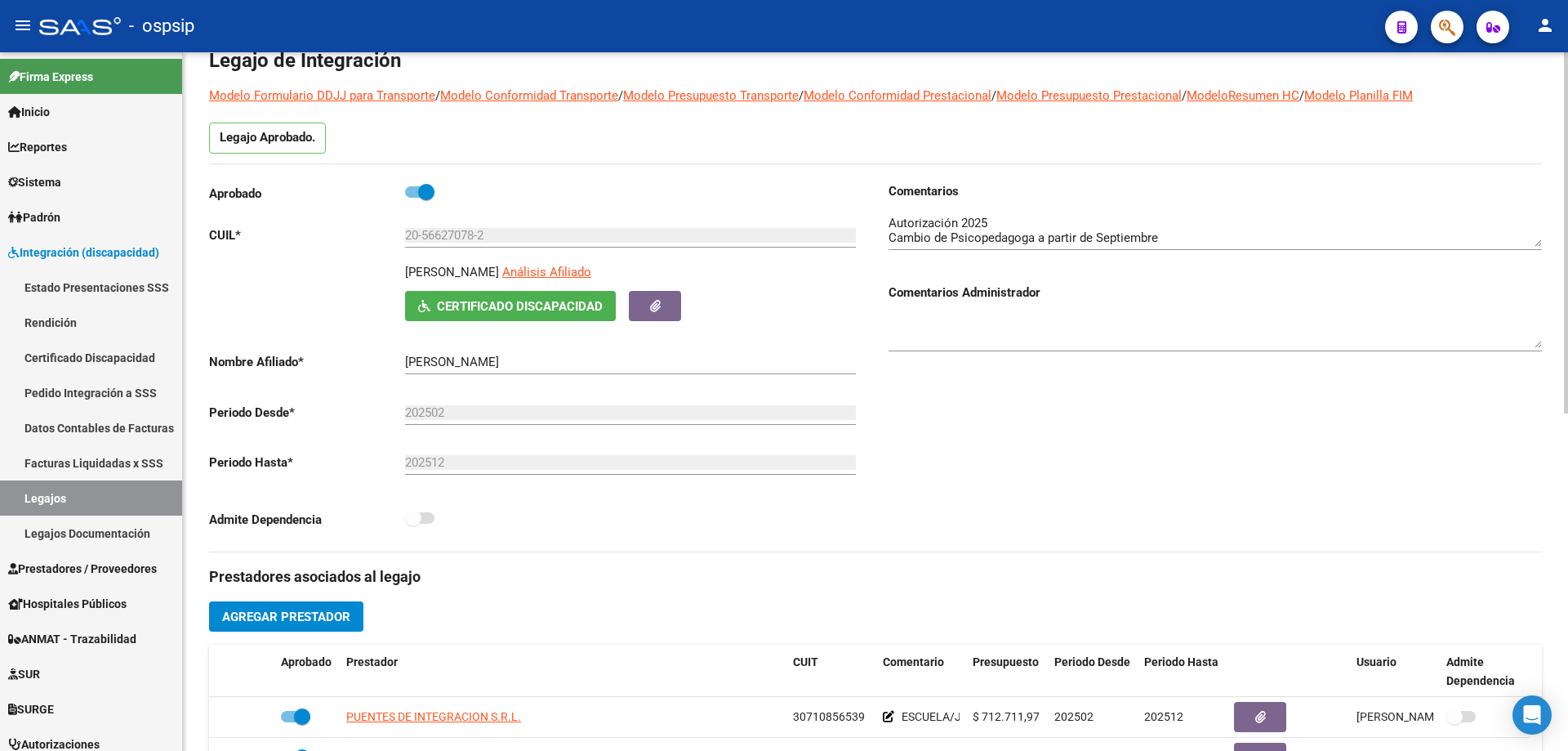
scroll to position [82, 0]
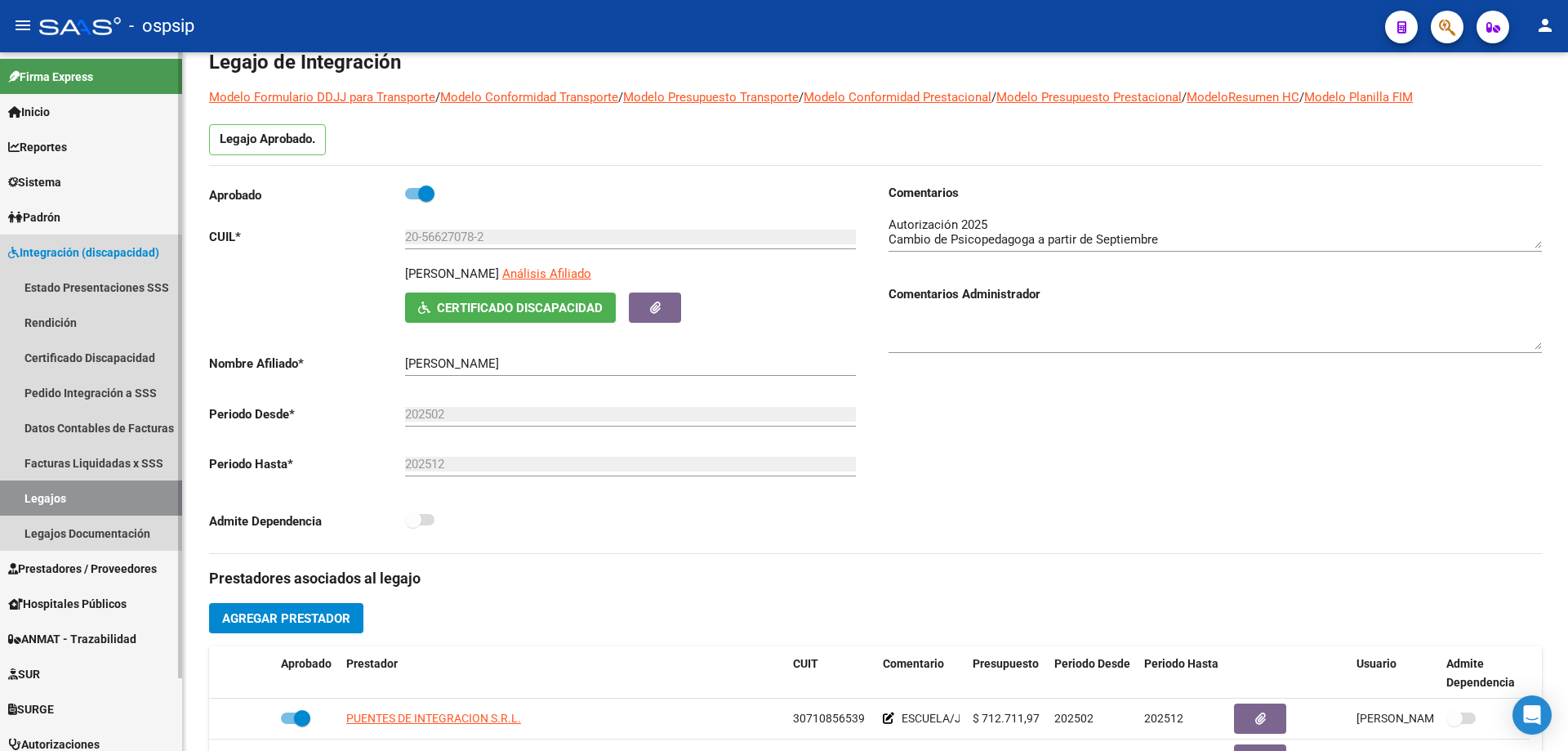
click at [77, 498] on link "Legajos" at bounding box center [90, 497] width 182 height 35
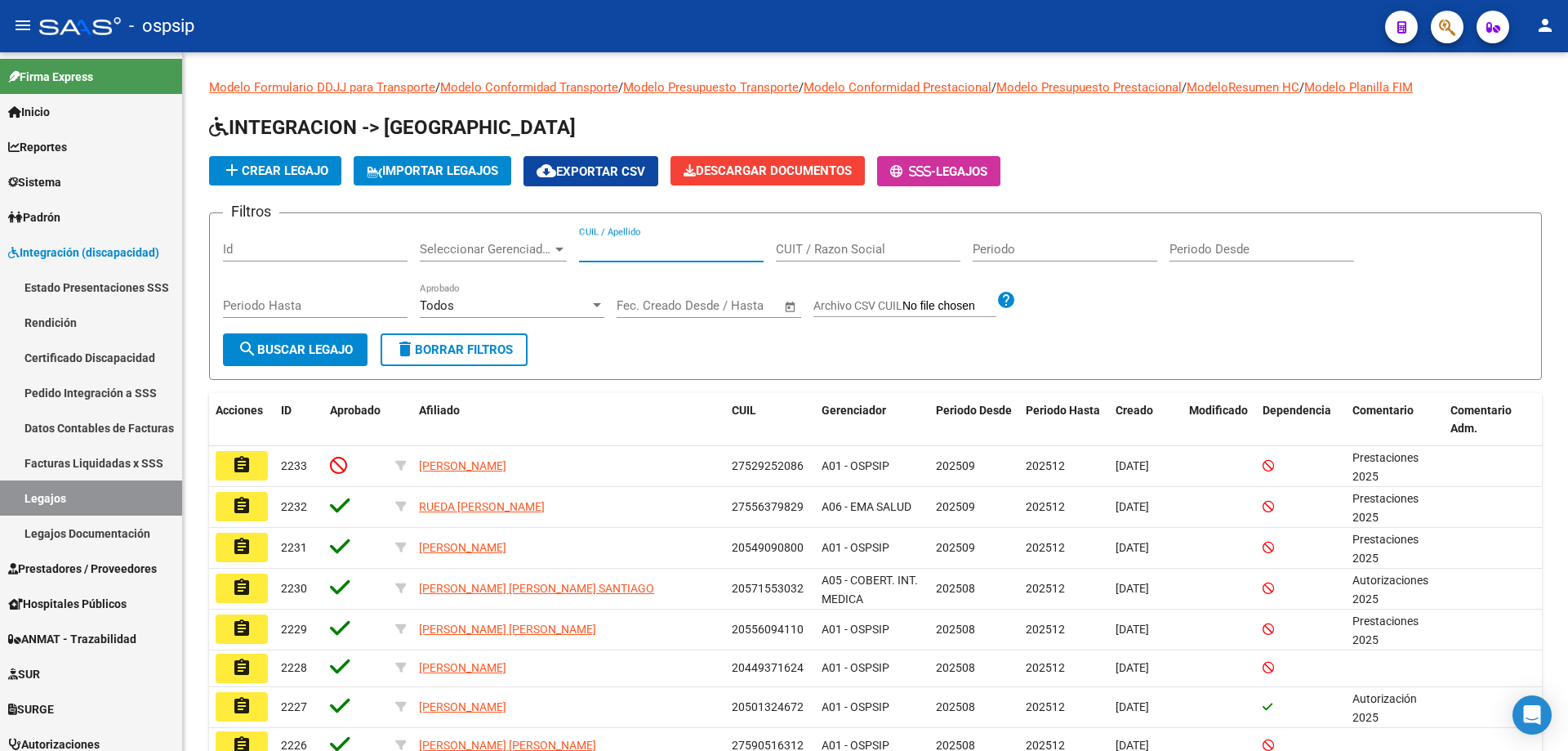
click at [649, 251] on input "CUIL / Apellido" at bounding box center [672, 249] width 185 height 14
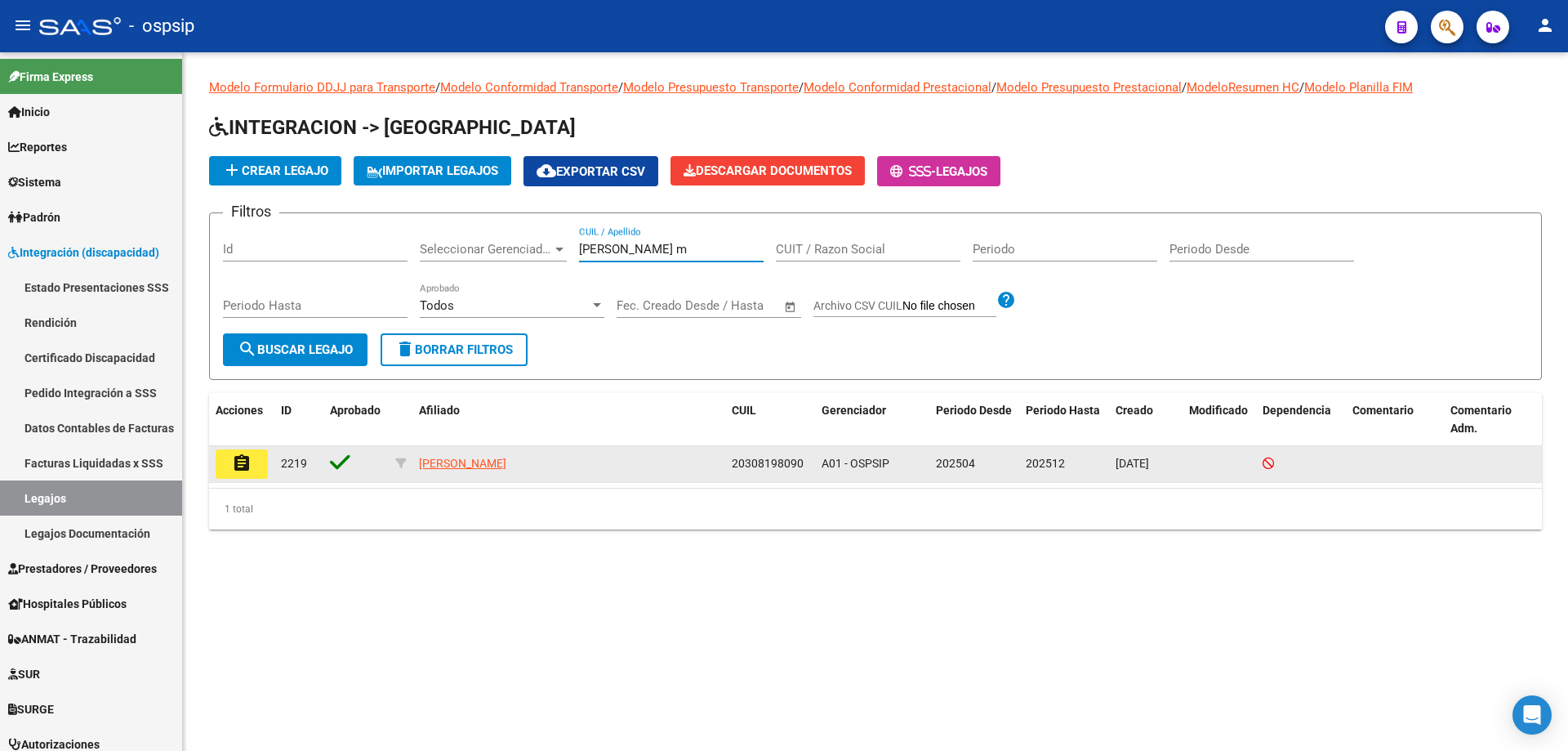
type input "pereyra m"
click at [251, 470] on button "assignment" at bounding box center [241, 463] width 52 height 30
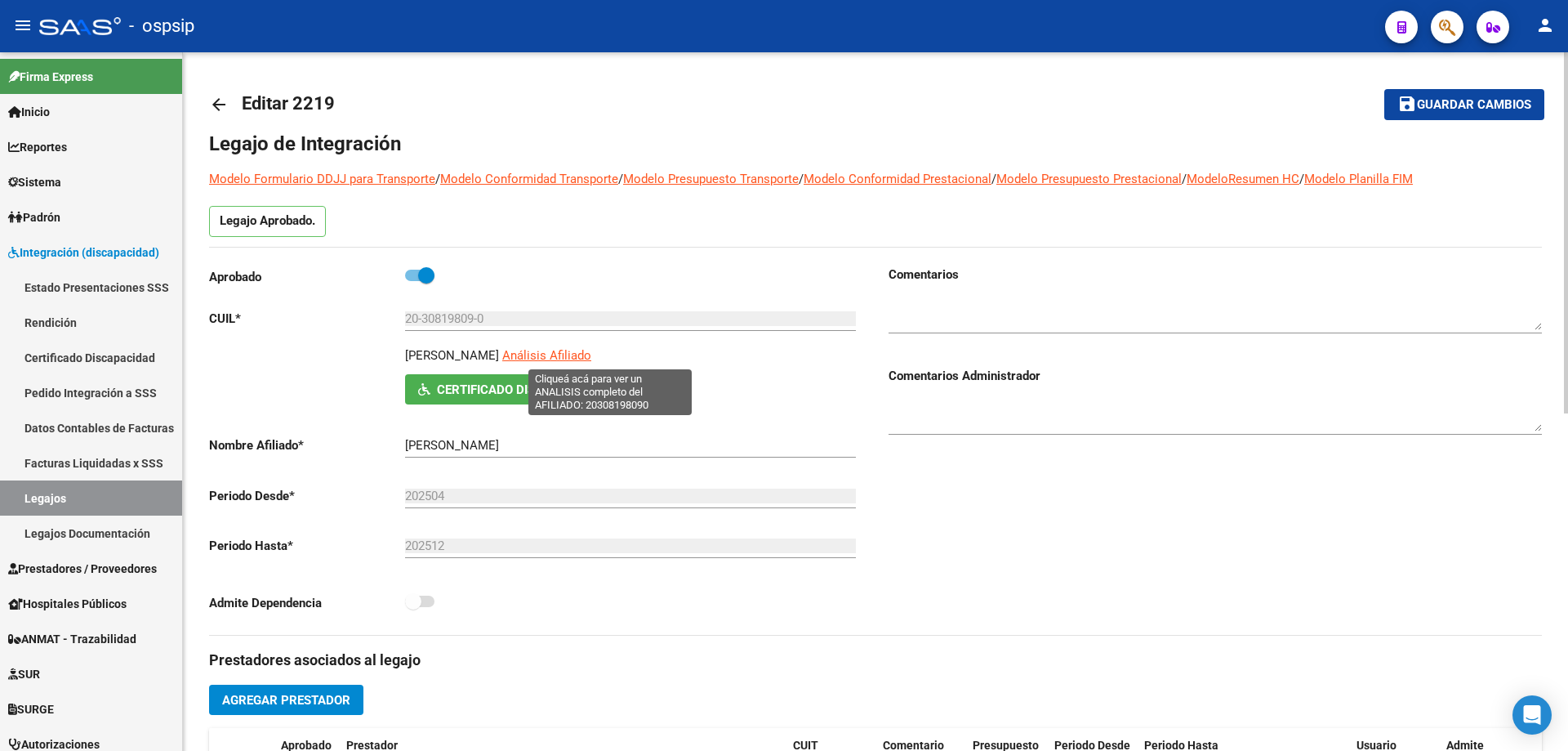
click at [592, 350] on span "Análisis Afiliado" at bounding box center [546, 355] width 89 height 14
type textarea "20308198090"
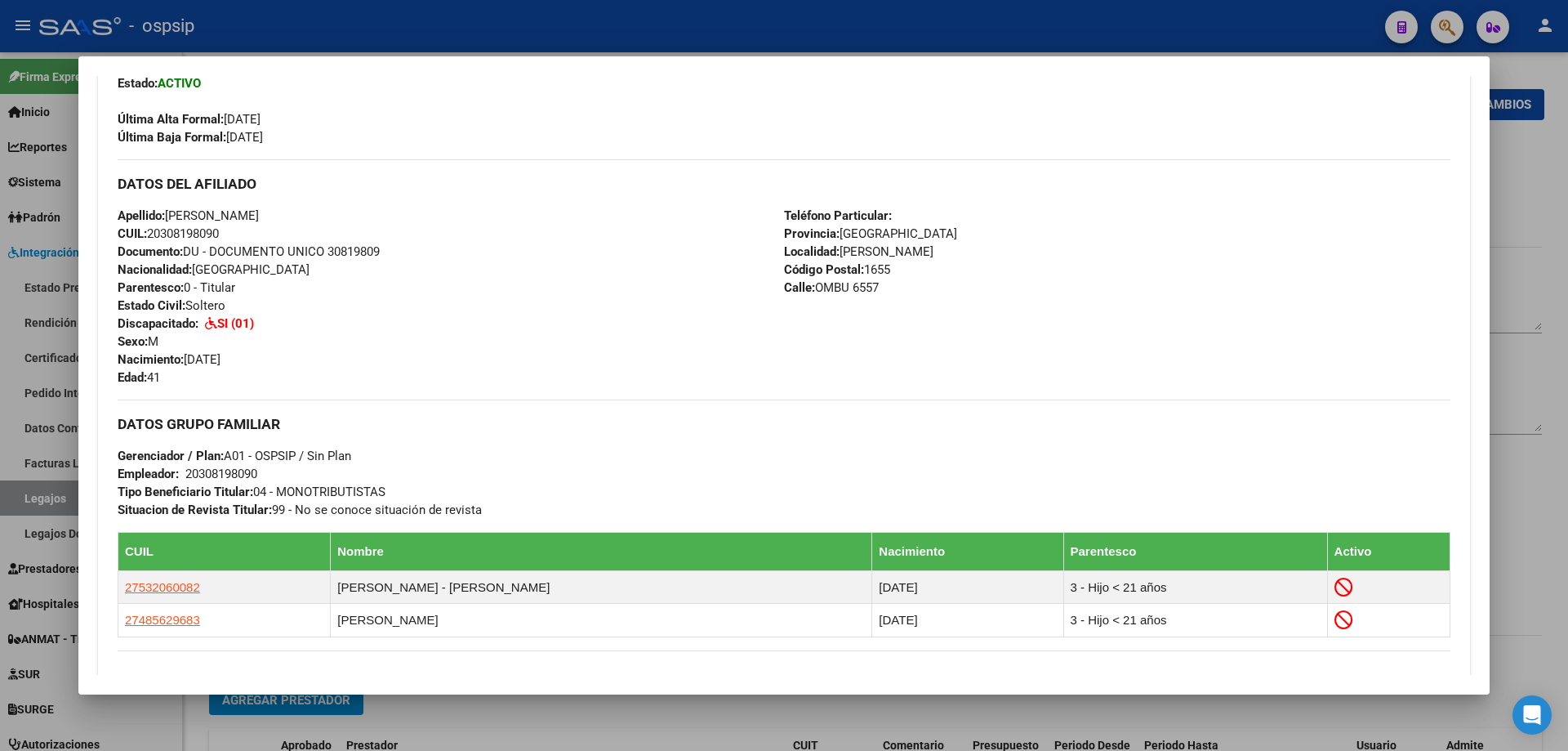
scroll to position [439, 0]
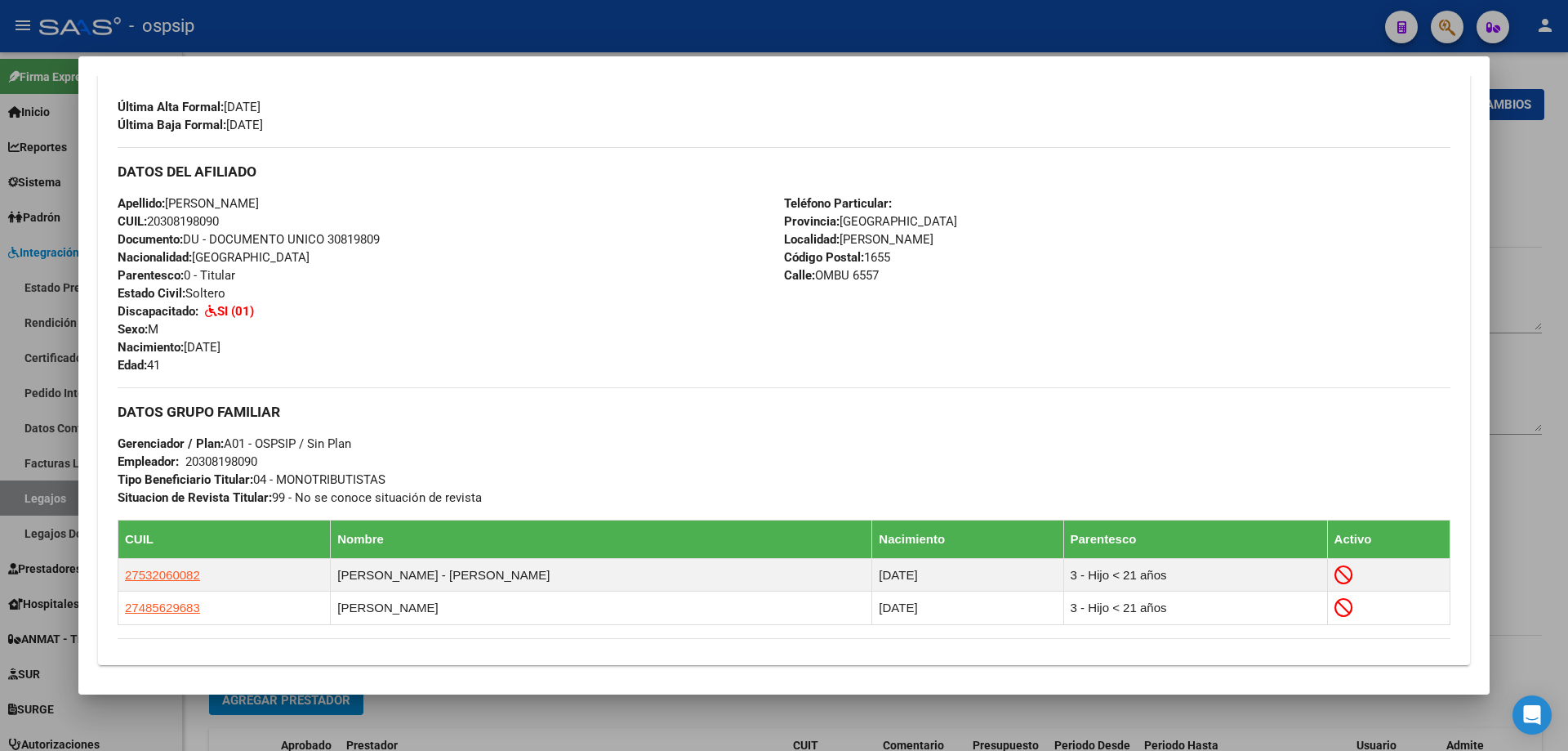
click at [633, 30] on div at bounding box center [784, 376] width 1568 height 751
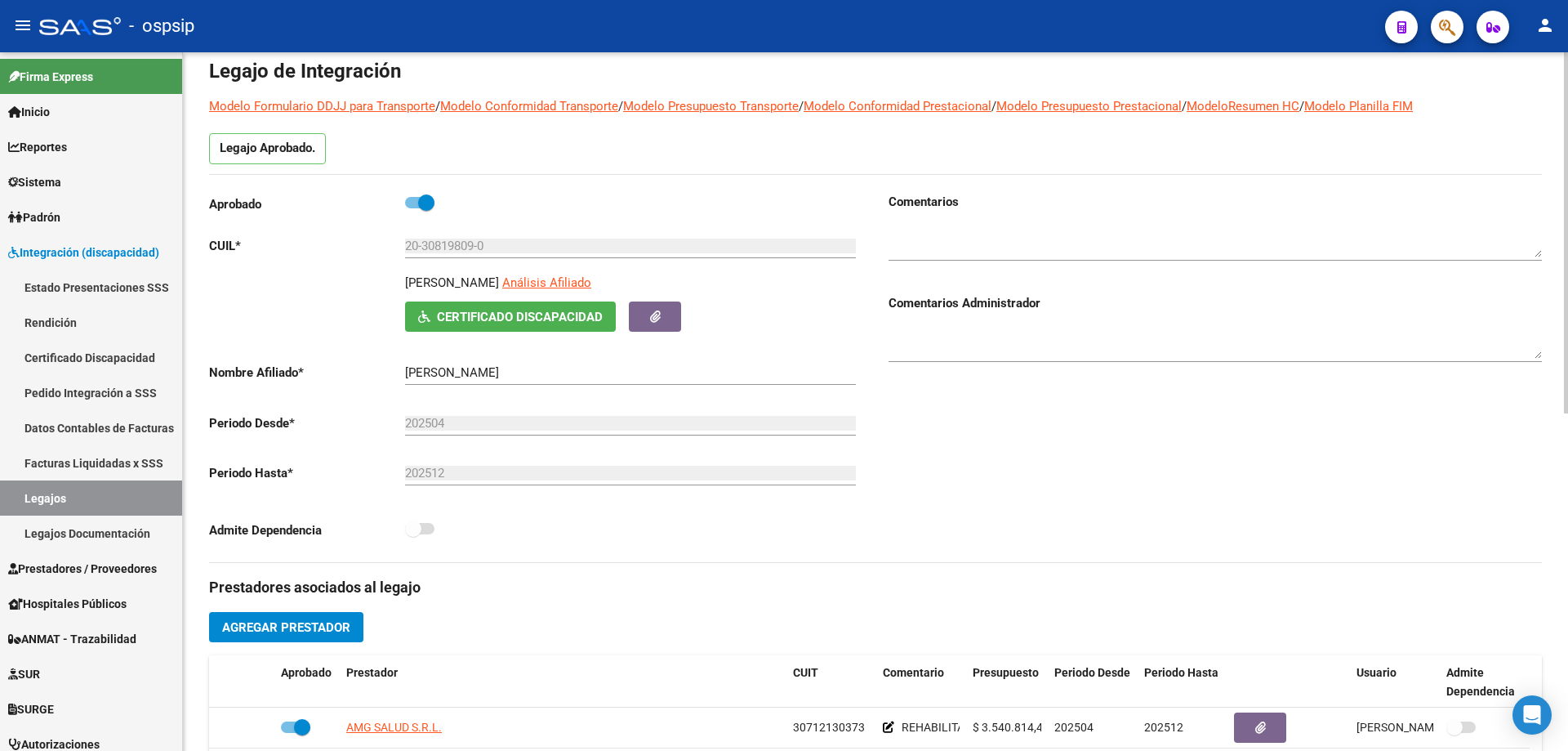
scroll to position [245, 0]
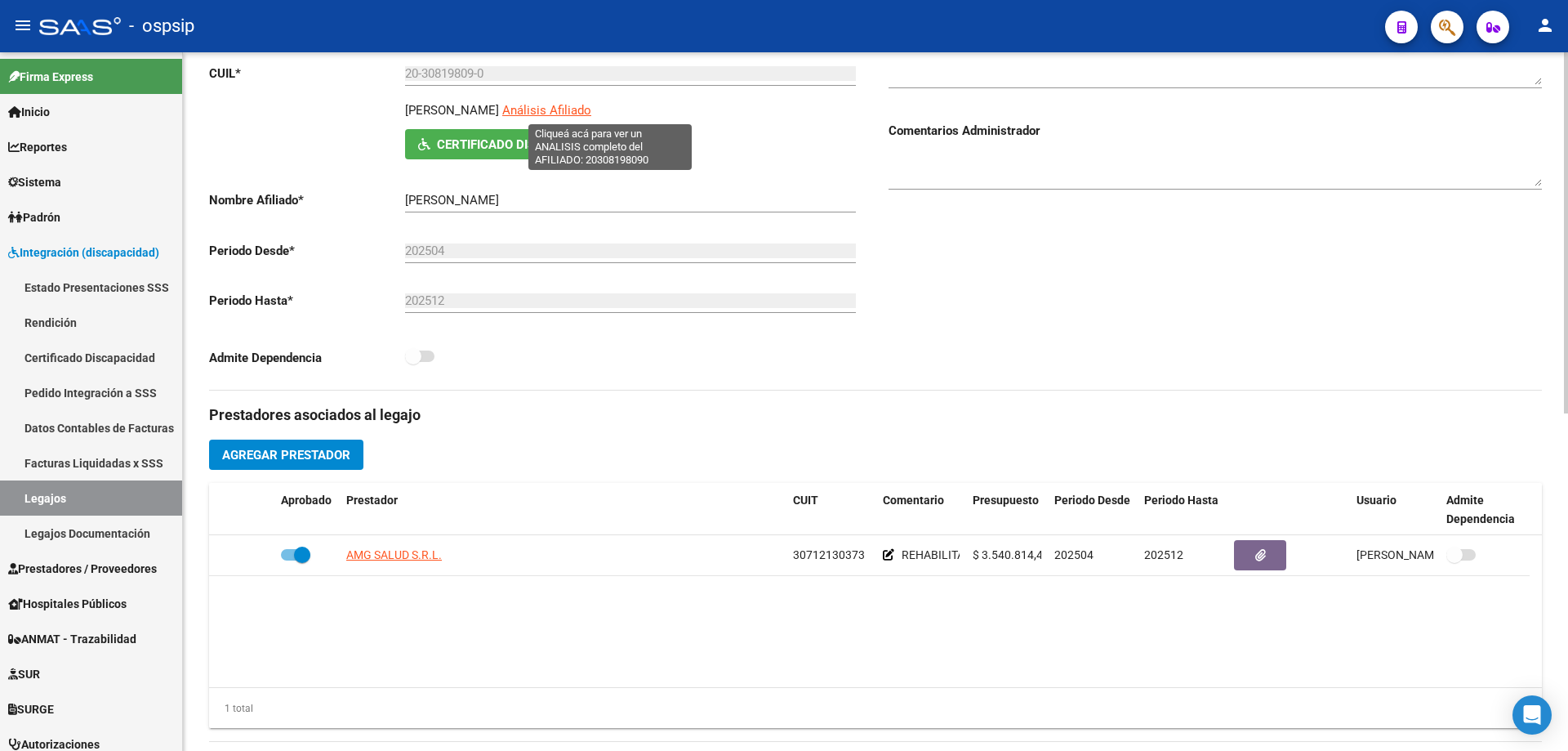
click at [592, 114] on span "Análisis Afiliado" at bounding box center [546, 110] width 89 height 14
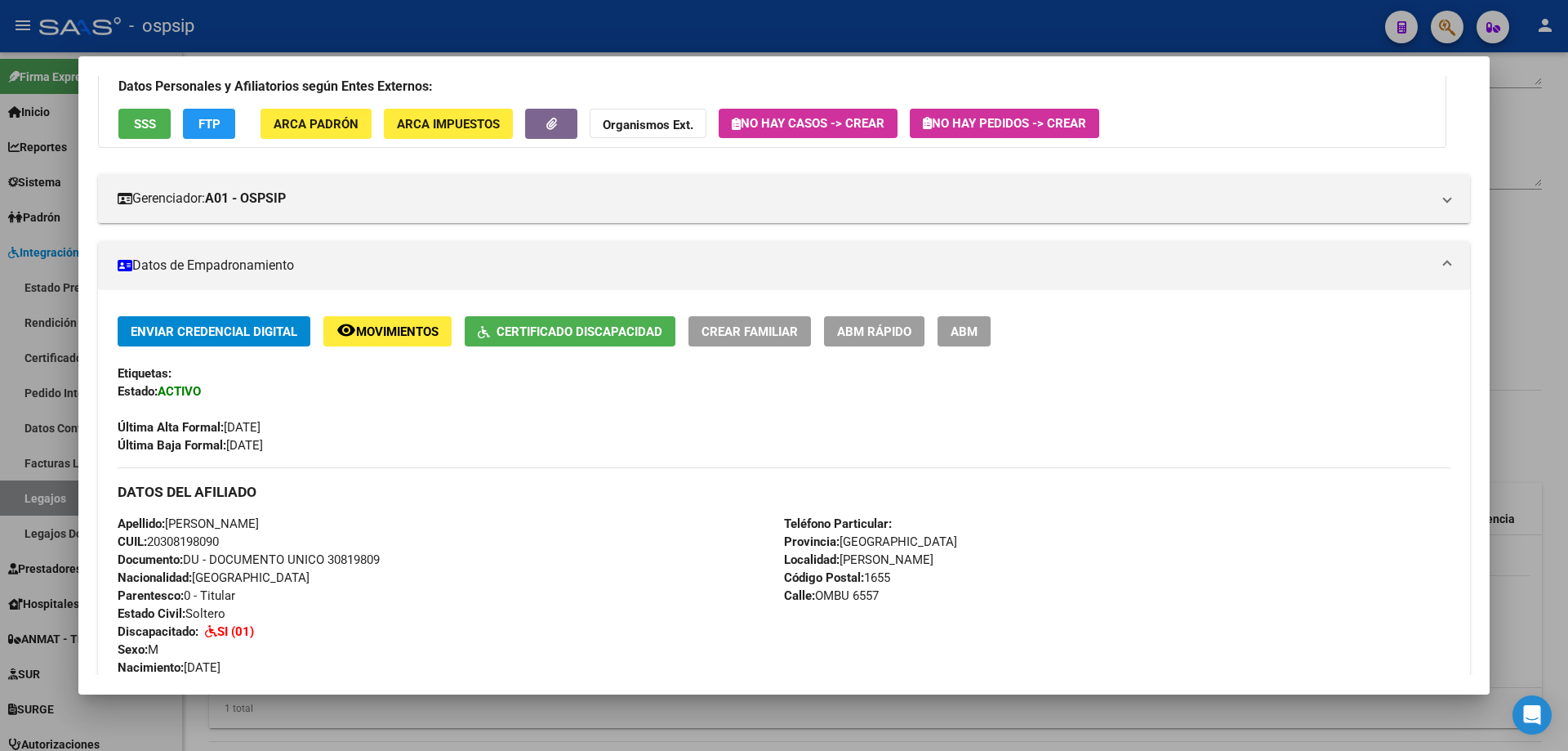
scroll to position [0, 0]
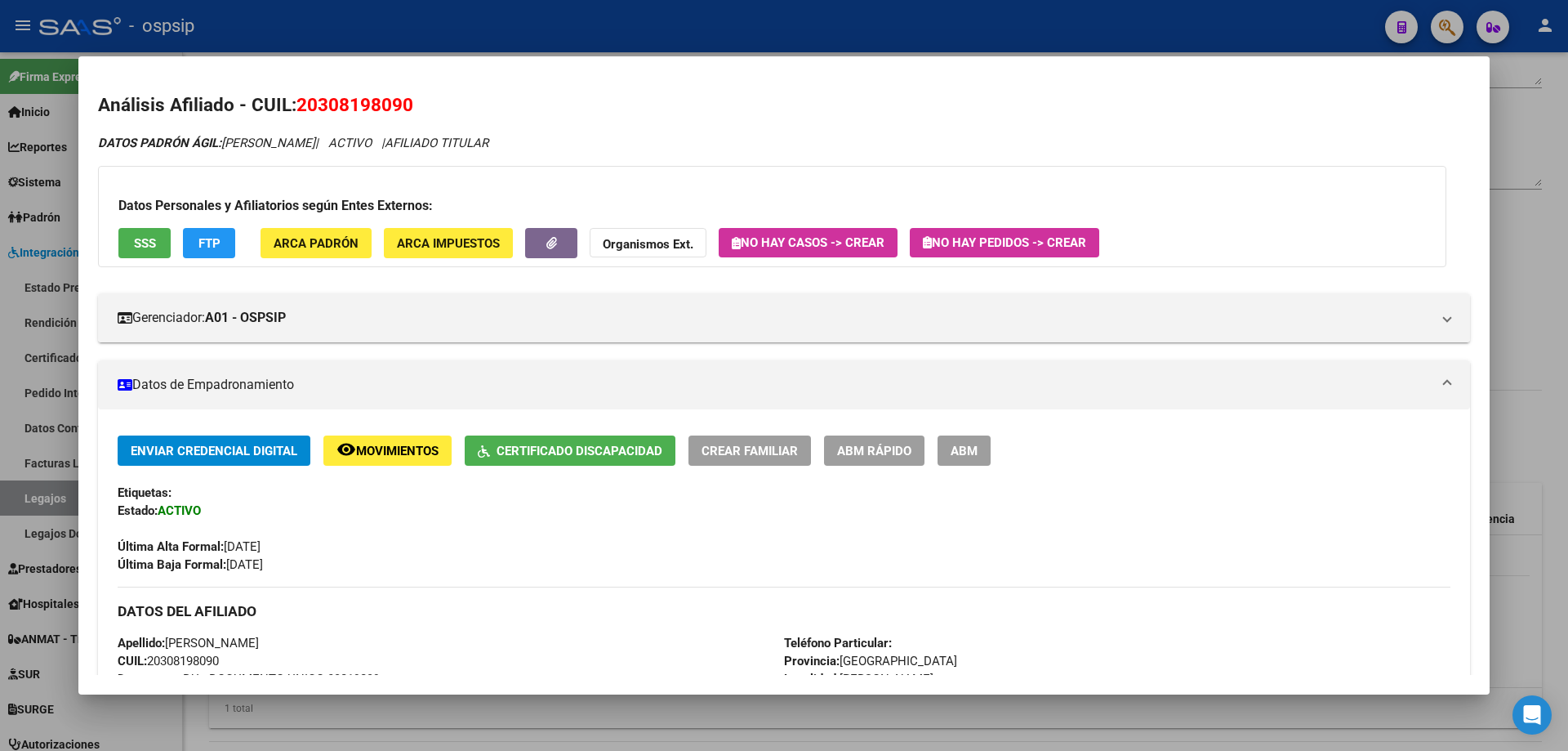
click at [644, 20] on div at bounding box center [784, 376] width 1568 height 751
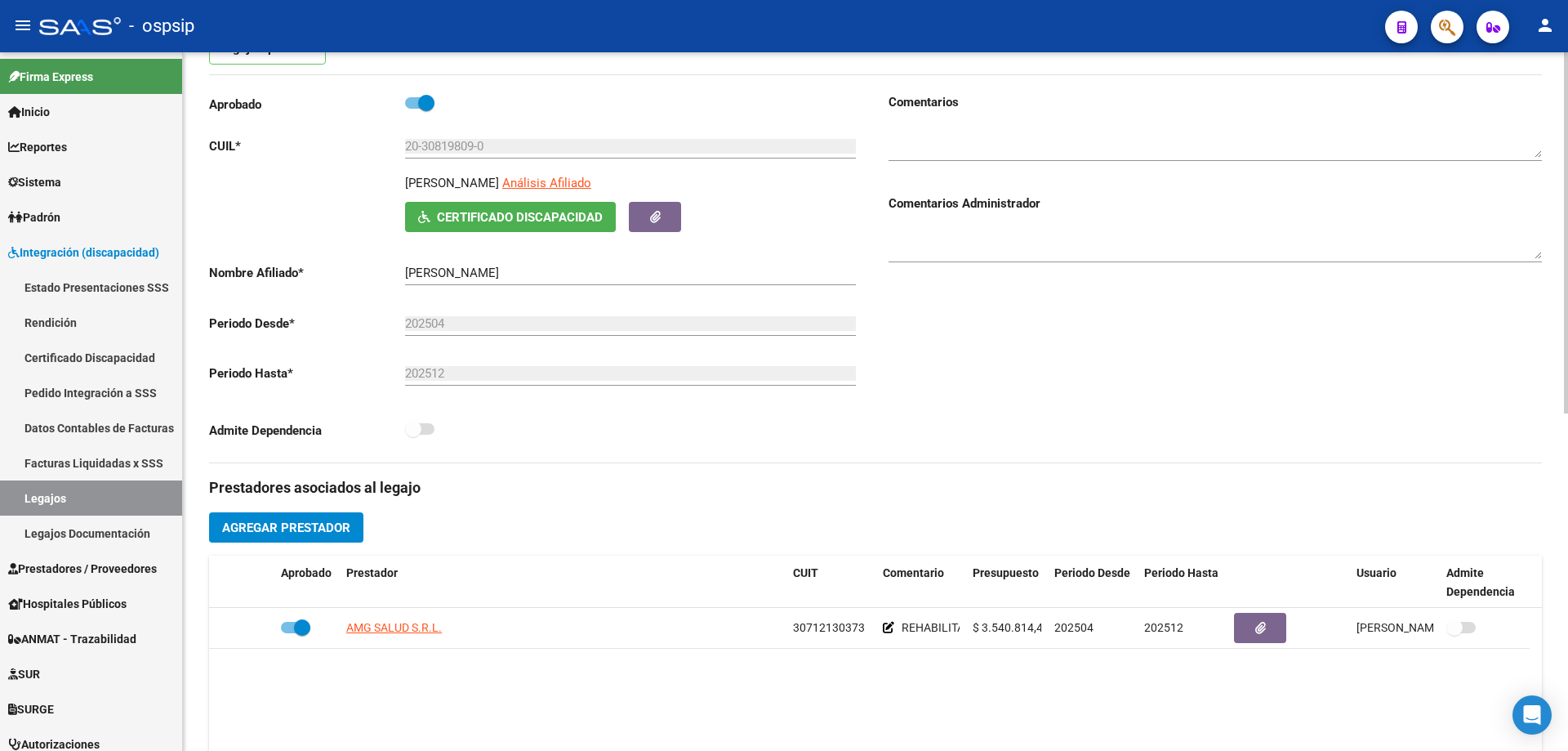
scroll to position [82, 0]
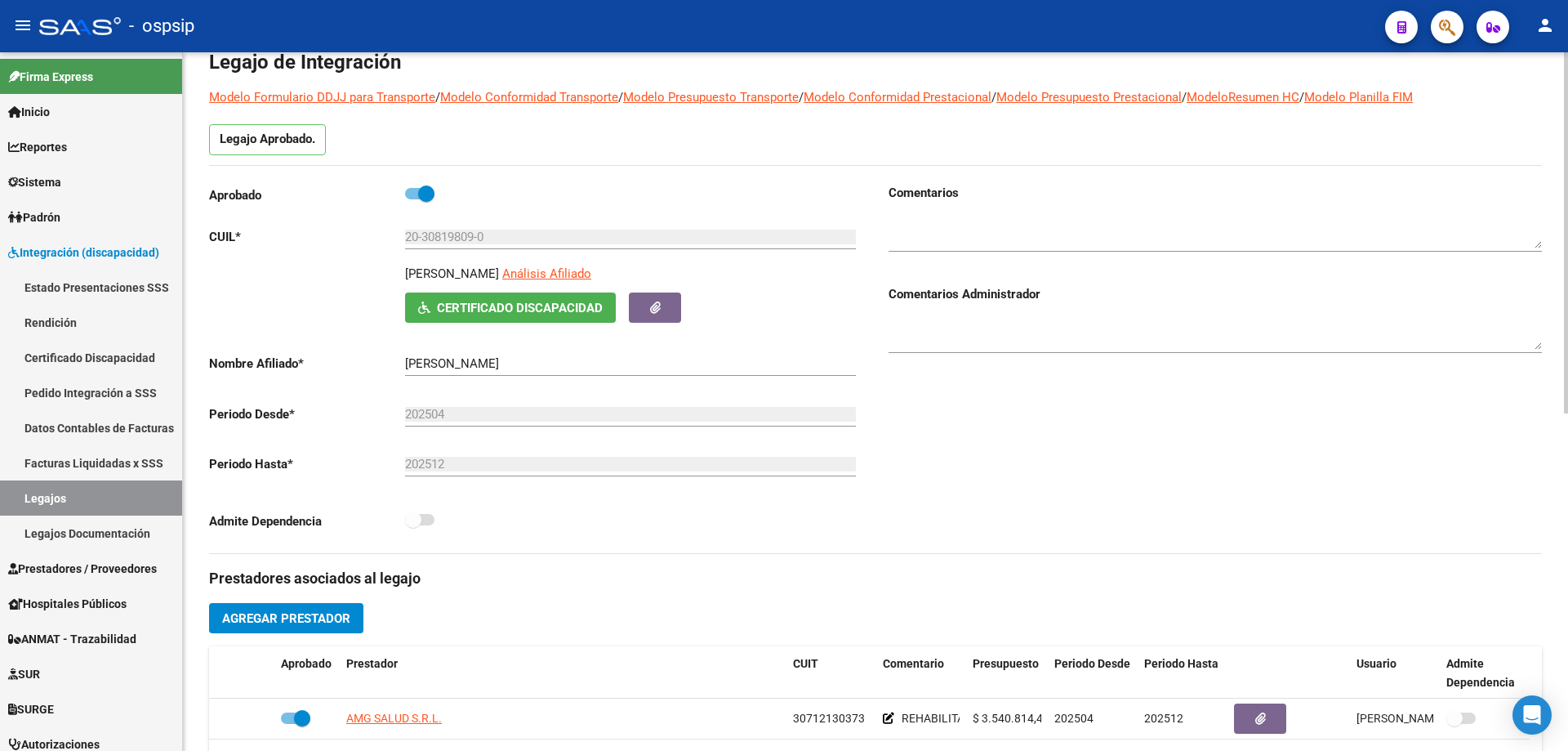
click at [470, 303] on span "Certificado Discapacidad" at bounding box center [520, 307] width 166 height 14
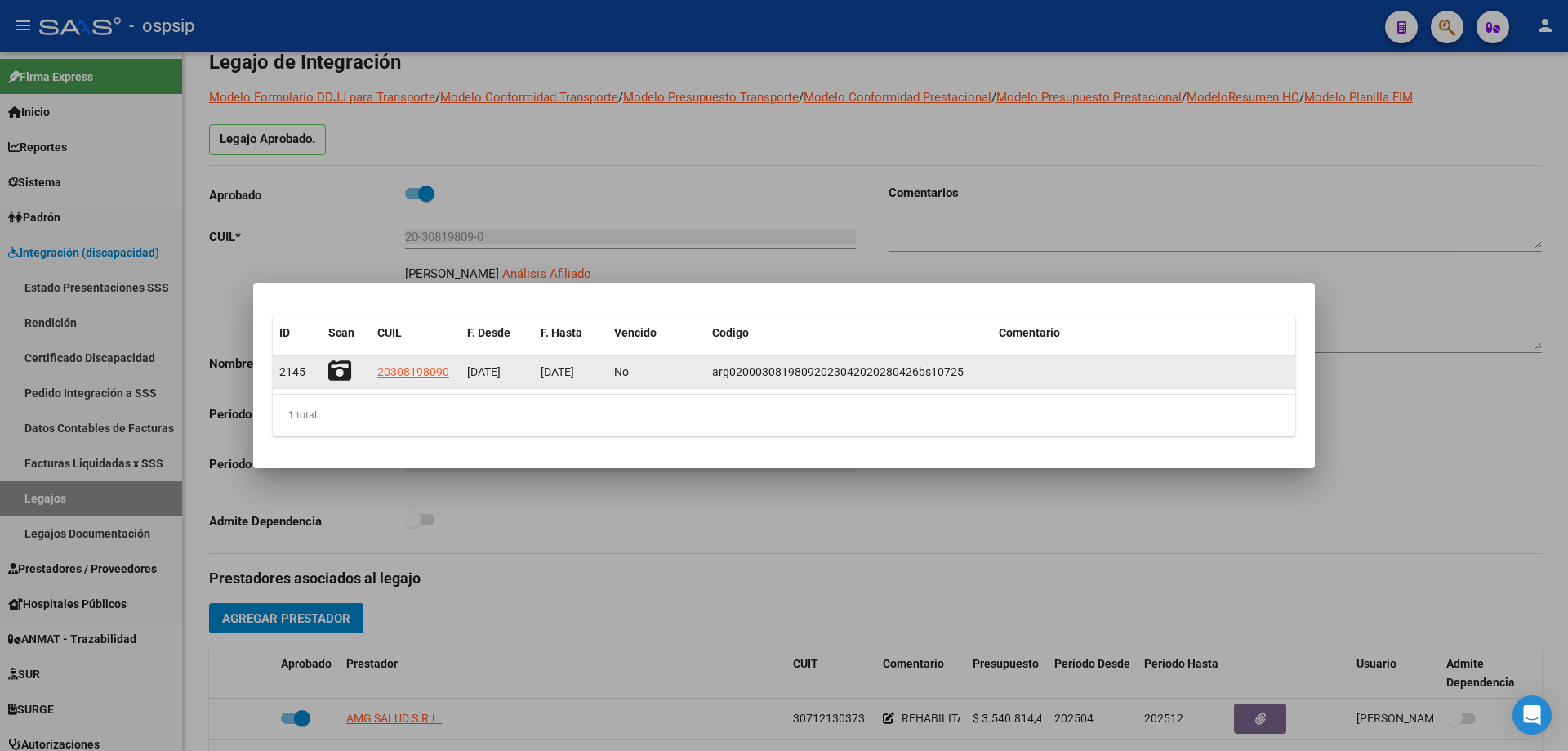
click at [339, 373] on icon at bounding box center [340, 371] width 23 height 23
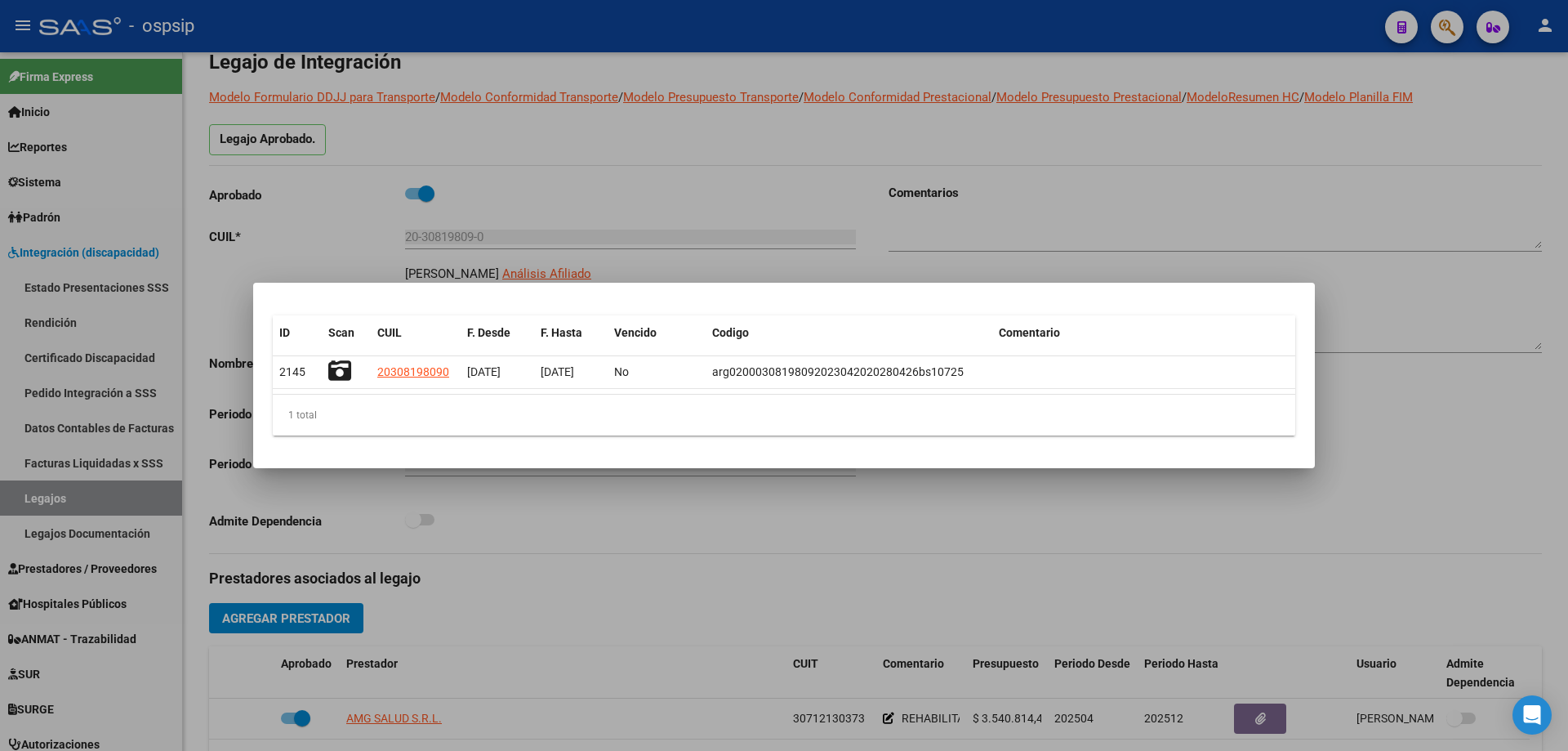
click at [460, 199] on div at bounding box center [784, 376] width 1568 height 751
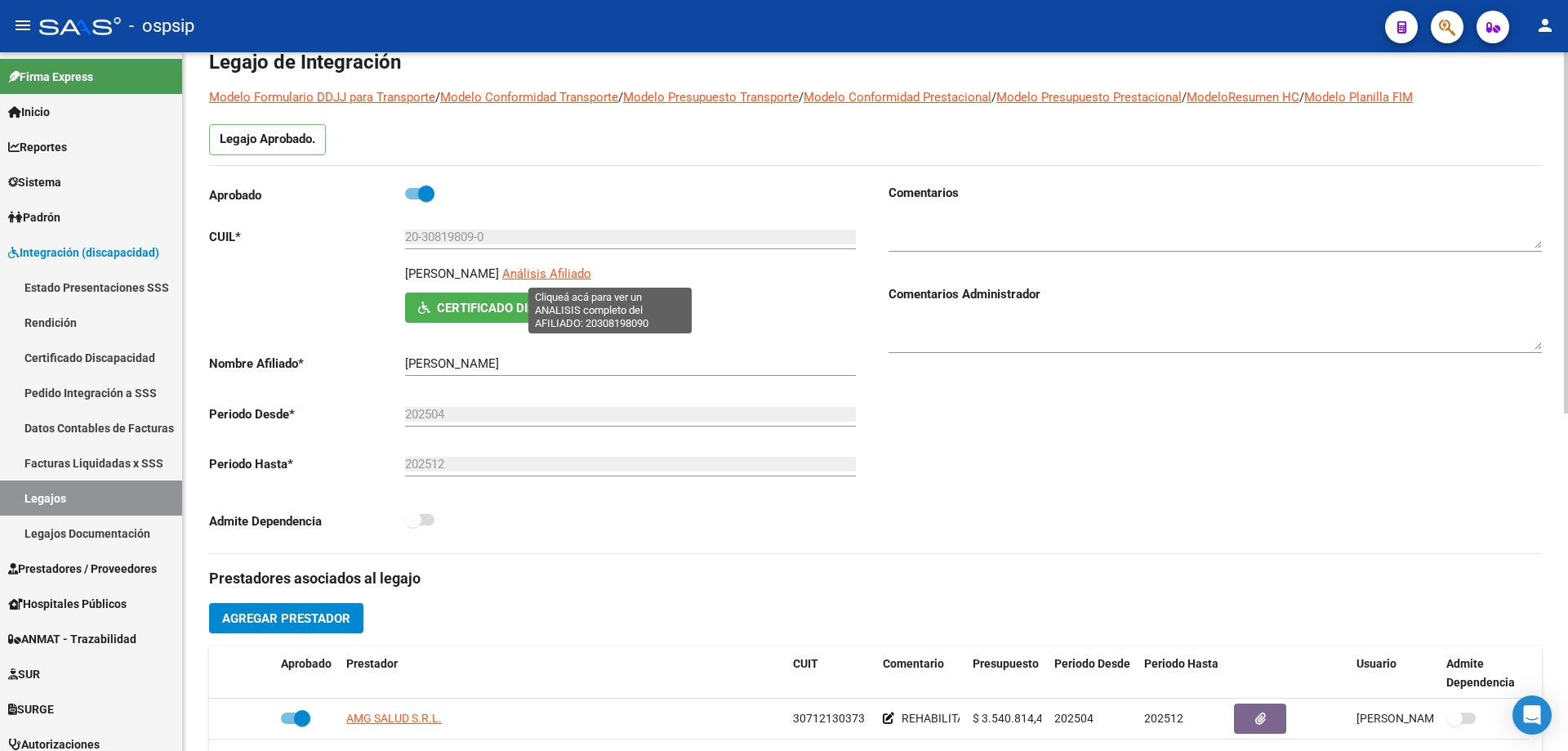
click at [592, 269] on span "Análisis Afiliado" at bounding box center [546, 273] width 89 height 14
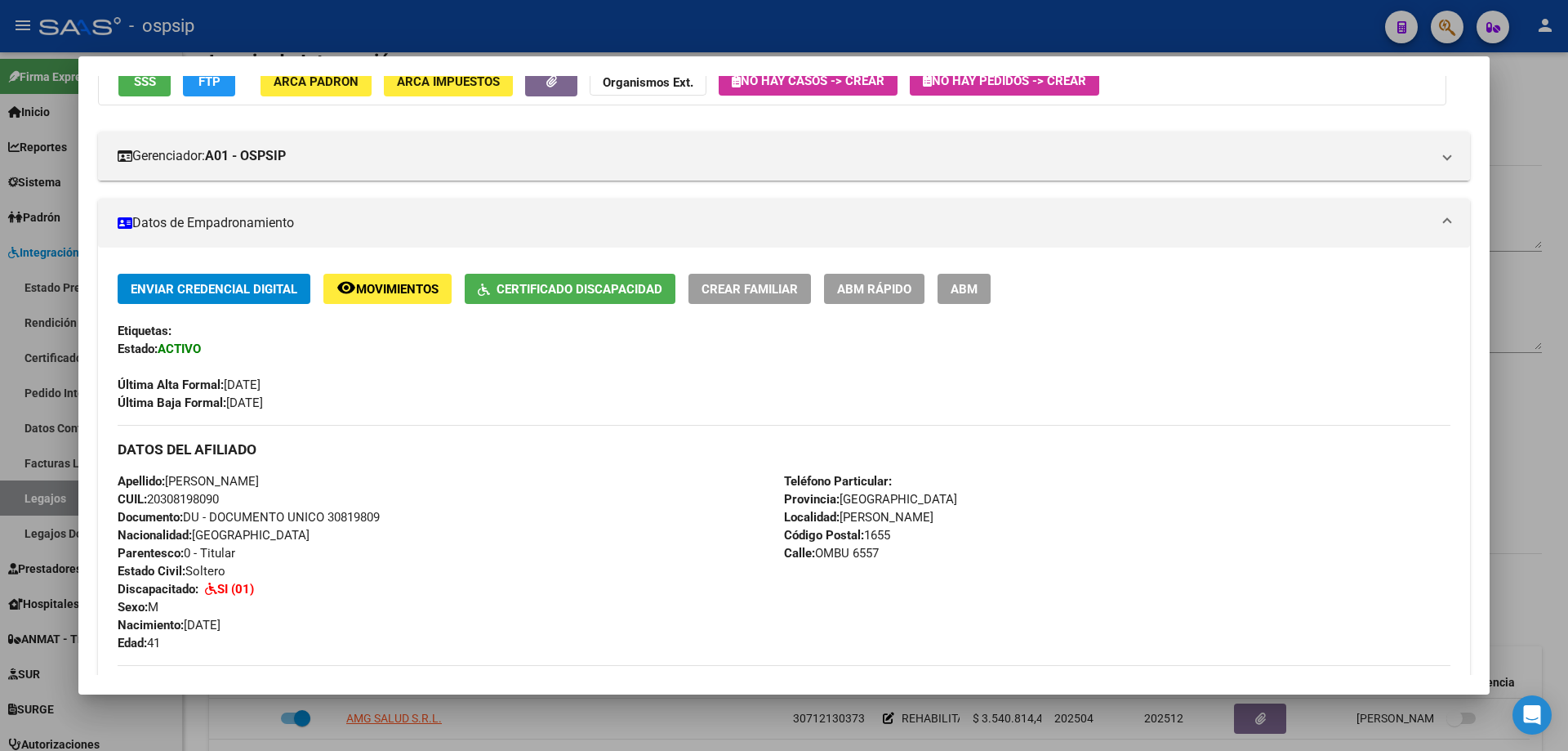
scroll to position [163, 0]
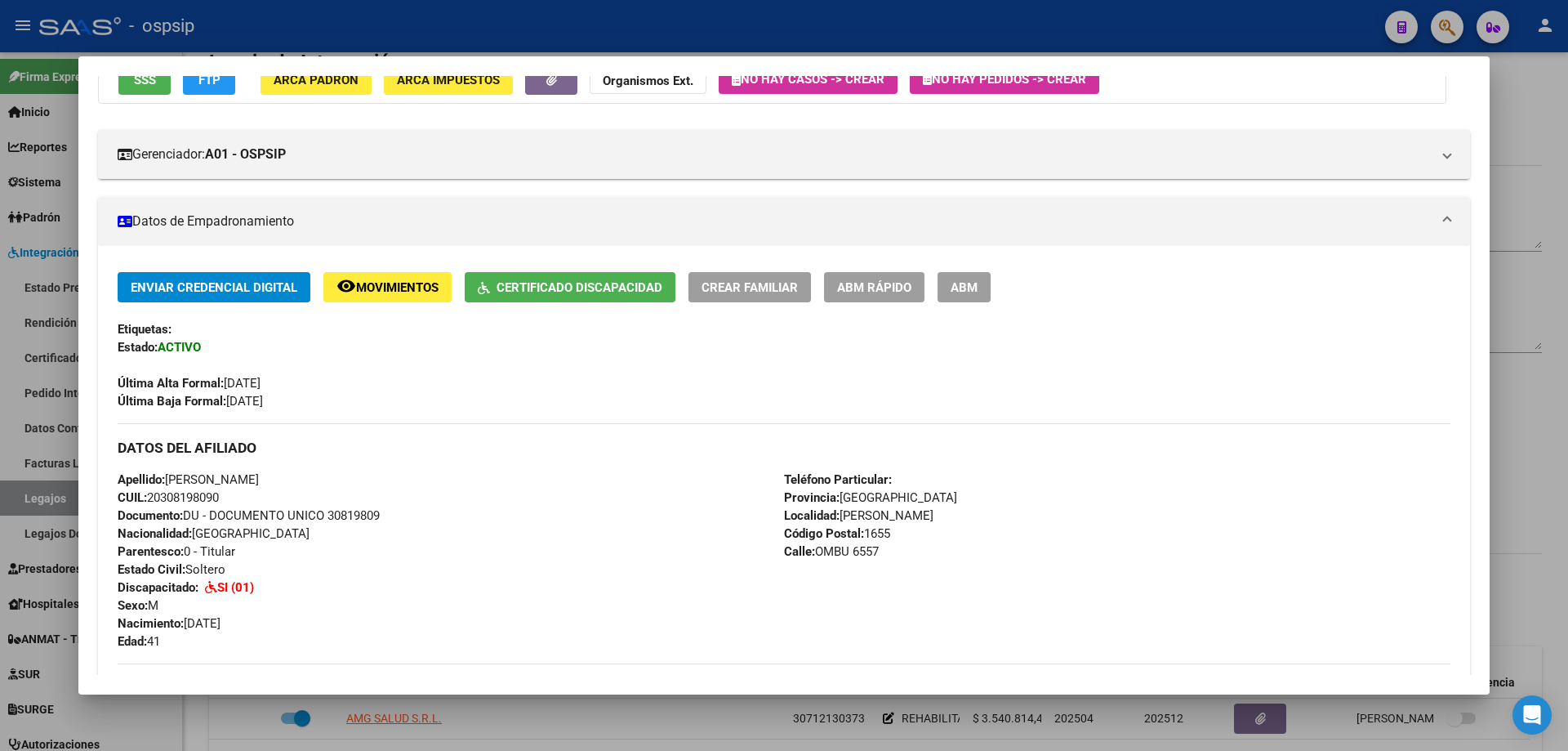
click at [1406, 37] on div at bounding box center [784, 376] width 1568 height 751
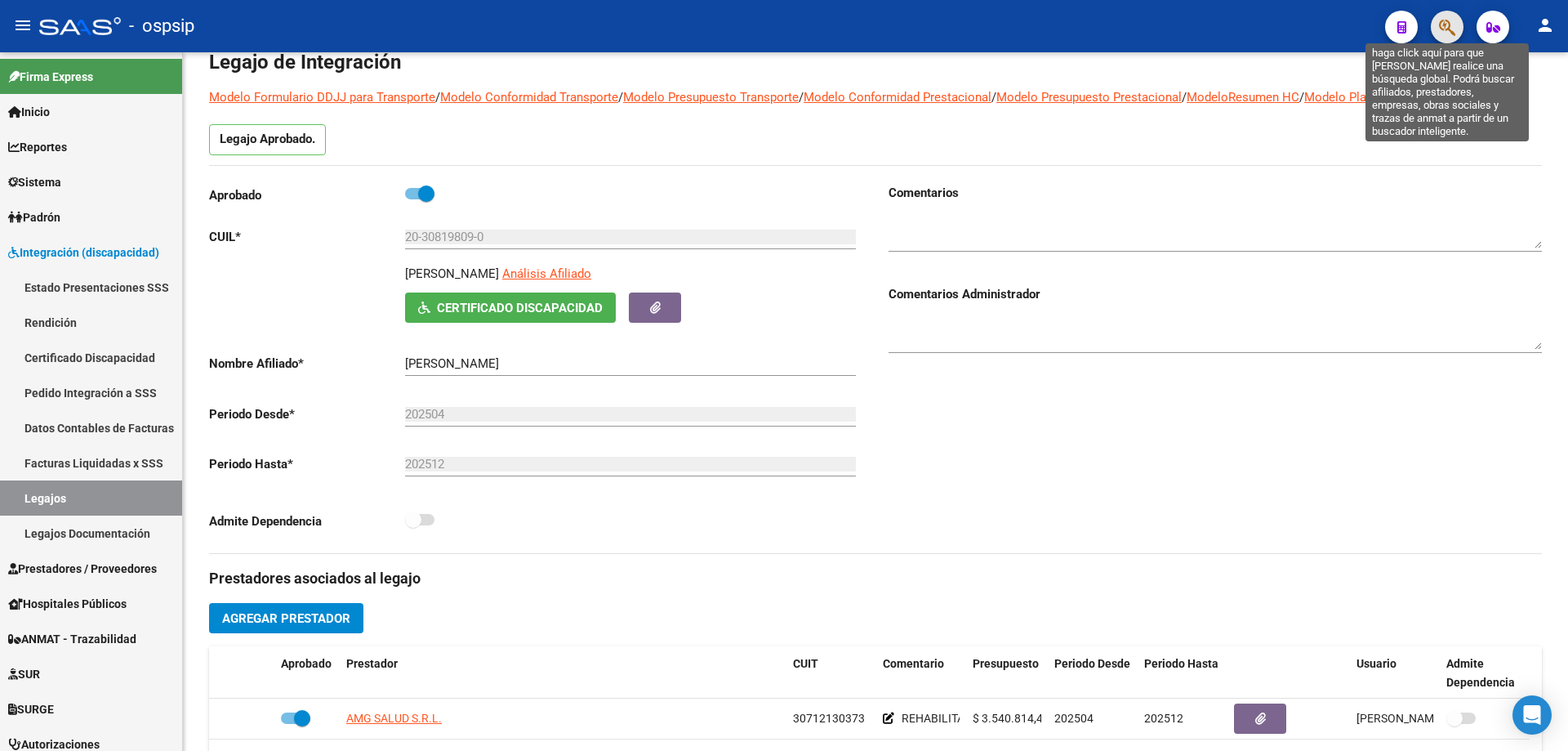
click at [1448, 27] on icon "button" at bounding box center [1446, 28] width 16 height 19
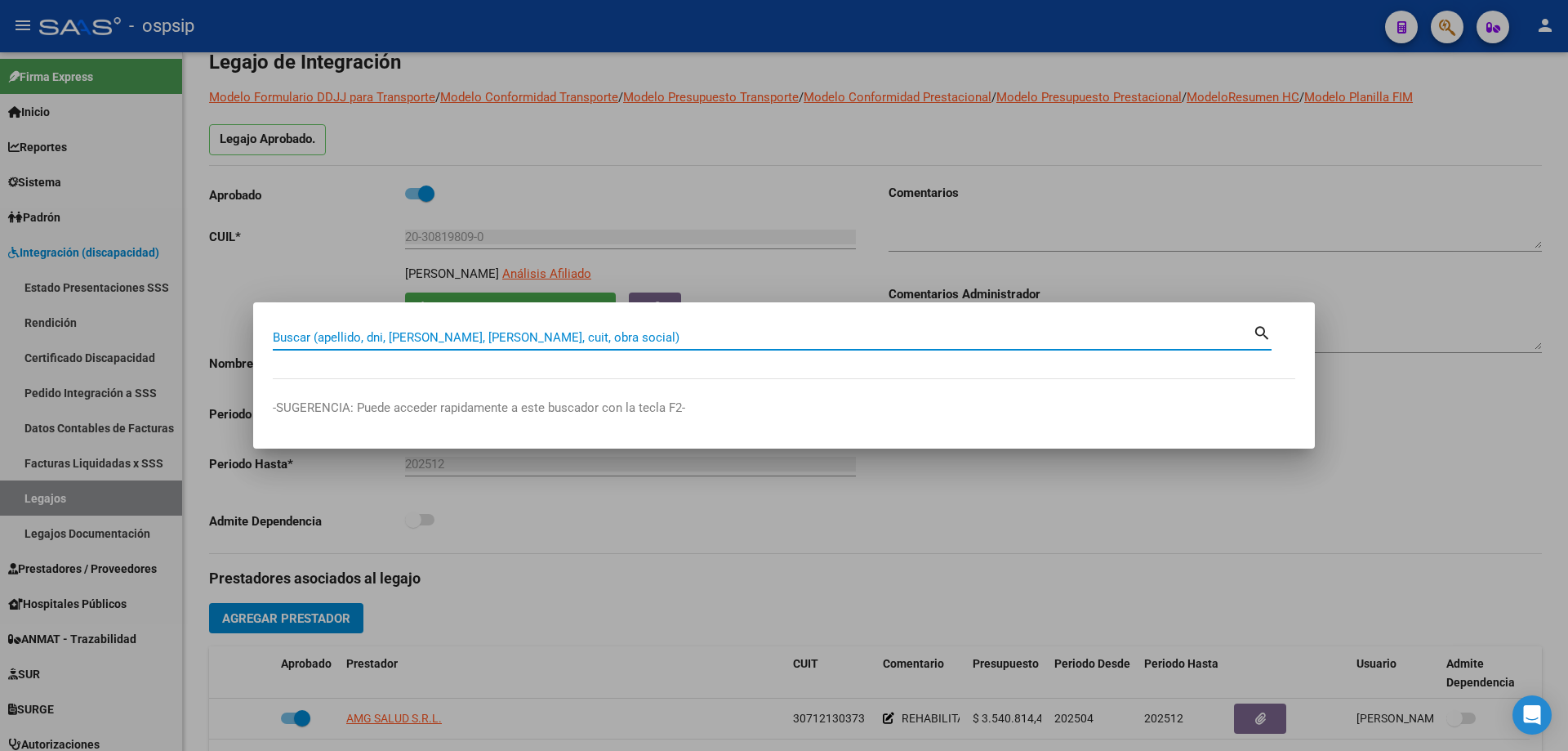
paste input "27163480315"
type input "27163480315"
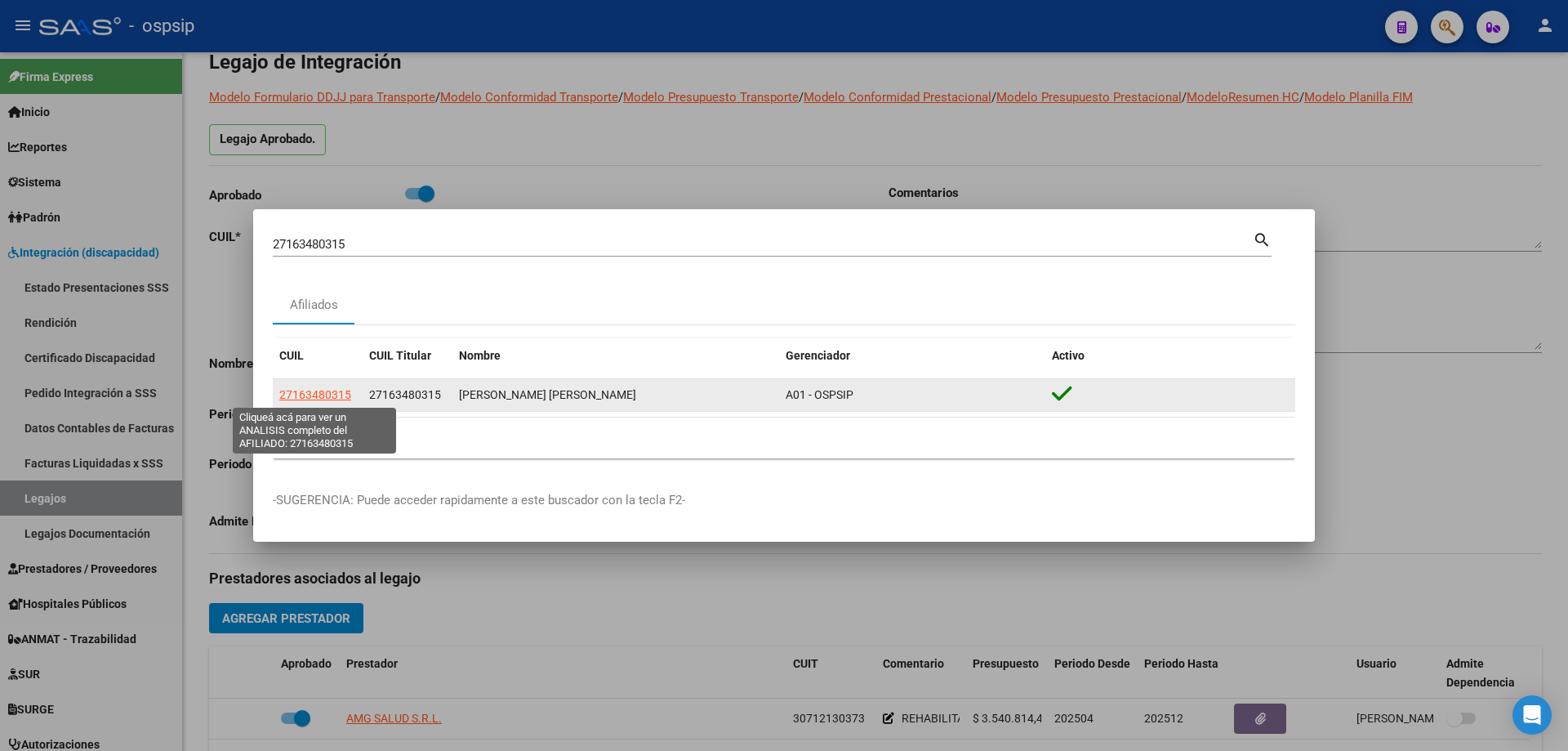
click at [332, 396] on span "27163480315" at bounding box center [314, 395] width 71 height 13
type textarea "27163480315"
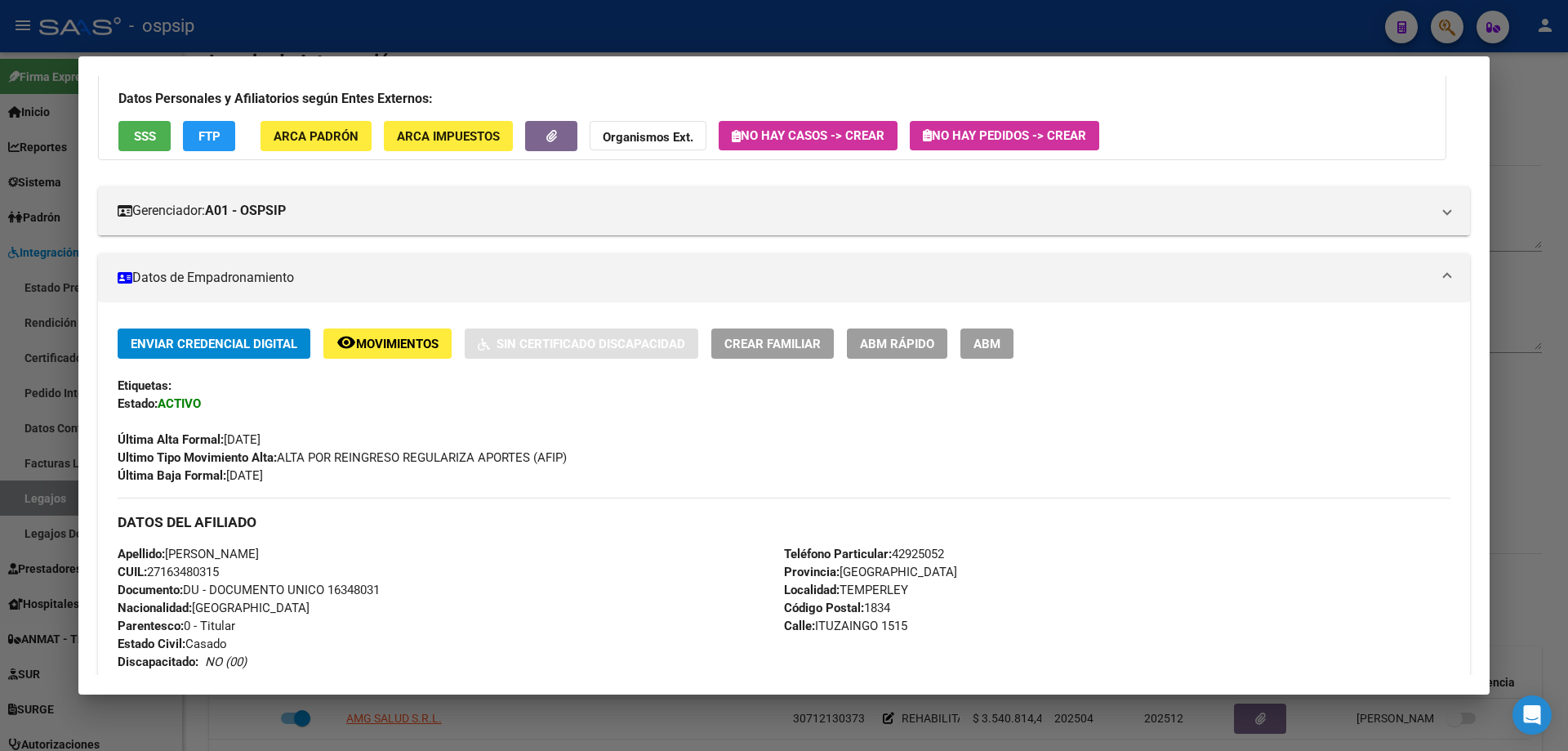
scroll to position [0, 0]
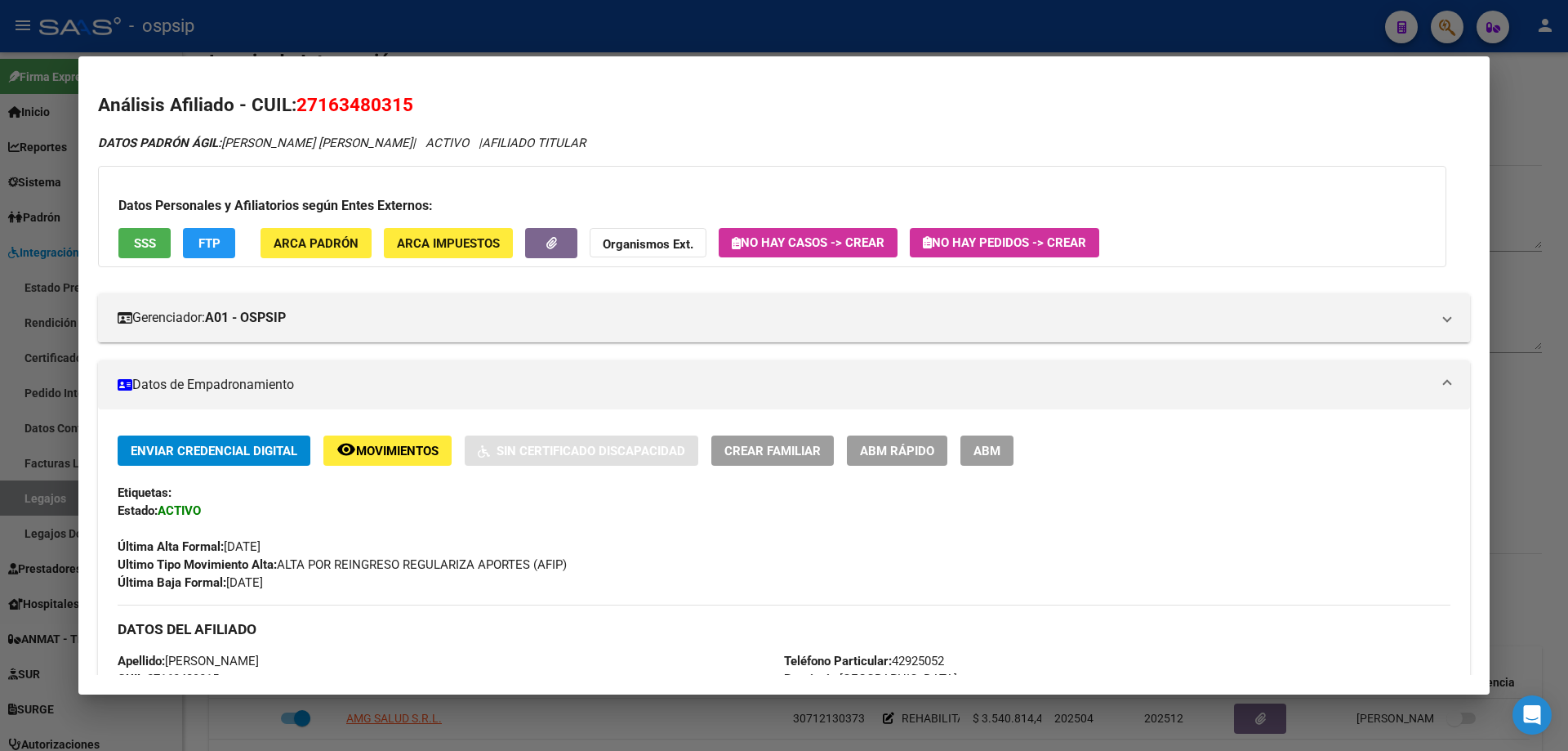
click at [147, 237] on span "SSS" at bounding box center [145, 243] width 22 height 14
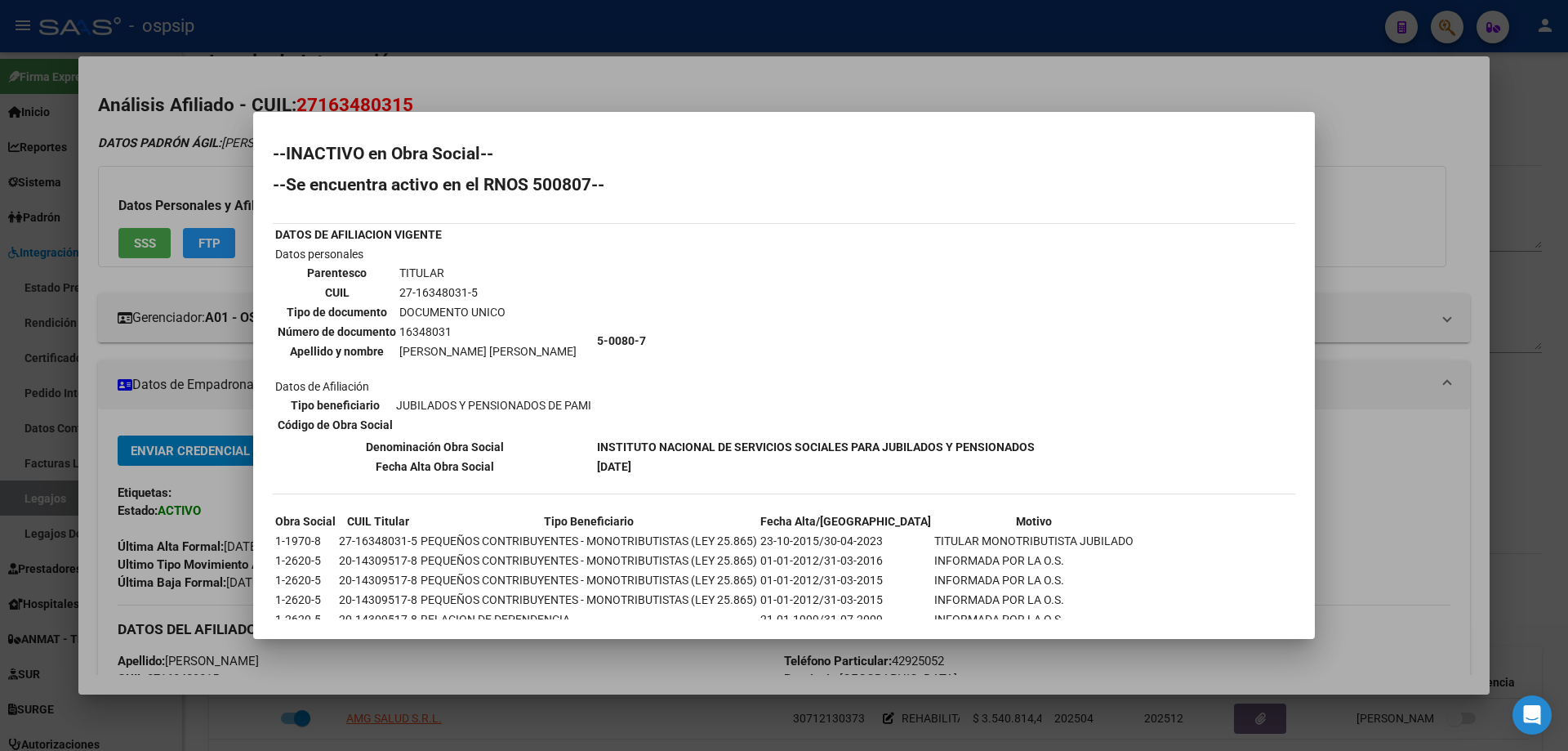
click at [489, 10] on div at bounding box center [784, 376] width 1568 height 751
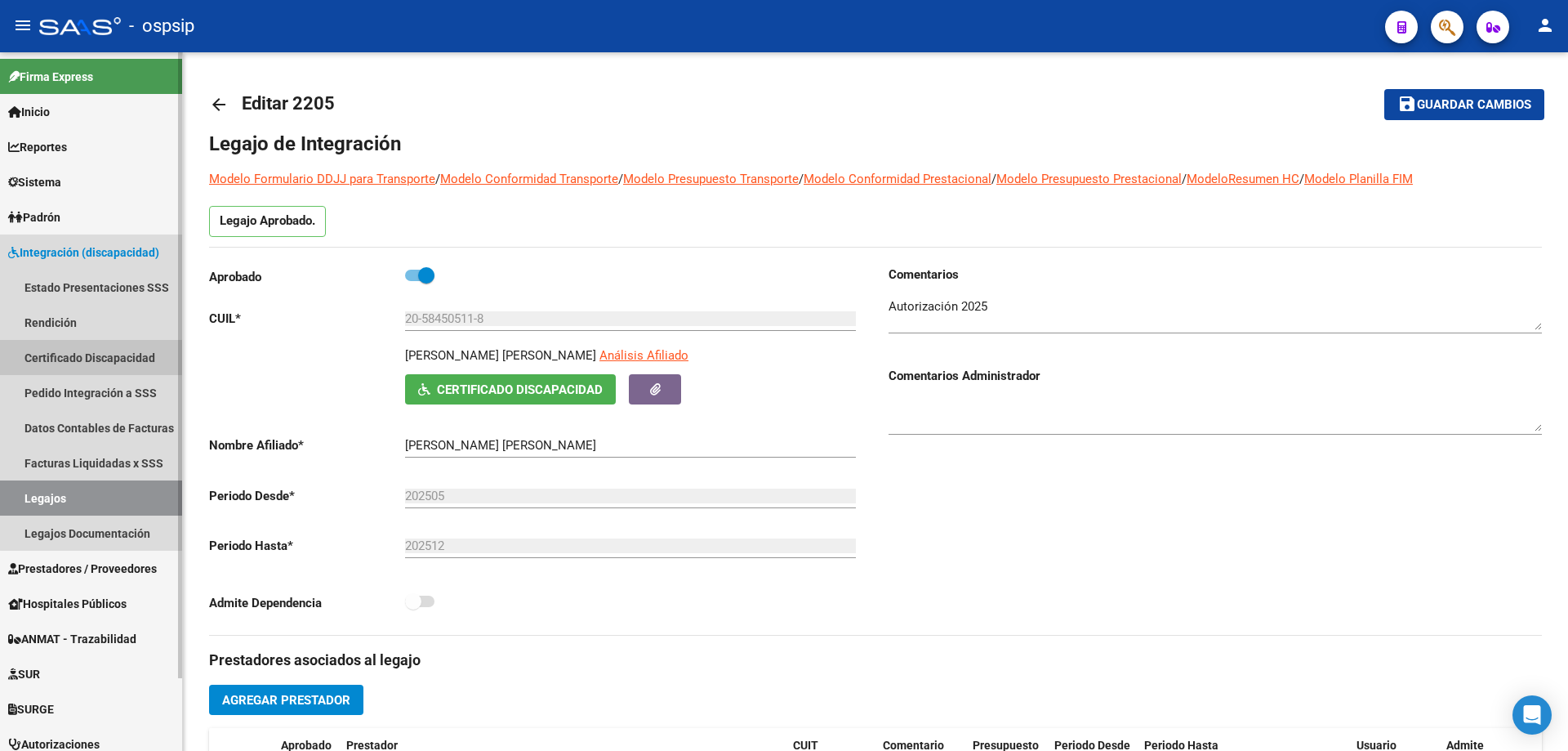
click at [92, 345] on link "Certificado Discapacidad" at bounding box center [90, 357] width 182 height 35
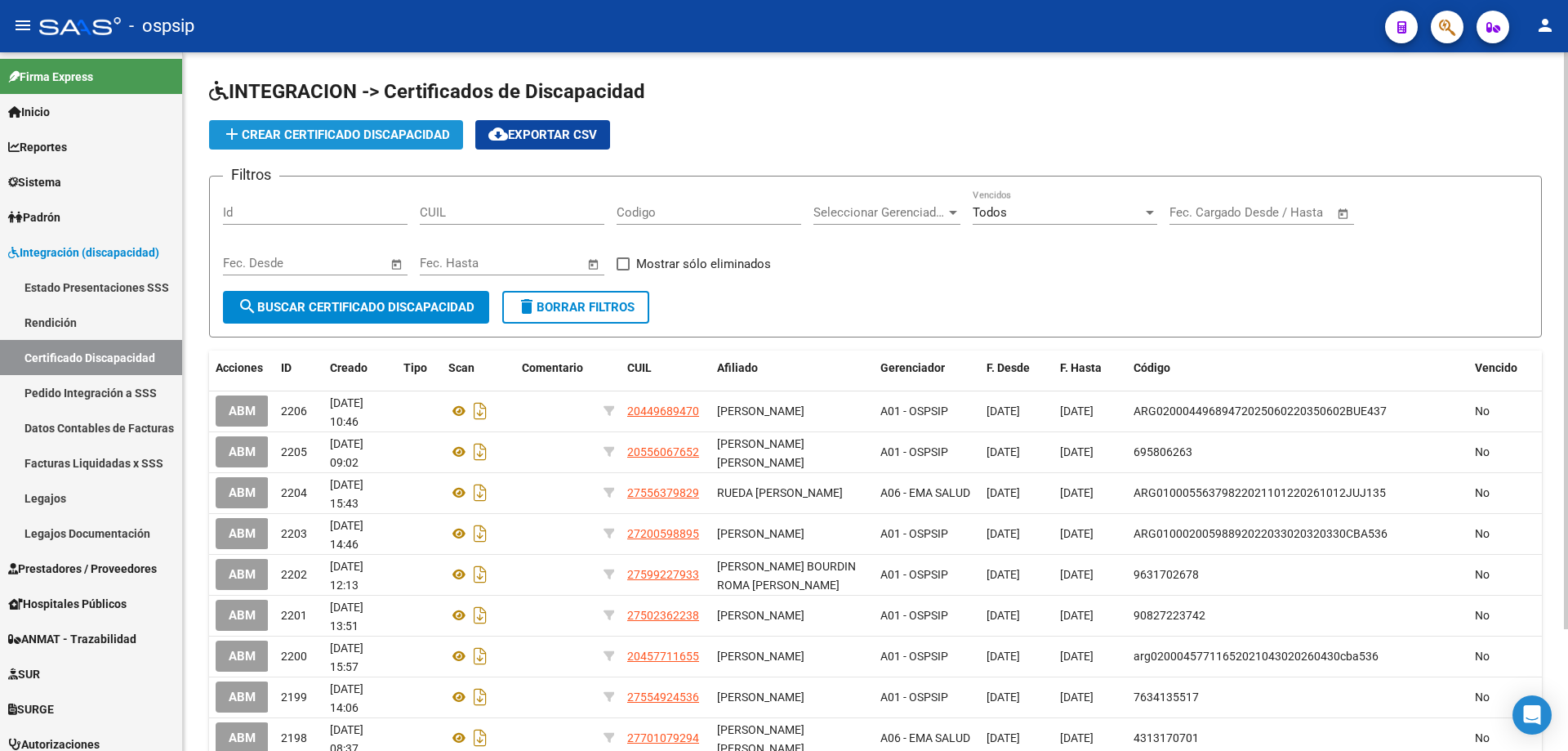
click at [266, 144] on button "add Crear Certificado Discapacidad" at bounding box center [335, 134] width 254 height 30
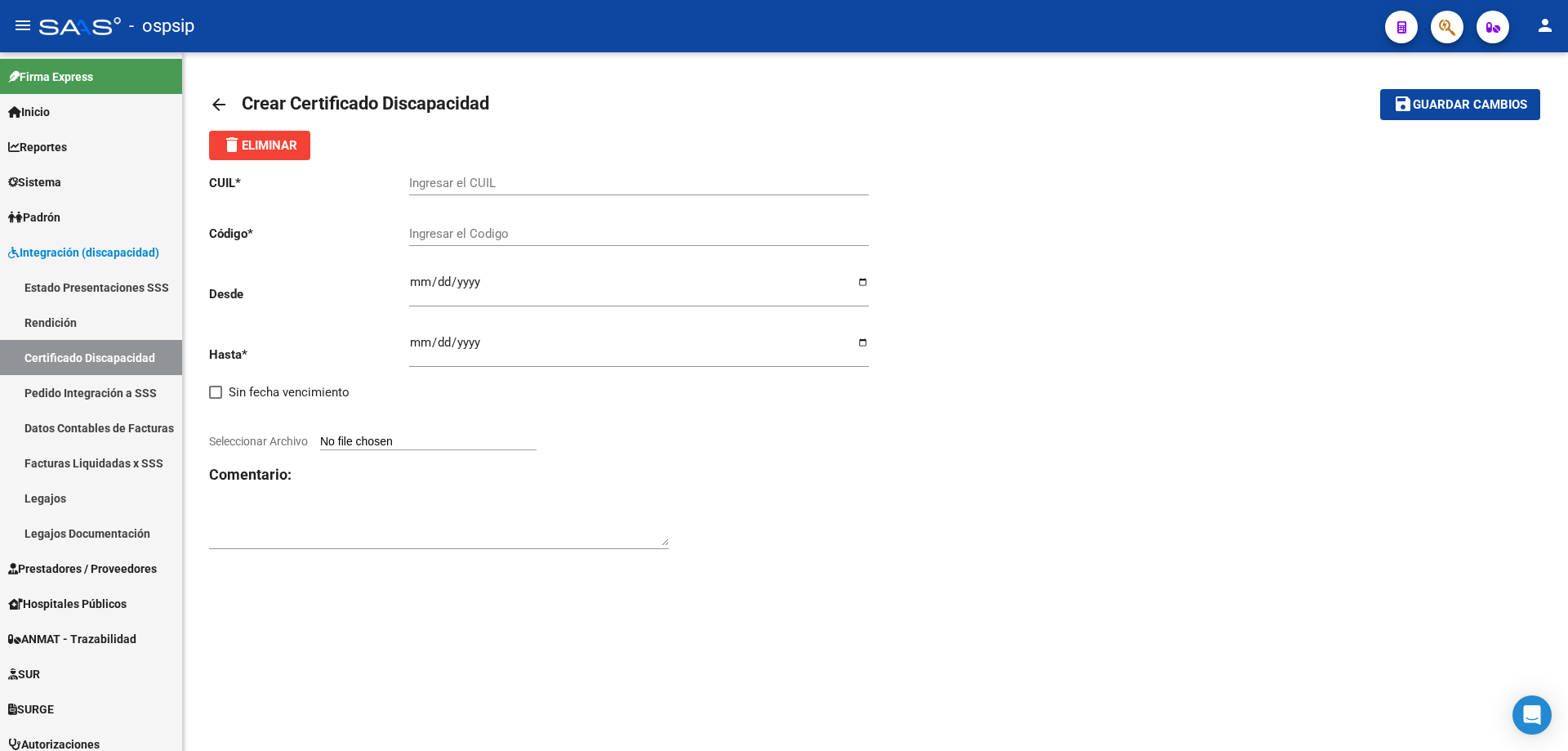
click at [408, 183] on p "CUIL *" at bounding box center [309, 183] width 200 height 18
click at [478, 186] on input "Ingresar el CUIL" at bounding box center [638, 182] width 460 height 14
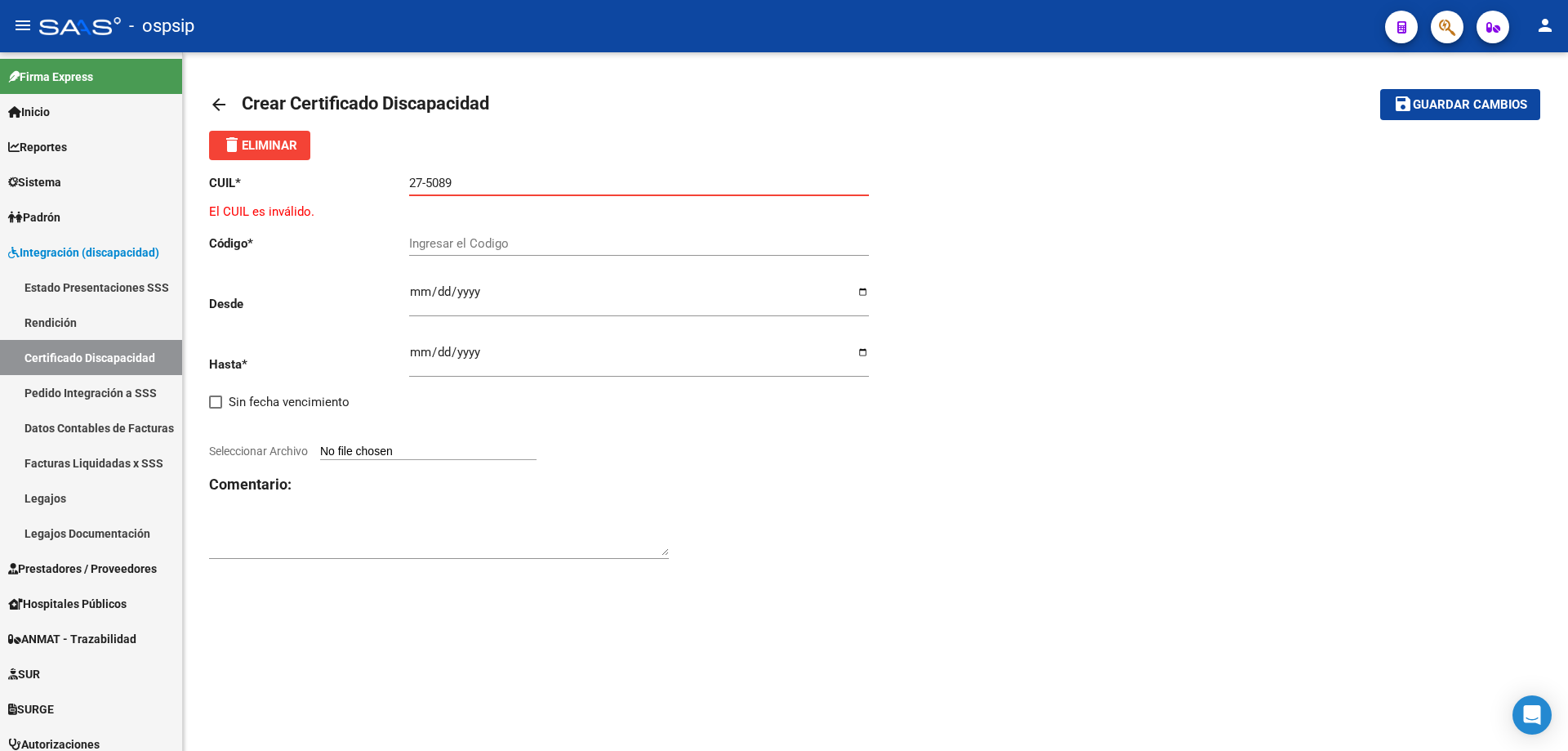
click at [502, 180] on input "27-5089" at bounding box center [638, 182] width 460 height 14
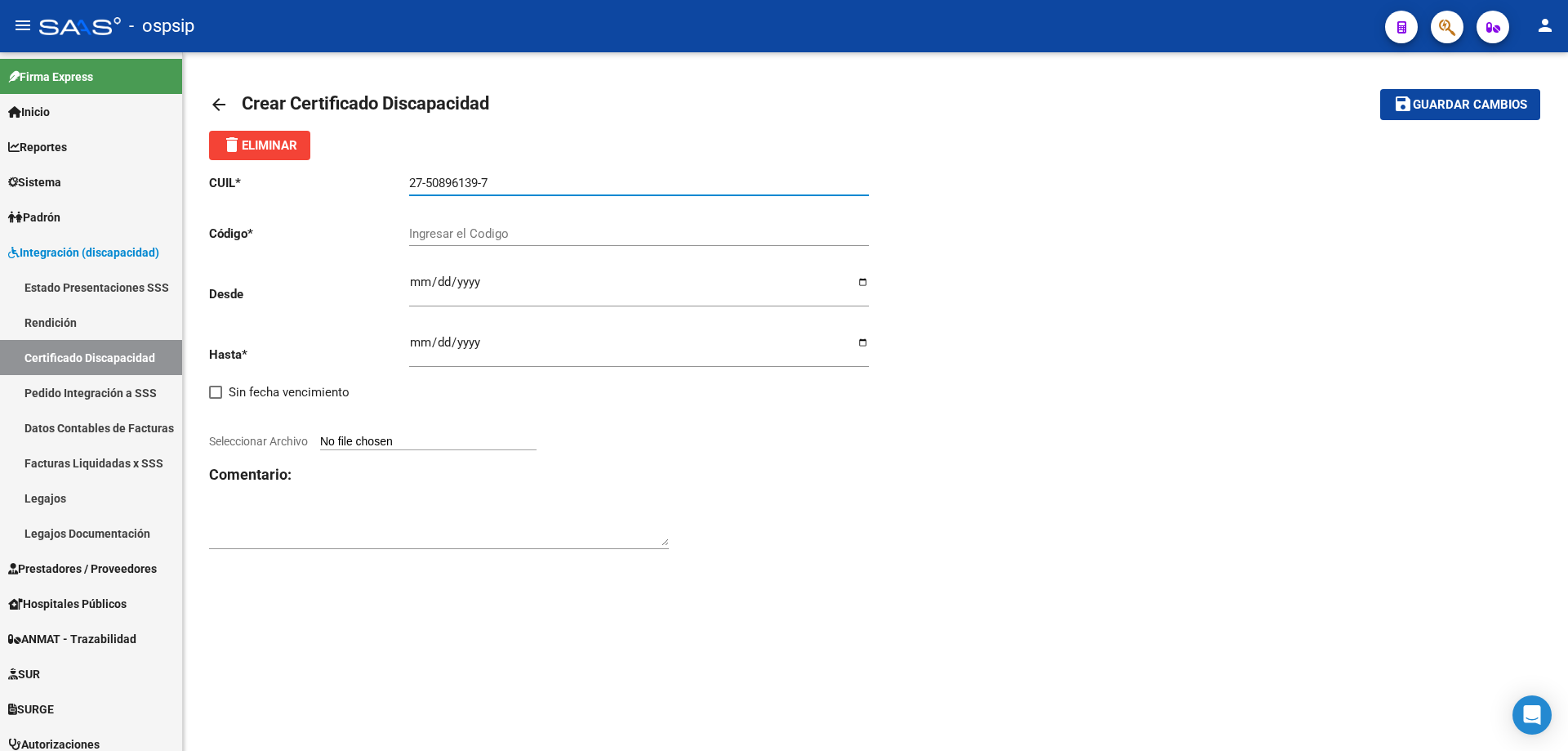
type input "27-50896139-7"
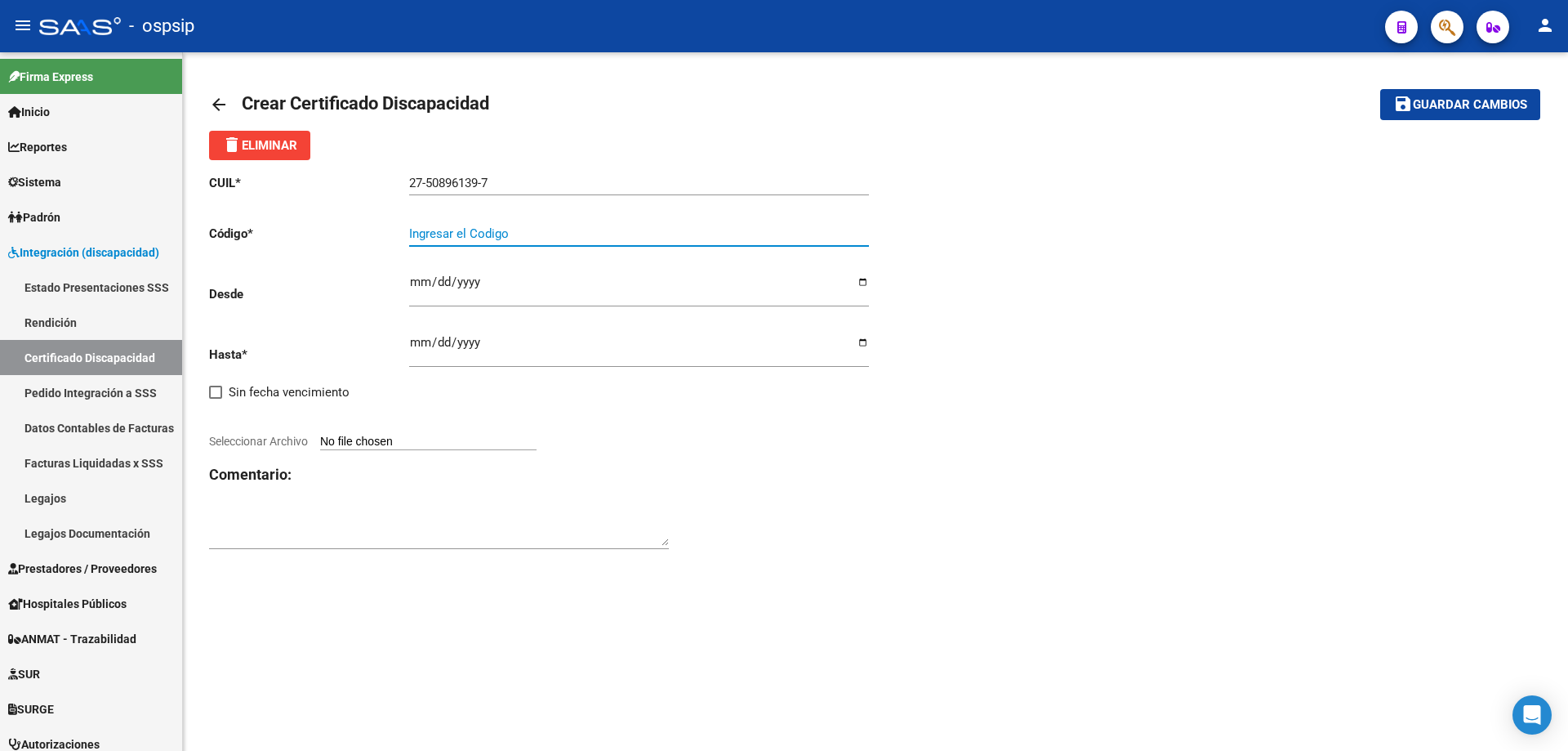
click at [477, 240] on input "Ingresar el Codigo" at bounding box center [638, 233] width 460 height 14
click at [414, 238] on input "Ingresar el Codigo" at bounding box center [638, 233] width 460 height 14
type input "a"
click at [483, 237] on input "ARG01" at bounding box center [638, 233] width 460 height 14
click at [543, 226] on input "ARG010005089" at bounding box center [638, 233] width 460 height 14
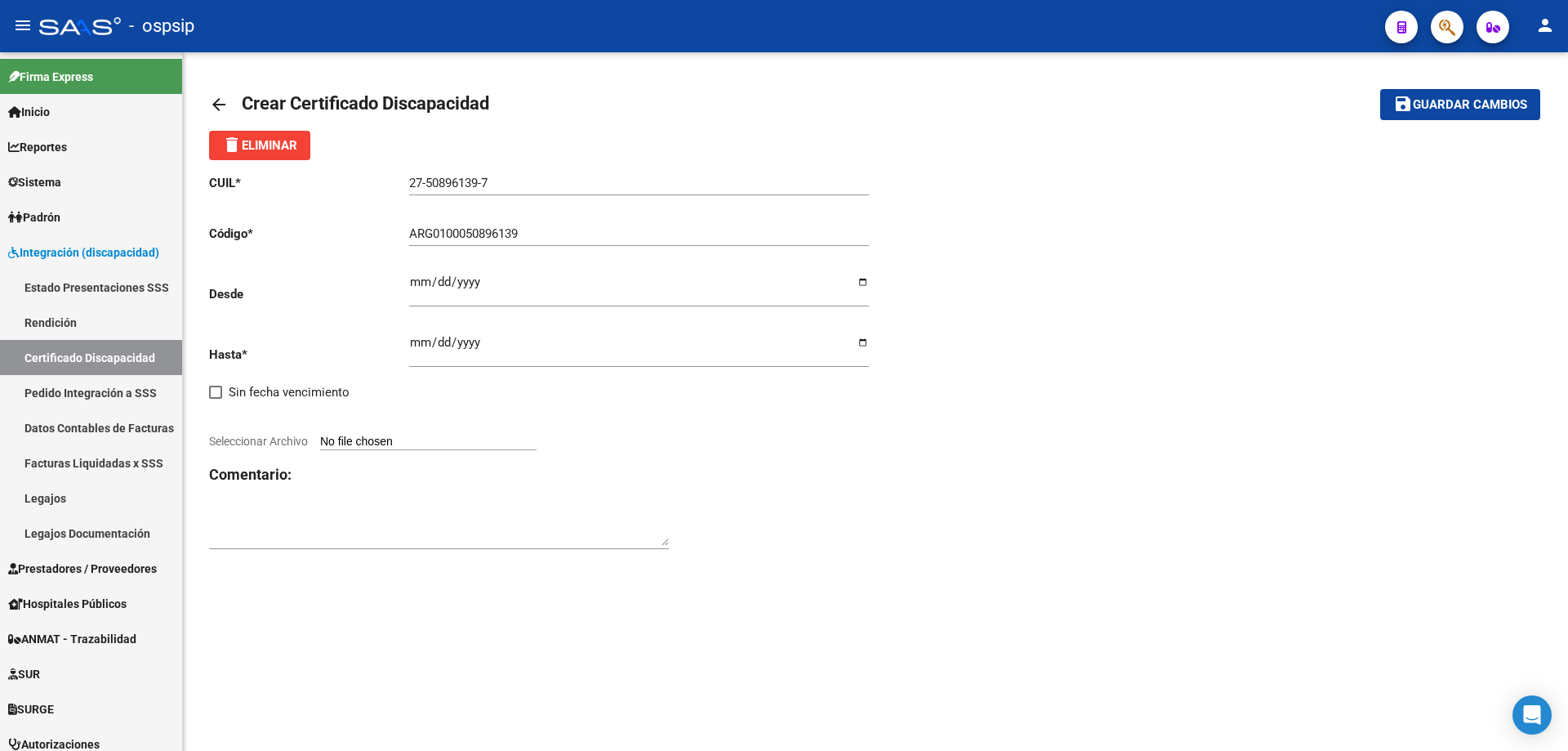
click at [544, 225] on div "ARG0100050896139 Ingresar el Codigo" at bounding box center [638, 228] width 460 height 35
click at [599, 236] on input "ARG0100050896139202108" at bounding box center [638, 233] width 460 height 14
click at [620, 234] on input "ARG0100050896139202108242024" at bounding box center [638, 233] width 460 height 14
click at [466, 670] on mat-sidenav-content "arrow_back Crear Certificado Discapacidad save Guardar cambios delete Eliminar …" at bounding box center [875, 401] width 1385 height 699
click at [677, 235] on input "ARG01000508961392021082420240824" at bounding box center [638, 233] width 460 height 14
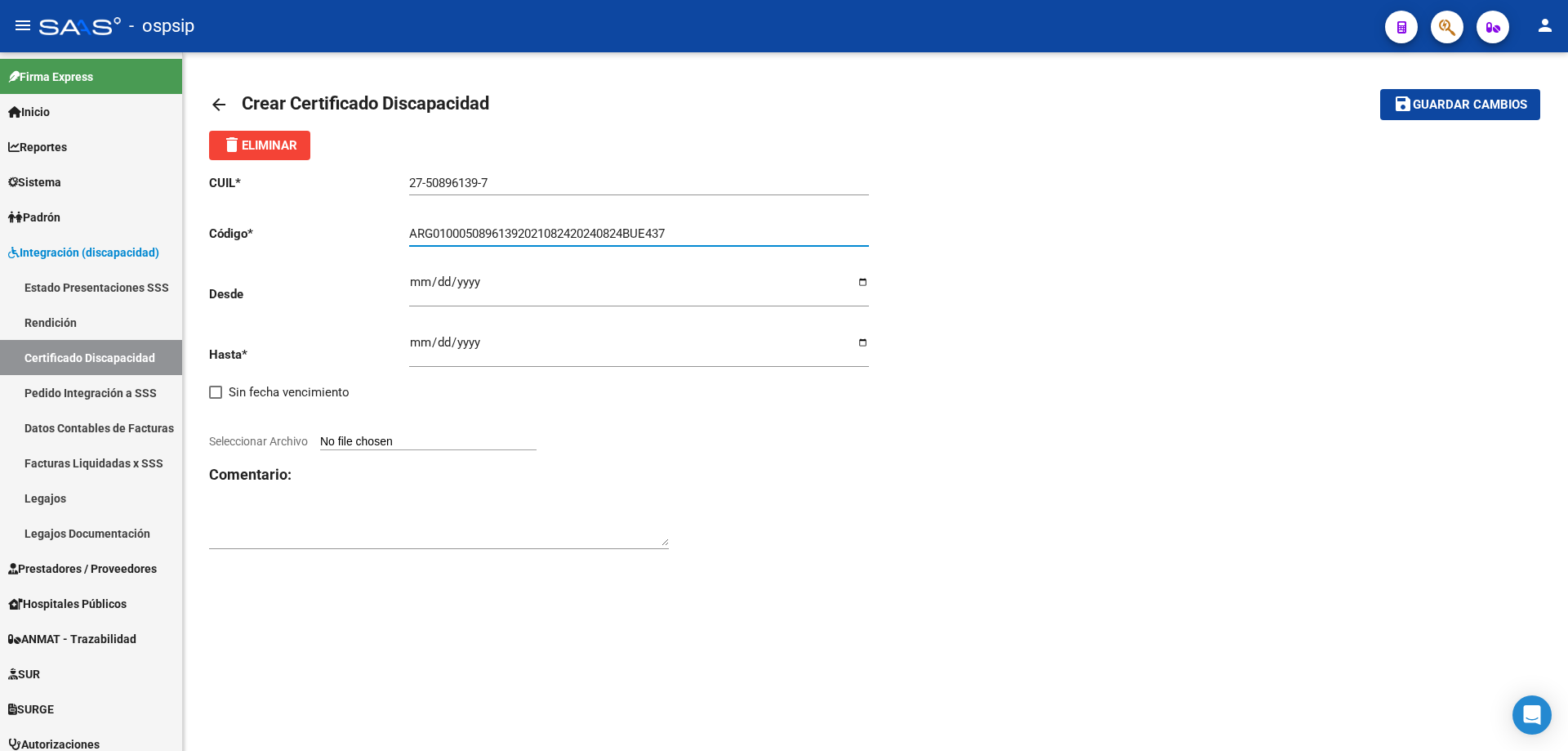
type input "ARG01000508961392021082420240824BUE437"
click at [426, 277] on input "Ingresar fec. Desde" at bounding box center [638, 288] width 460 height 26
